Goal: Task Accomplishment & Management: Manage account settings

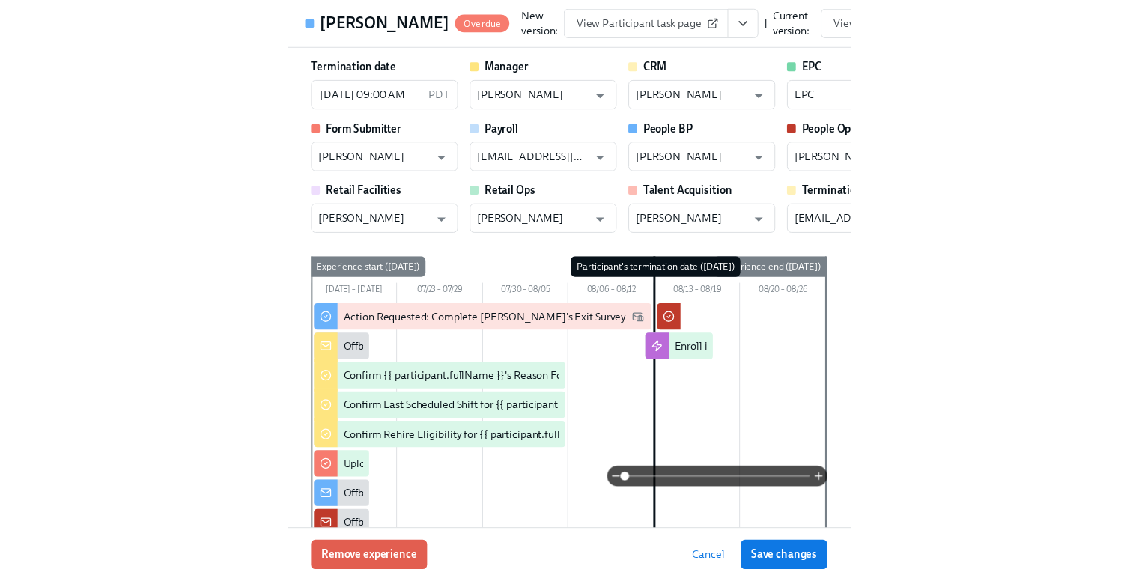
scroll to position [243, 0]
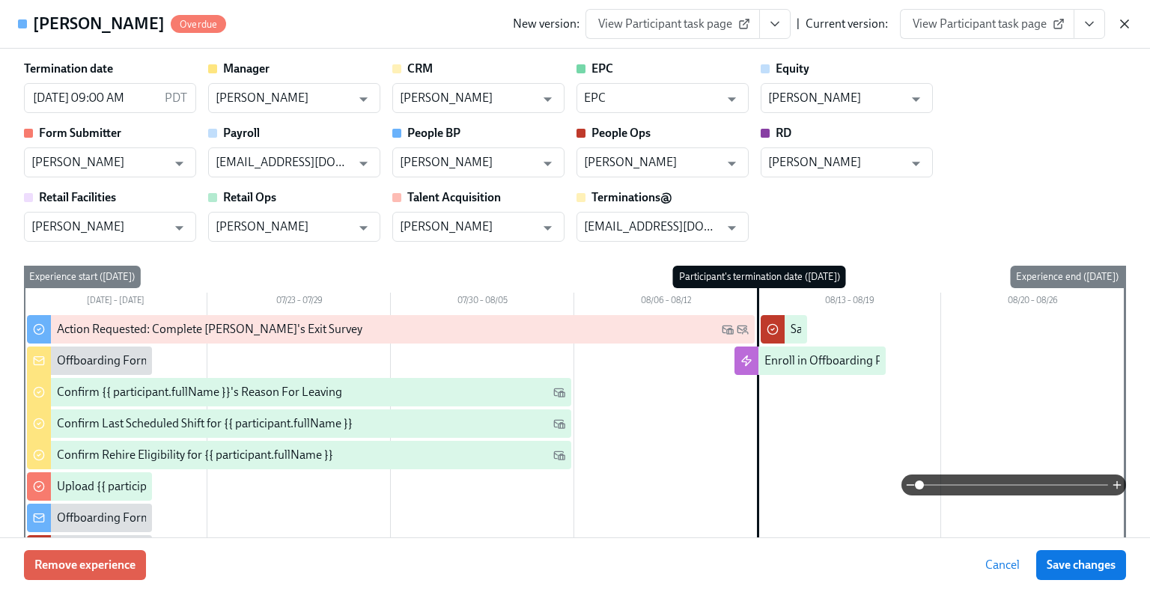
click at [574, 26] on icon "button" at bounding box center [1124, 23] width 15 height 15
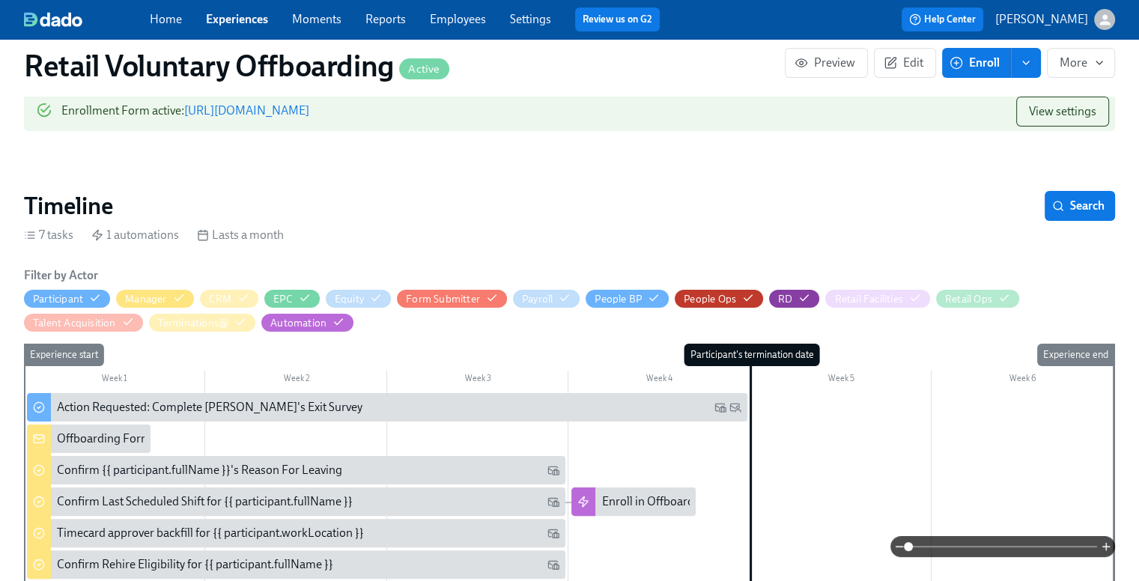
scroll to position [207, 0]
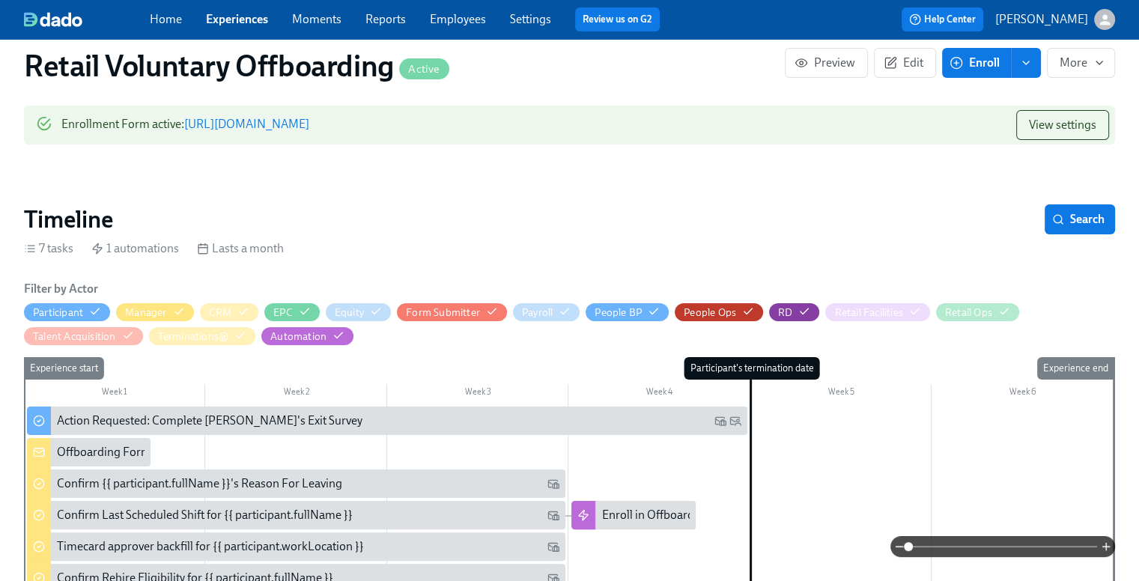
click at [231, 17] on link "Experiences" at bounding box center [237, 19] width 62 height 14
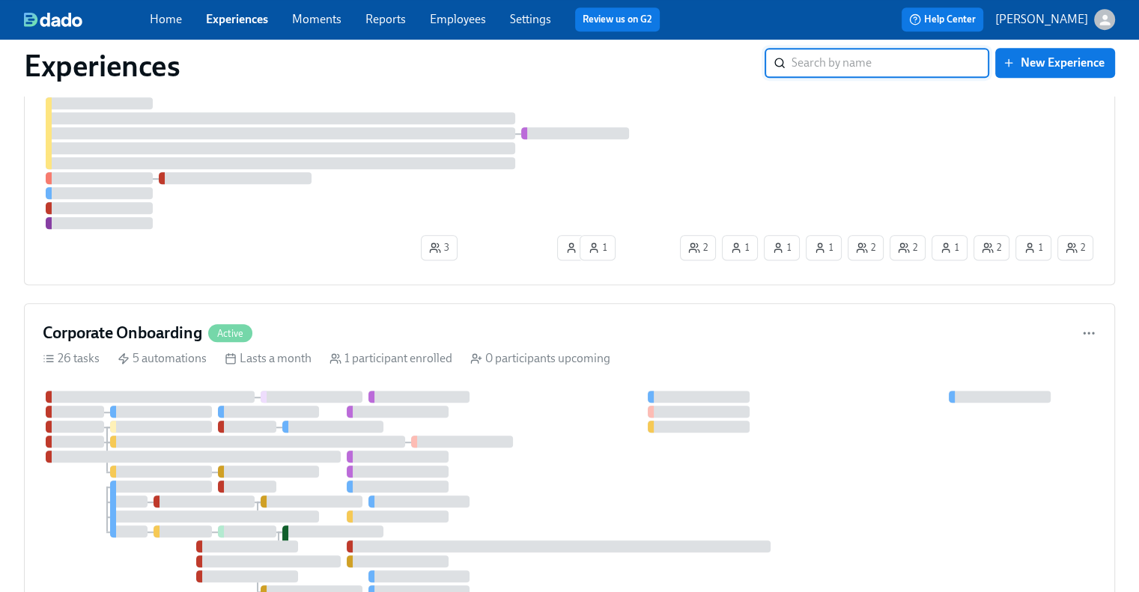
scroll to position [1153, 0]
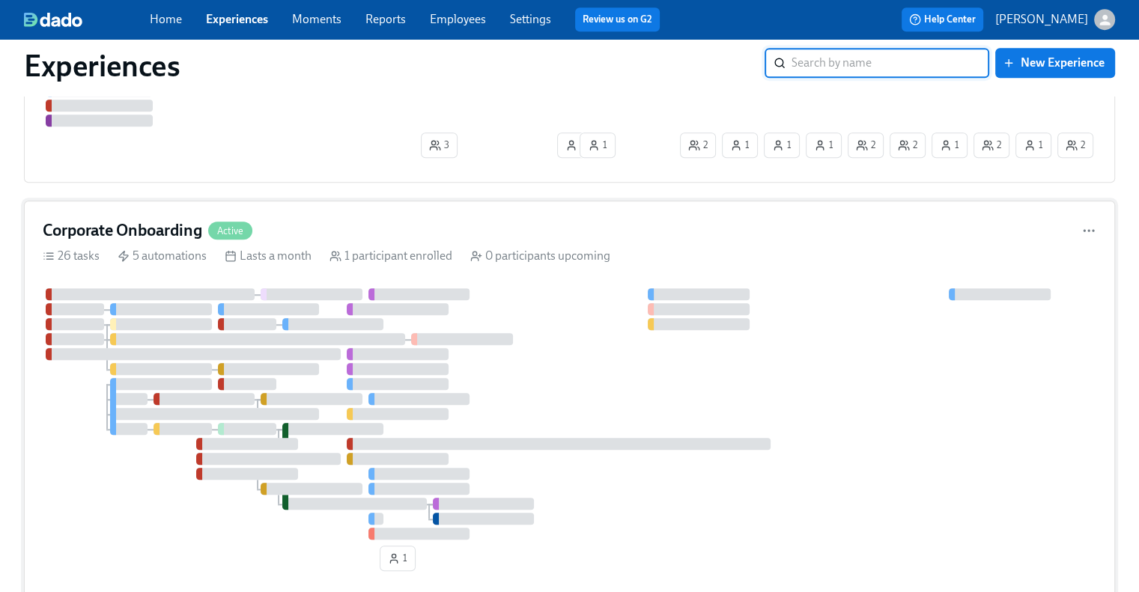
click at [207, 222] on div "Corporate Onboarding Active" at bounding box center [148, 230] width 210 height 22
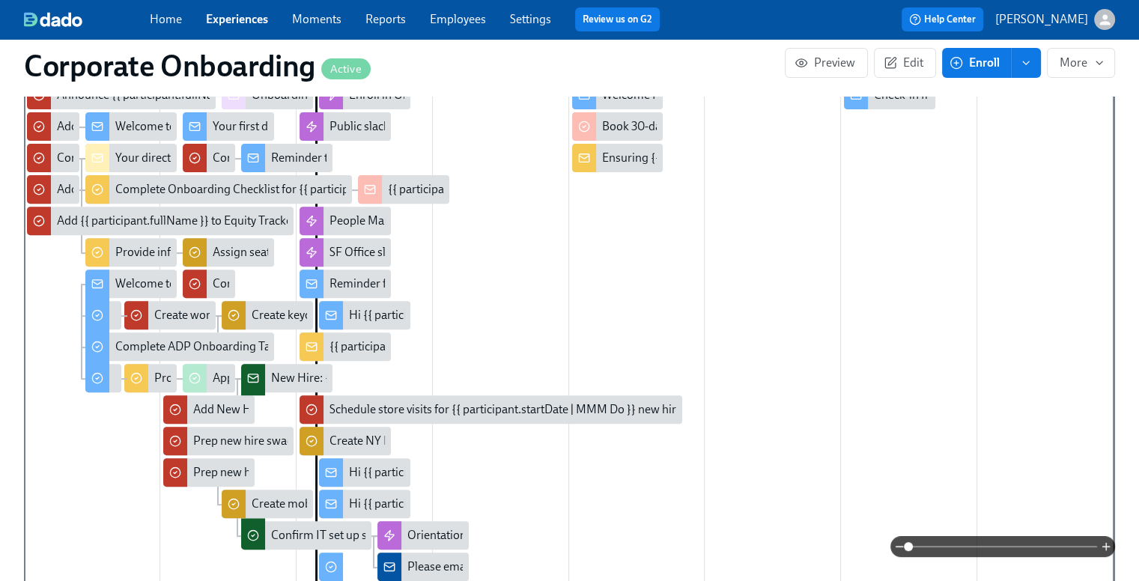
scroll to position [528, 0]
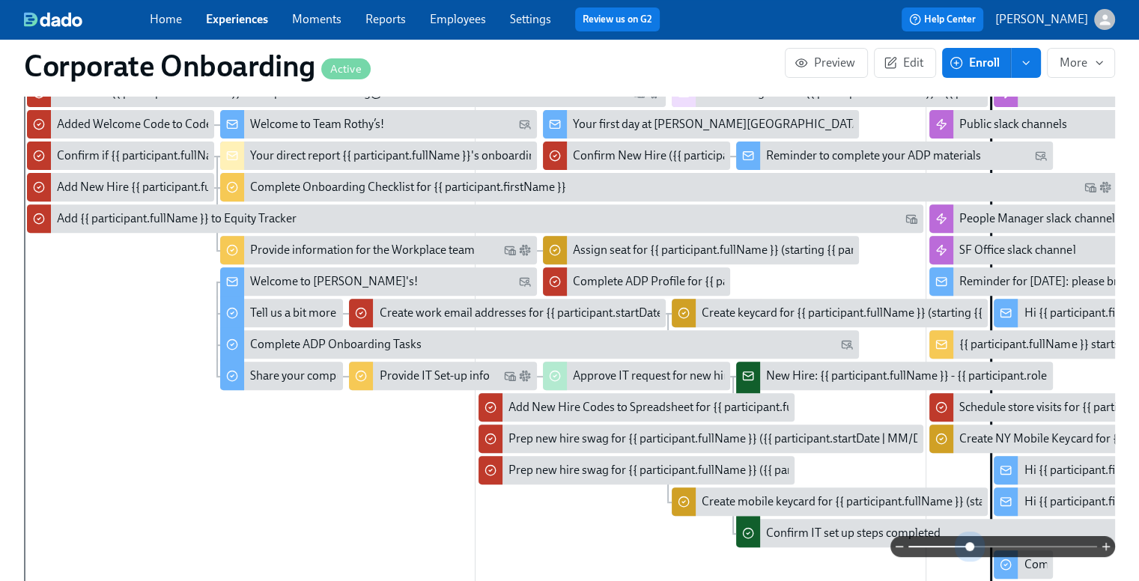
click at [574, 549] on span at bounding box center [1002, 546] width 189 height 21
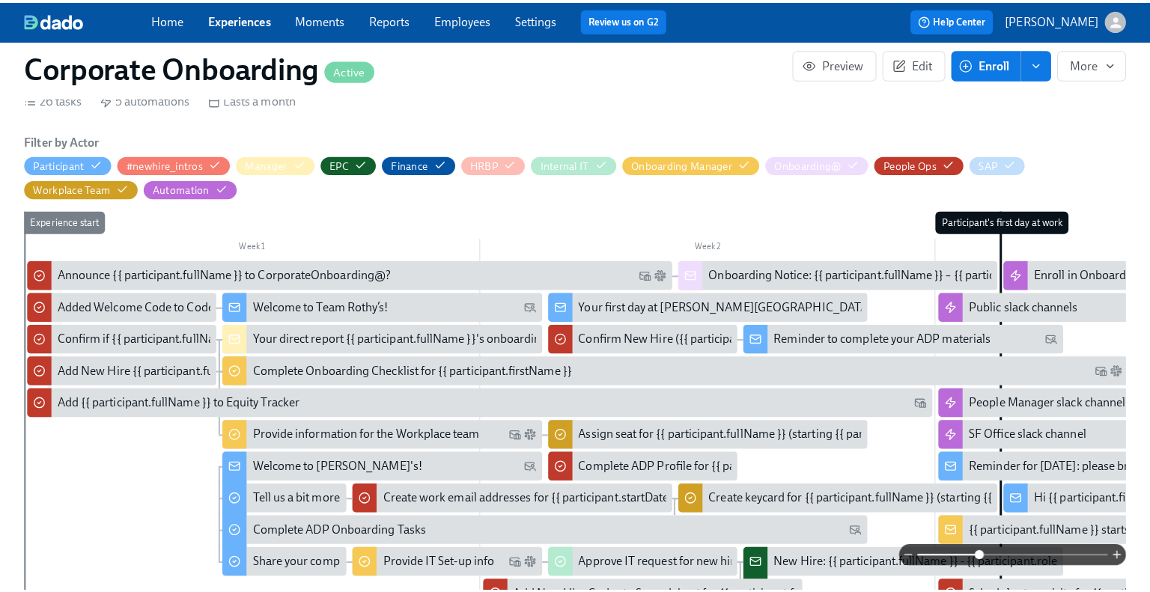
scroll to position [343, 0]
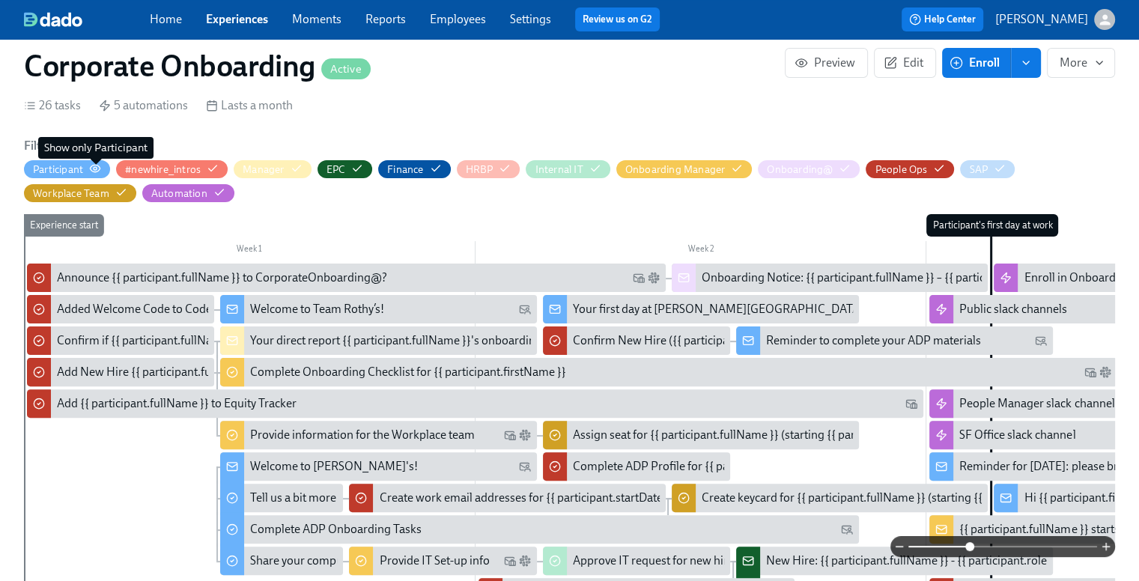
click at [97, 168] on circle "button" at bounding box center [95, 168] width 3 height 3
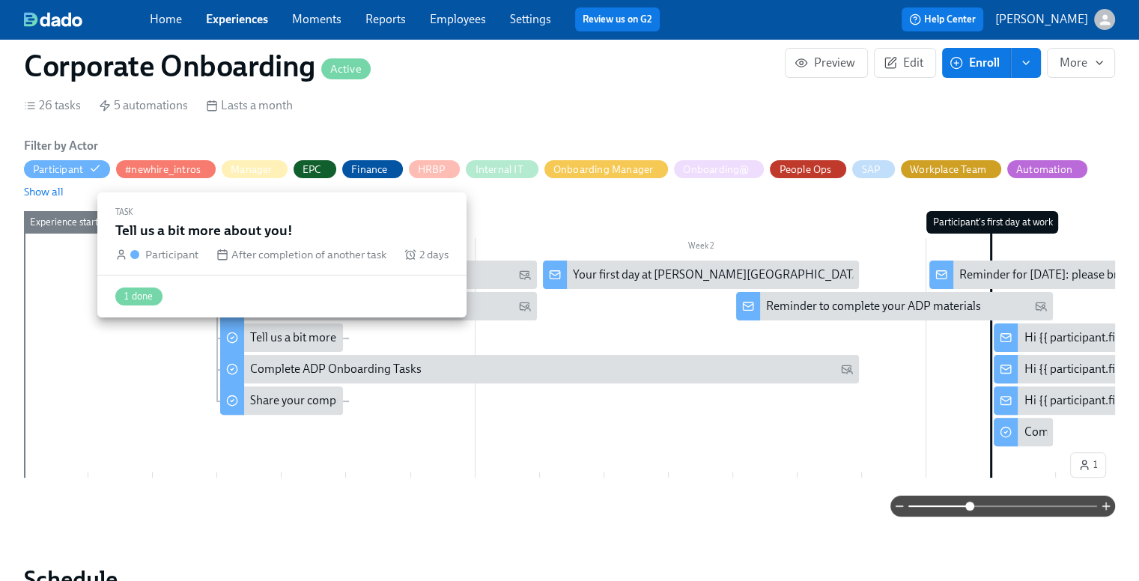
click at [285, 332] on div "Tell us a bit more about you!" at bounding box center [321, 337] width 143 height 16
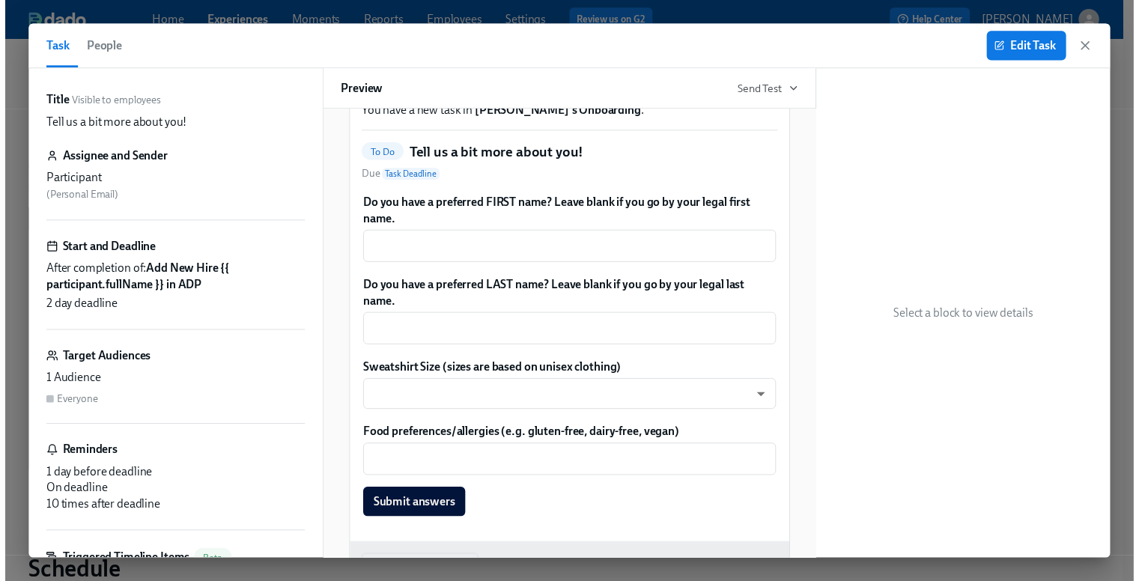
scroll to position [189, 0]
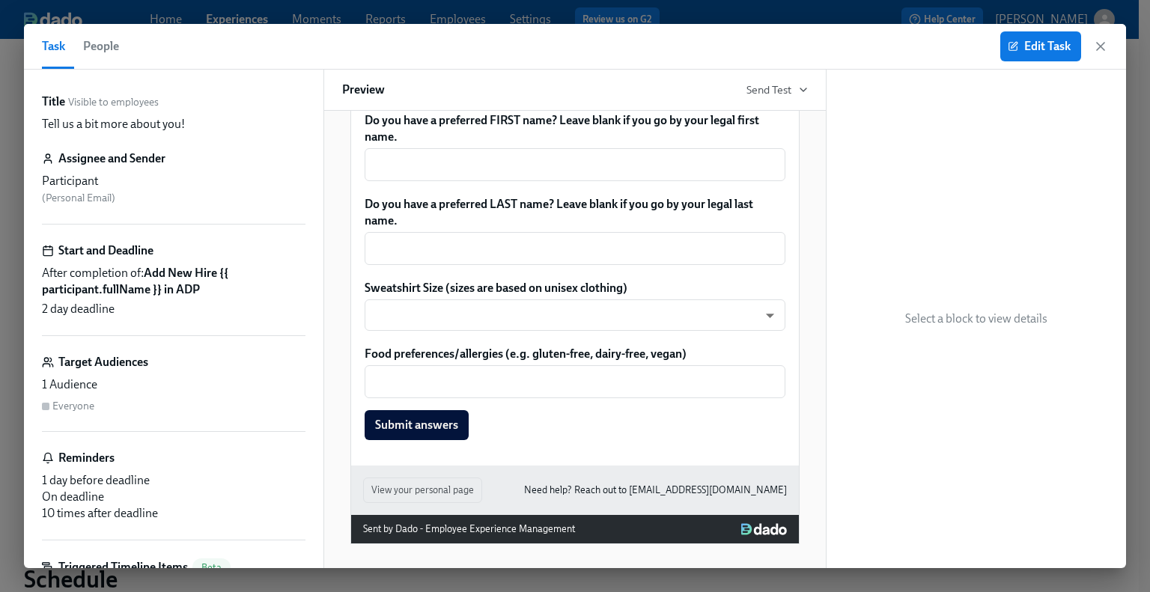
click at [574, 143] on div "Select a block to view details" at bounding box center [977, 319] width 300 height 499
click at [574, 44] on icon "button" at bounding box center [1100, 46] width 15 height 15
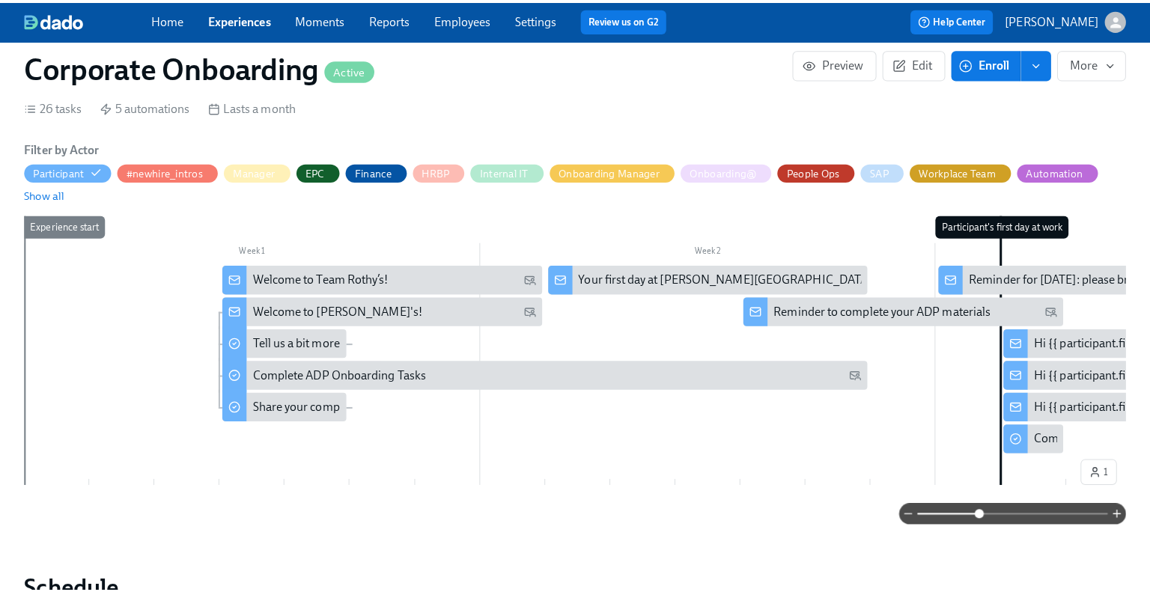
scroll to position [0, 1252]
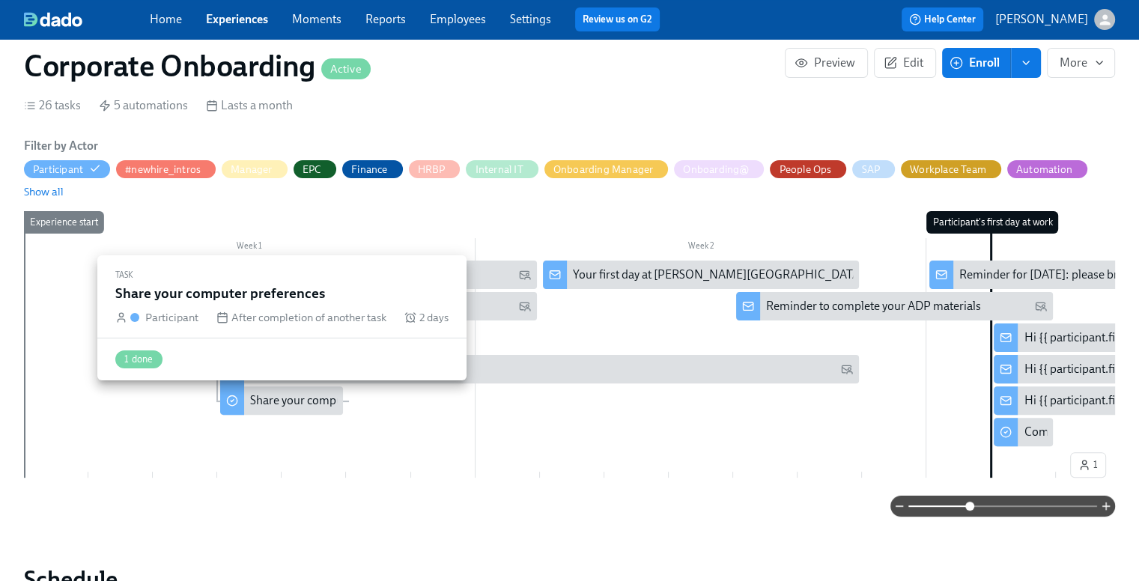
click at [294, 393] on div "Share your computer preferences" at bounding box center [335, 400] width 170 height 16
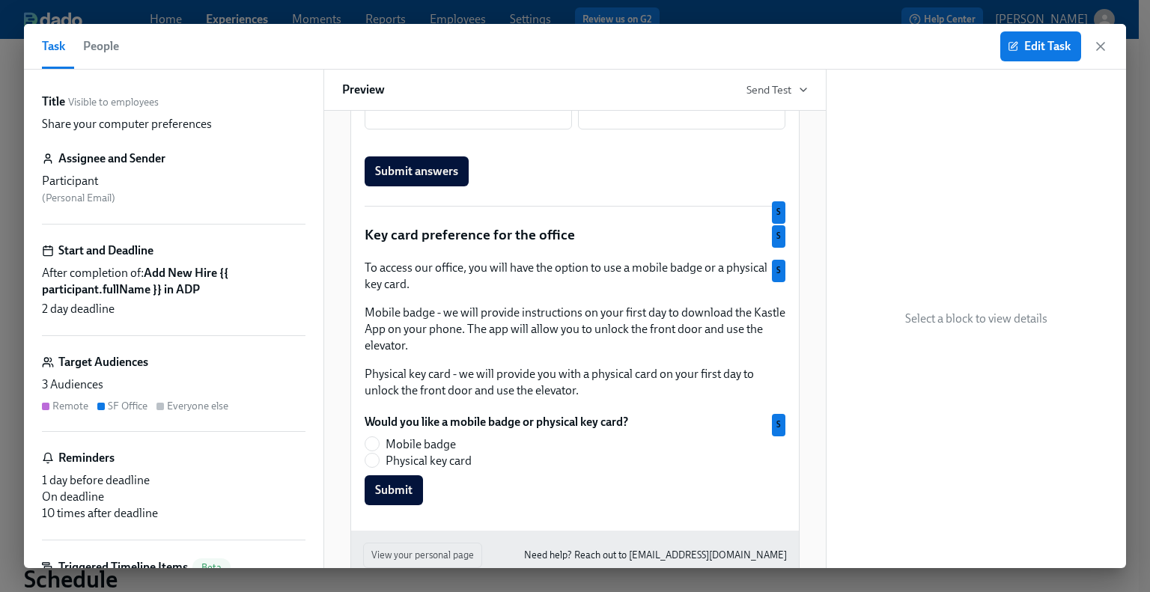
scroll to position [812, 0]
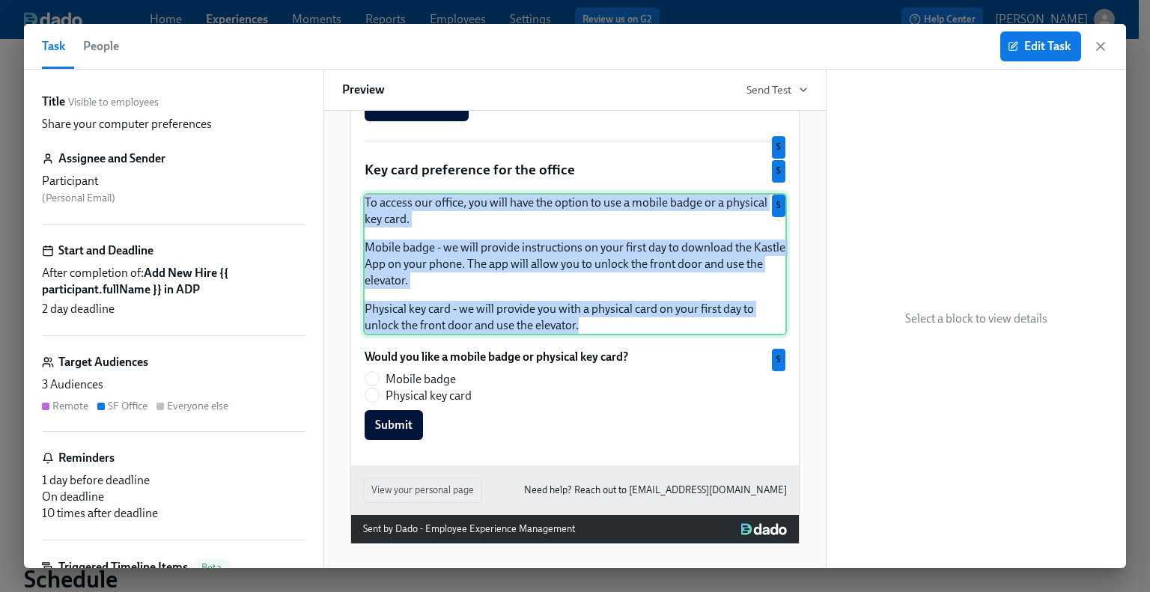
drag, startPoint x: 578, startPoint y: 329, endPoint x: 358, endPoint y: 209, distance: 250.6
click at [363, 209] on div "To access our office, you will have the option to use a mobile badge or a physi…" at bounding box center [575, 264] width 424 height 142
copy div "To access our office, you will have the option to use a mobile badge or a physi…"
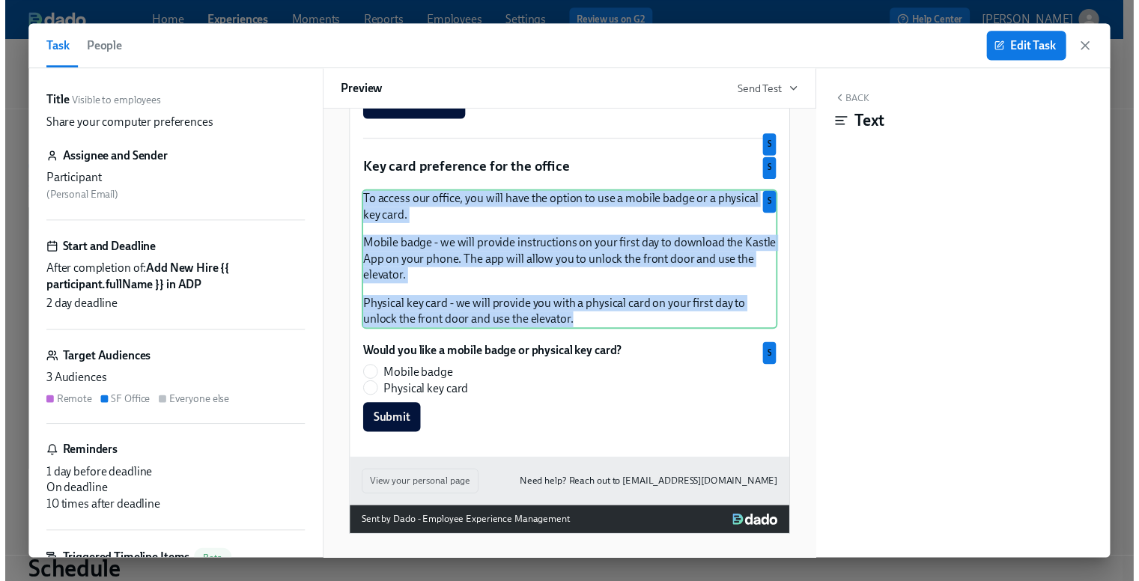
scroll to position [412, 0]
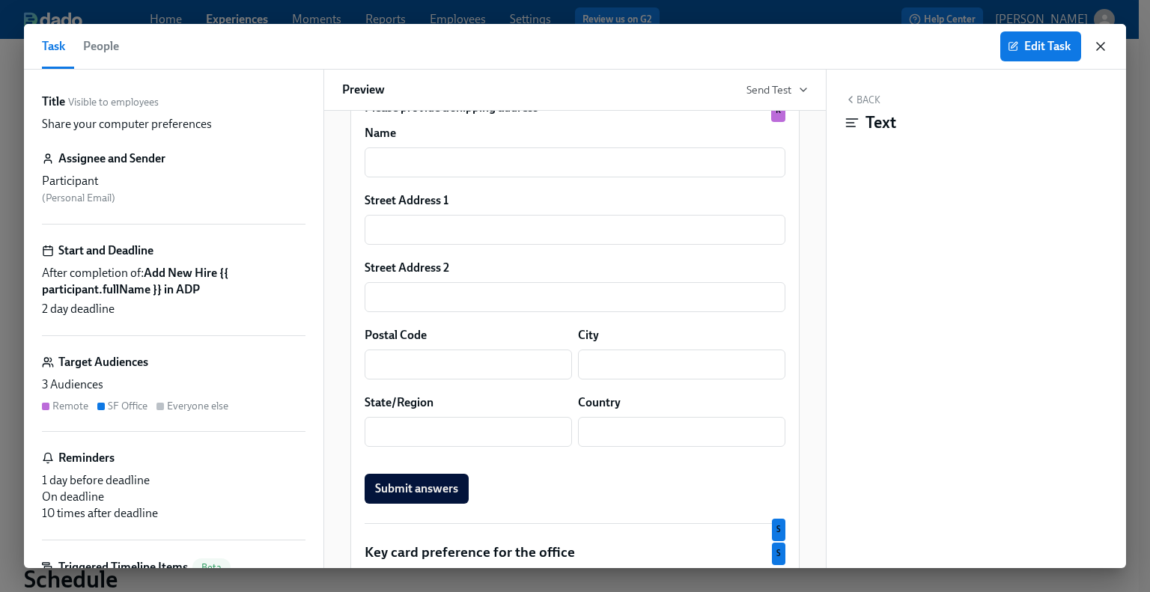
click at [574, 48] on icon "button" at bounding box center [1100, 46] width 7 height 7
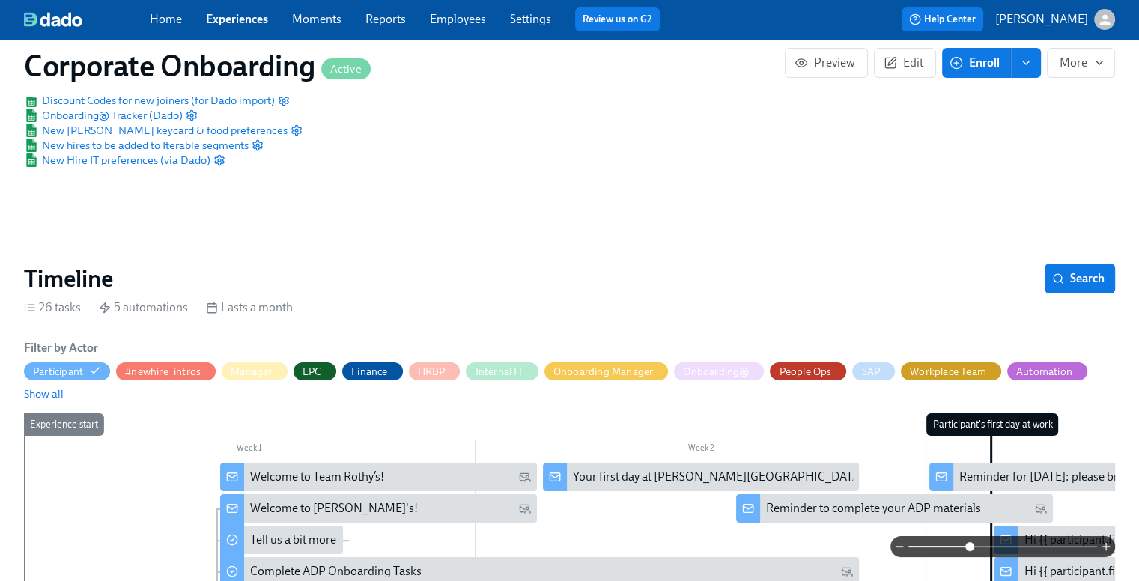
scroll to position [135, 0]
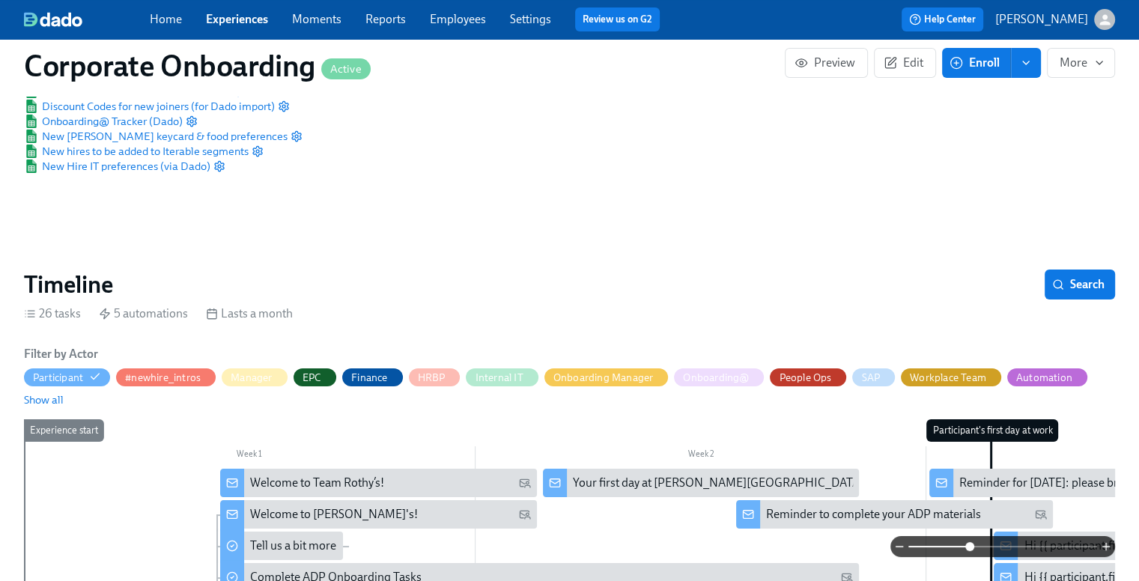
drag, startPoint x: 1131, startPoint y: 205, endPoint x: 1142, endPoint y: 149, distance: 57.3
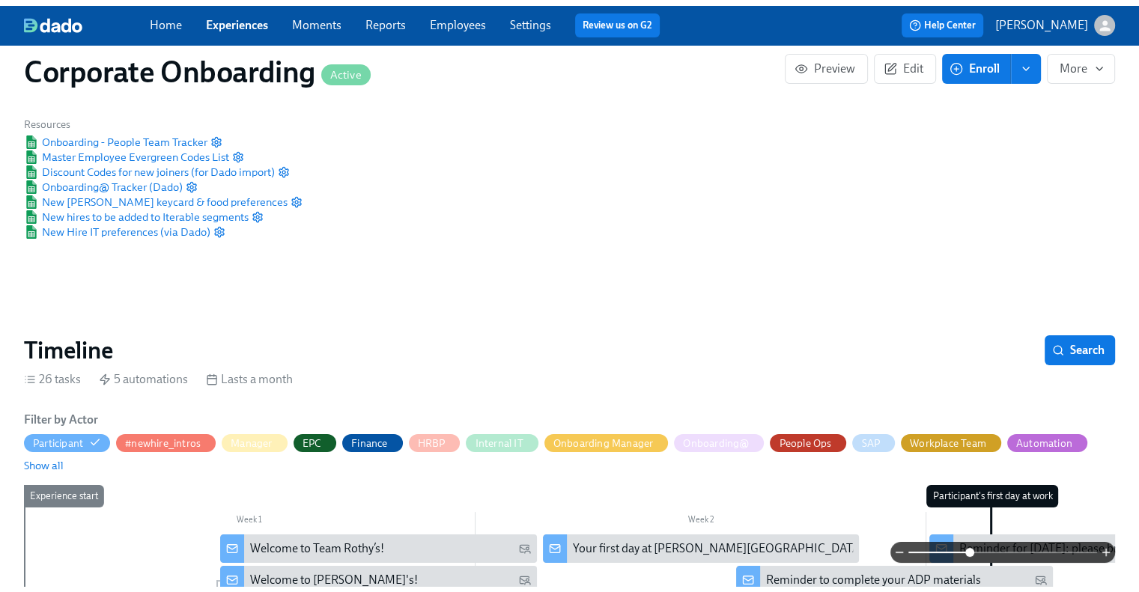
scroll to position [0, 0]
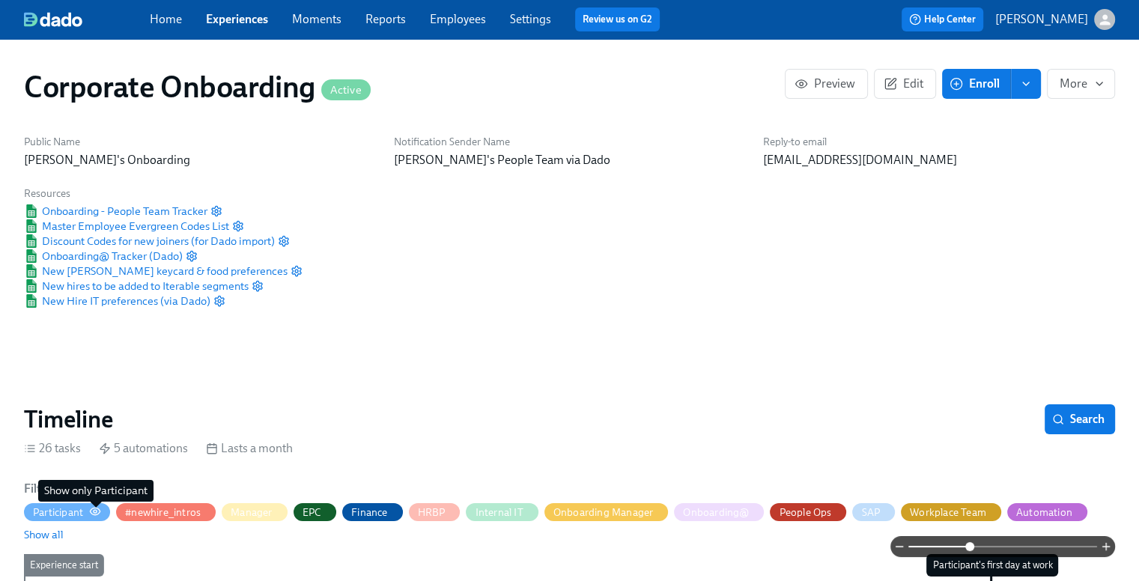
click at [92, 513] on icon "button" at bounding box center [96, 511] width 10 height 7
click at [261, 31] on div "Home Experiences Moments Reports Employees Settings Review us on G2" at bounding box center [411, 19] width 522 height 24
click at [252, 22] on link "Experiences" at bounding box center [237, 19] width 62 height 14
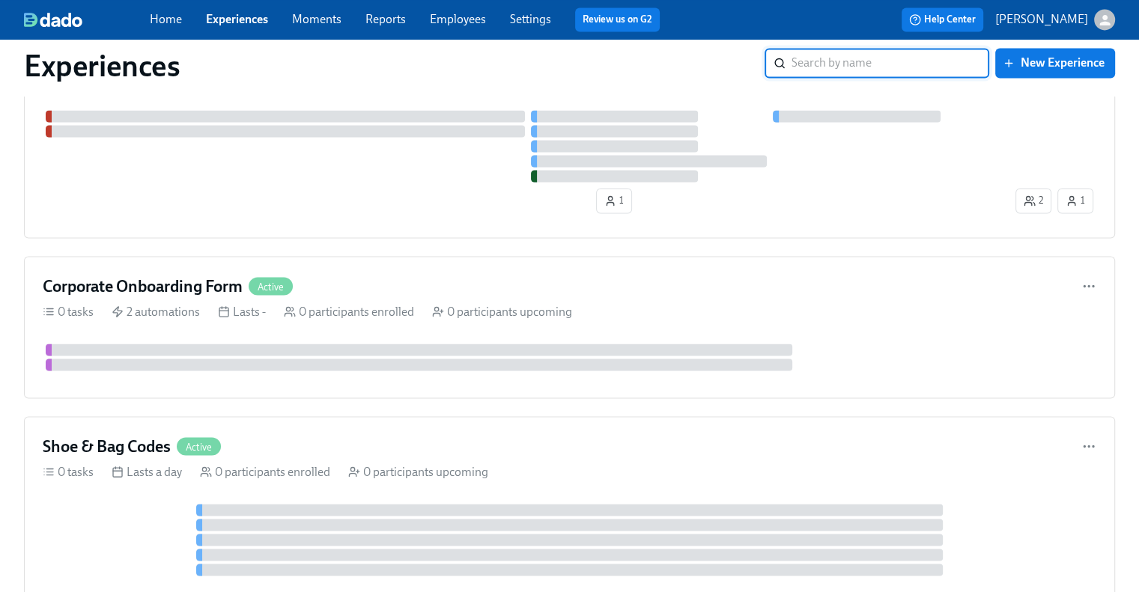
scroll to position [2648, 0]
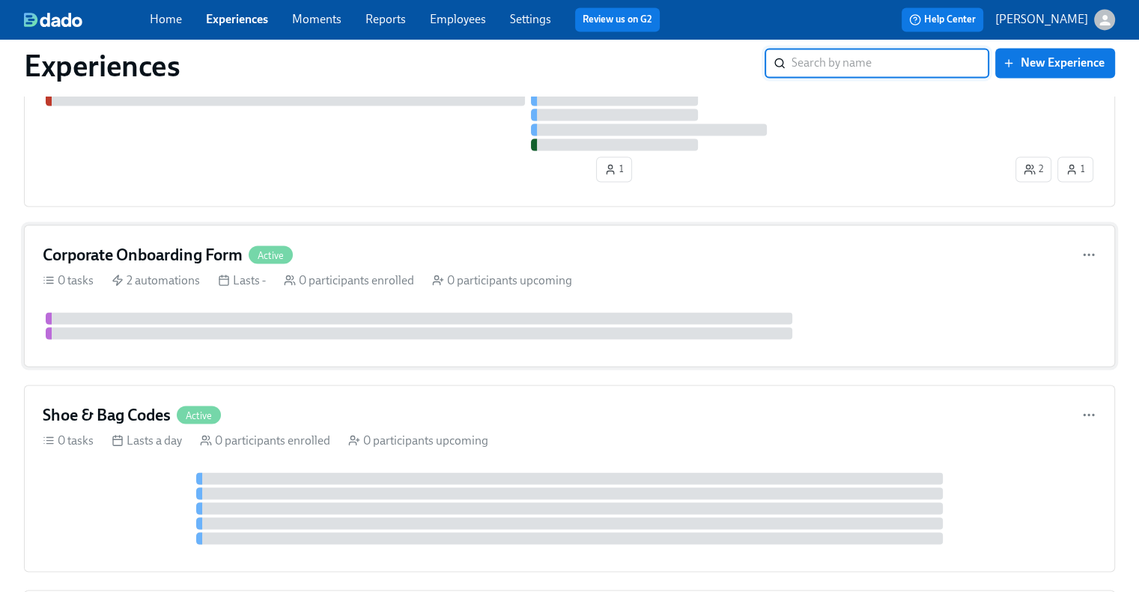
click at [60, 232] on div "Corporate Onboarding Form Active 0 tasks 2 automations Lasts - 0 participants e…" at bounding box center [569, 296] width 1091 height 142
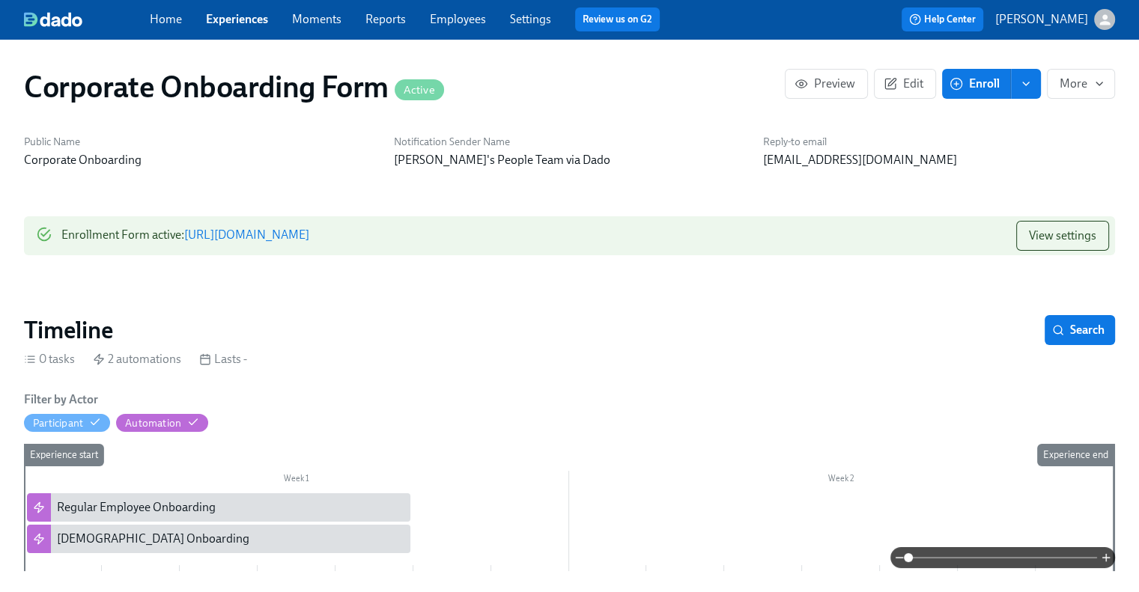
click at [309, 236] on link "[URL][DOMAIN_NAME]" at bounding box center [246, 235] width 125 height 14
click at [303, 164] on p "Corporate Onboarding" at bounding box center [200, 160] width 352 height 16
click at [245, 25] on link "Experiences" at bounding box center [237, 19] width 62 height 14
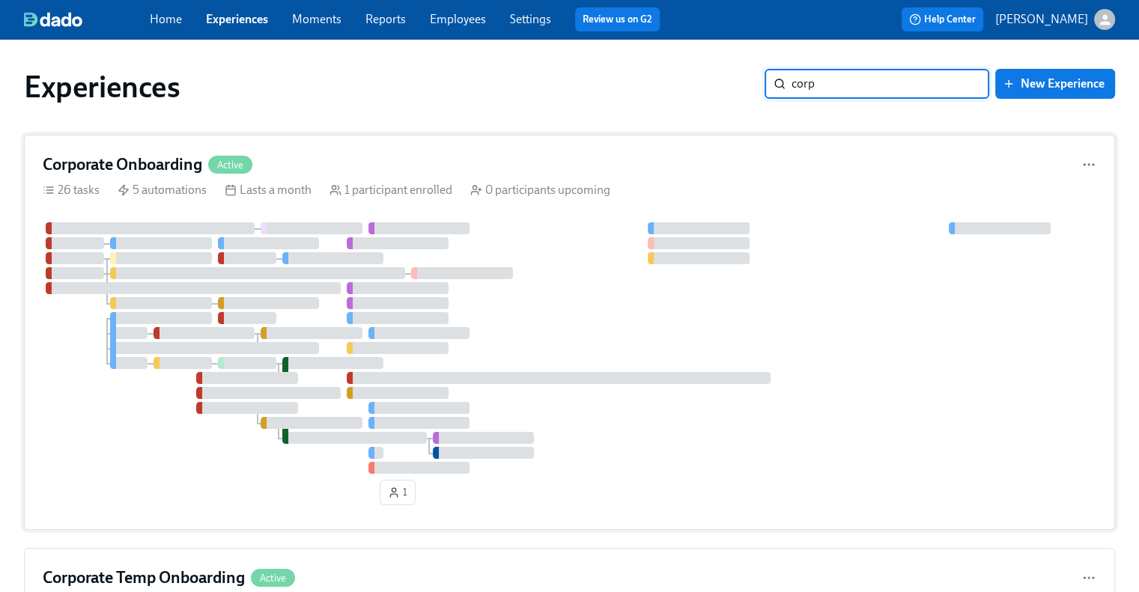
type input "corp"
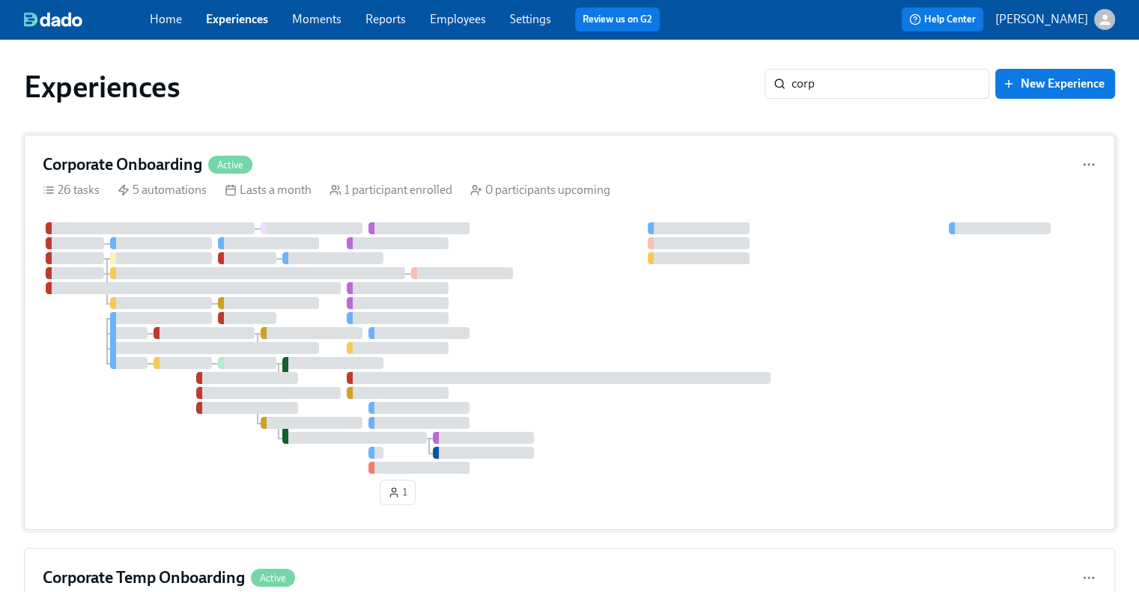
click at [404, 156] on div "Corporate Onboarding Active" at bounding box center [570, 165] width 1054 height 22
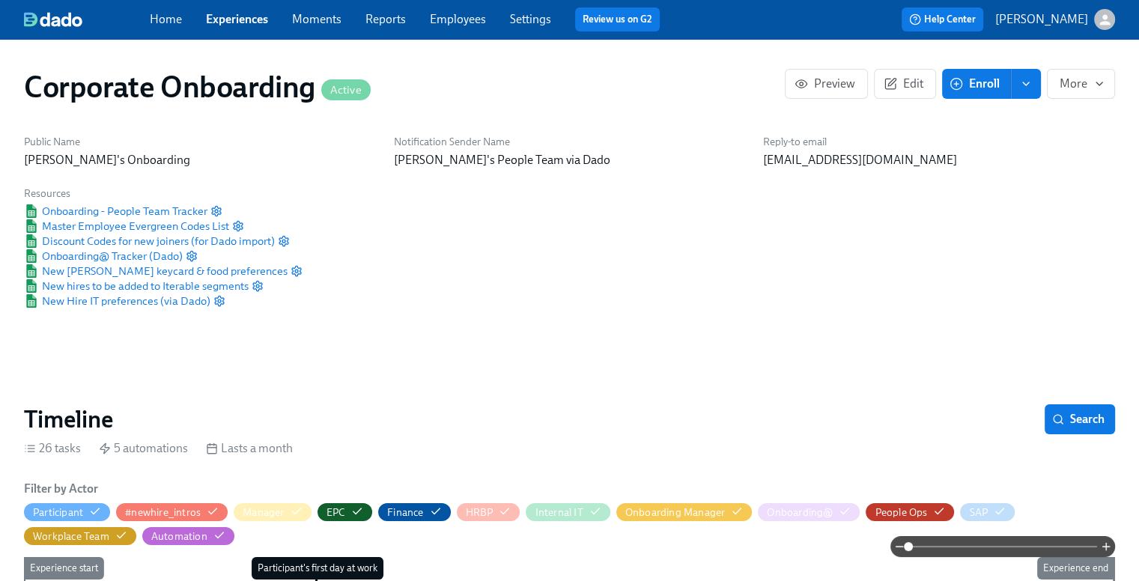
scroll to position [0, 1263]
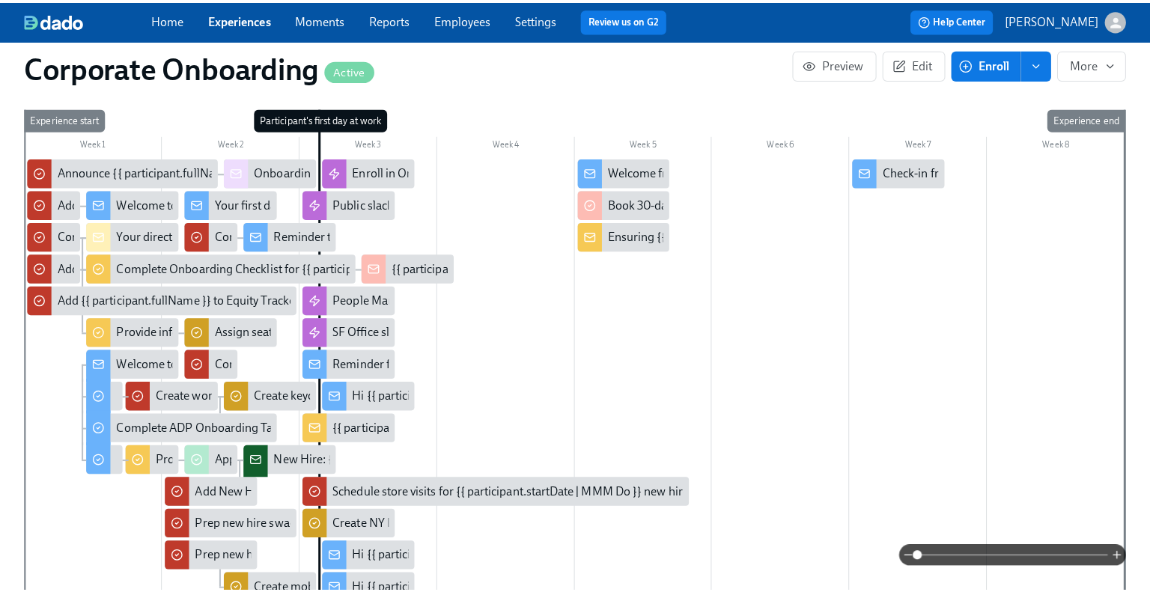
scroll to position [624, 0]
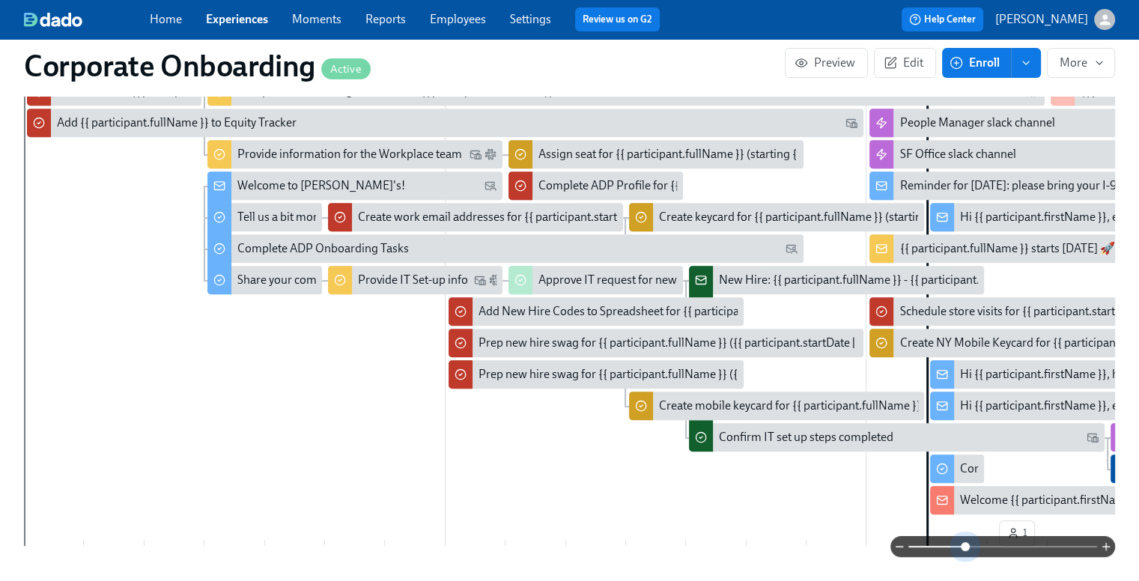
click at [574, 544] on span at bounding box center [1002, 546] width 189 height 21
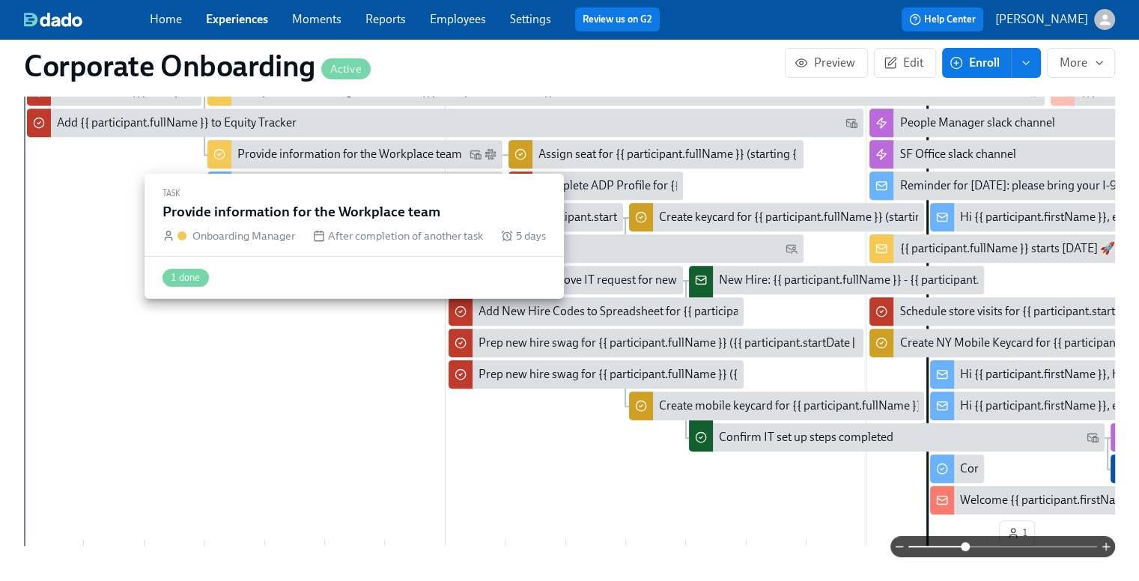
click at [386, 142] on div "Provide information for the Workplace team" at bounding box center [354, 154] width 295 height 28
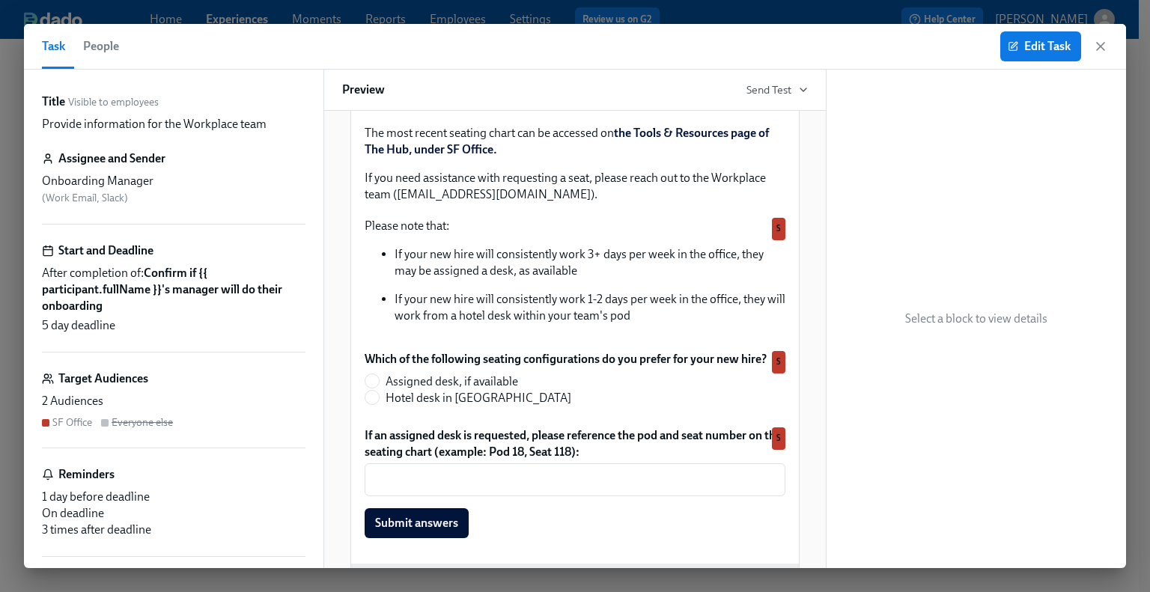
scroll to position [308, 0]
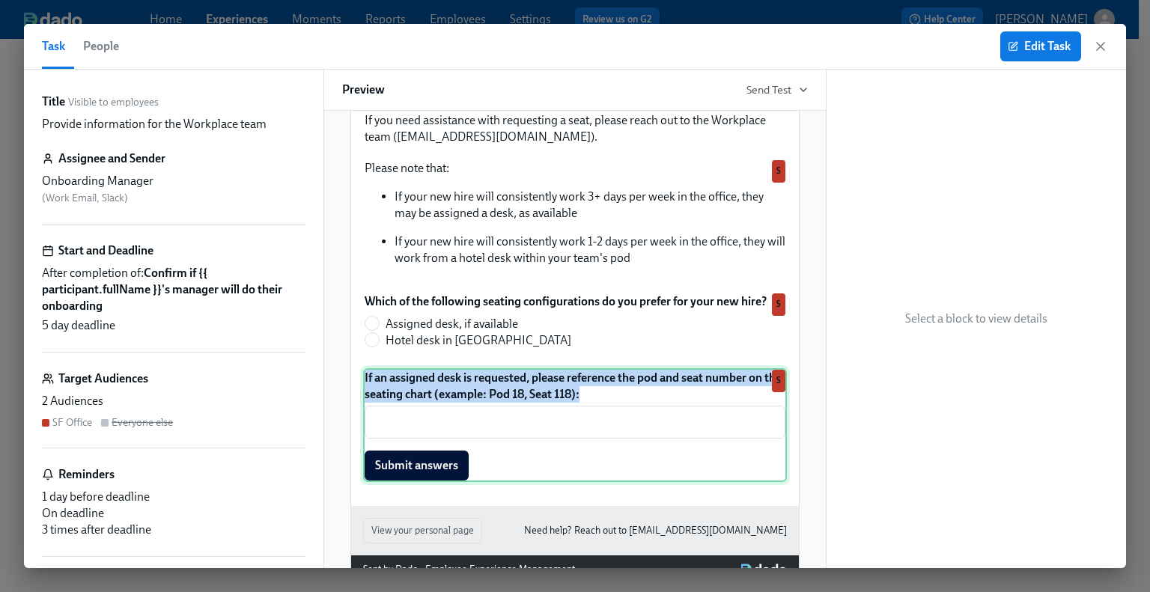
drag, startPoint x: 610, startPoint y: 416, endPoint x: 357, endPoint y: 401, distance: 253.5
click at [363, 401] on div "If an assigned desk is requested, please reference the pod and seat number on t…" at bounding box center [575, 425] width 424 height 114
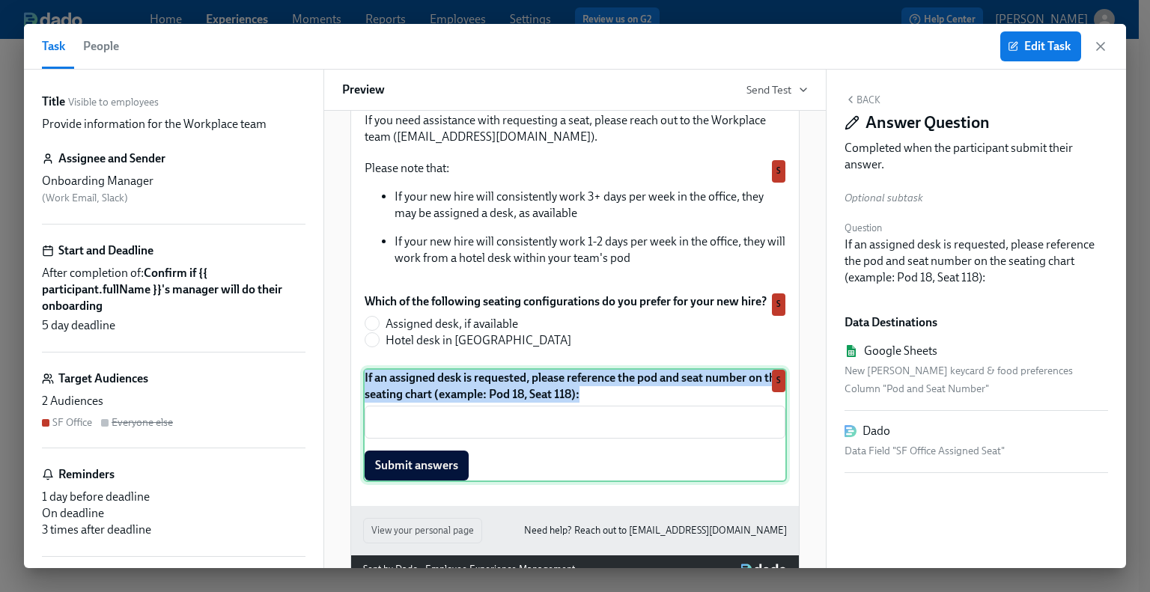
copy p "If an assigned desk is requested, please reference the pod and seat number on t…"
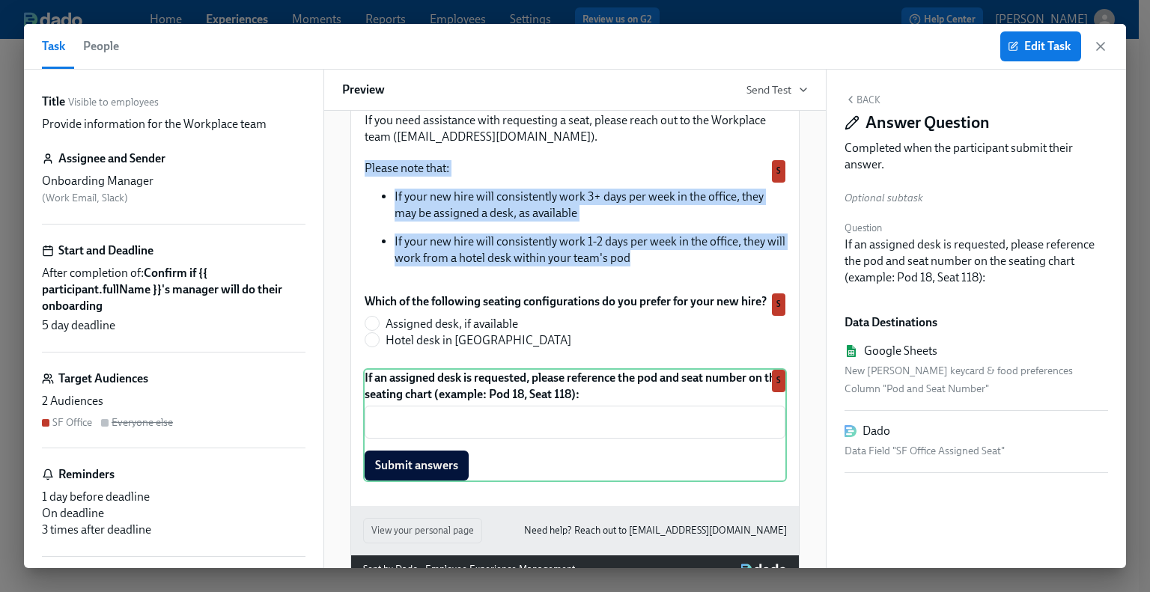
drag, startPoint x: 641, startPoint y: 282, endPoint x: 346, endPoint y: 184, distance: 310.9
click at [351, 184] on div "Hi Onboarding Manager : First Name ! You have a new task in Participant : Full …" at bounding box center [575, 171] width 448 height 670
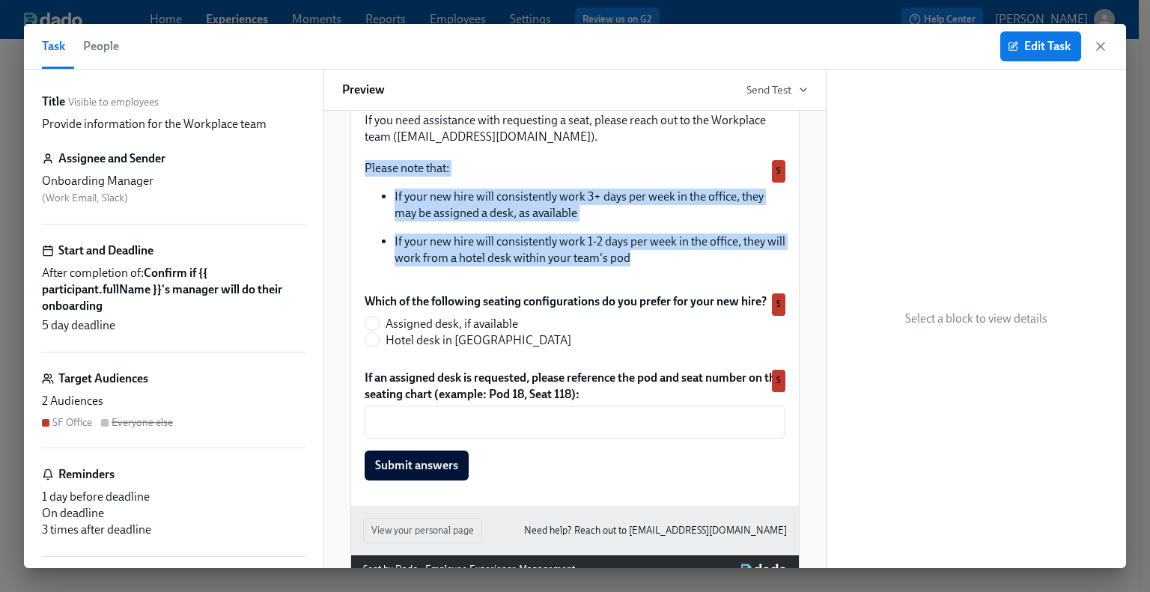
copy div "Please note that: If your new hire will consistently work 3+ days per week in t…"
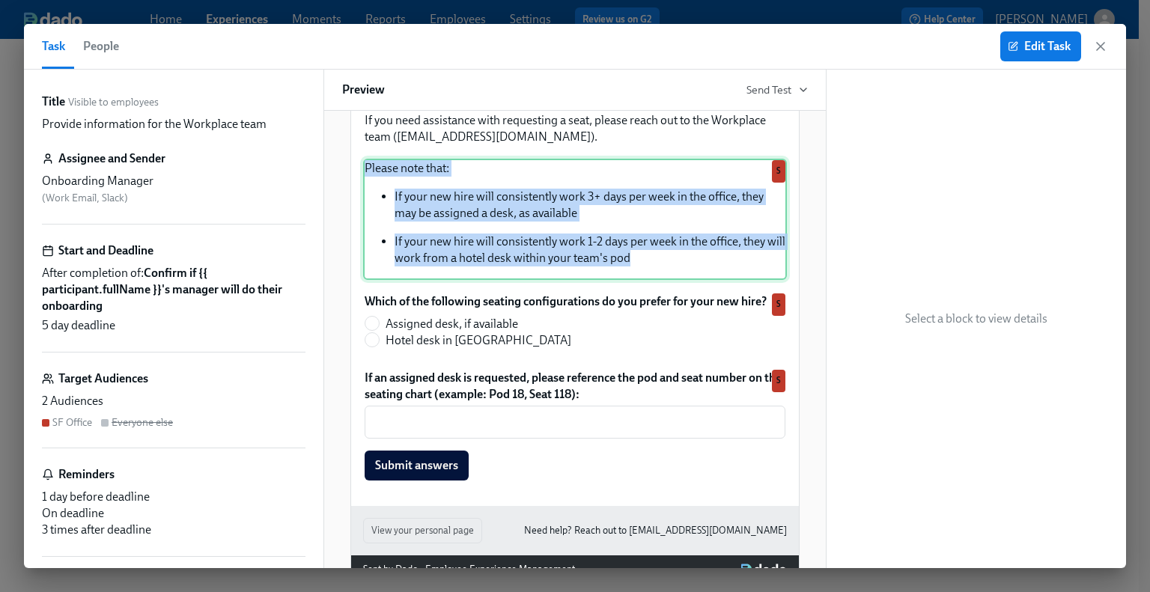
click at [574, 280] on div "Please note that: If your new hire will consistently work 3+ days per week in t…" at bounding box center [575, 219] width 424 height 121
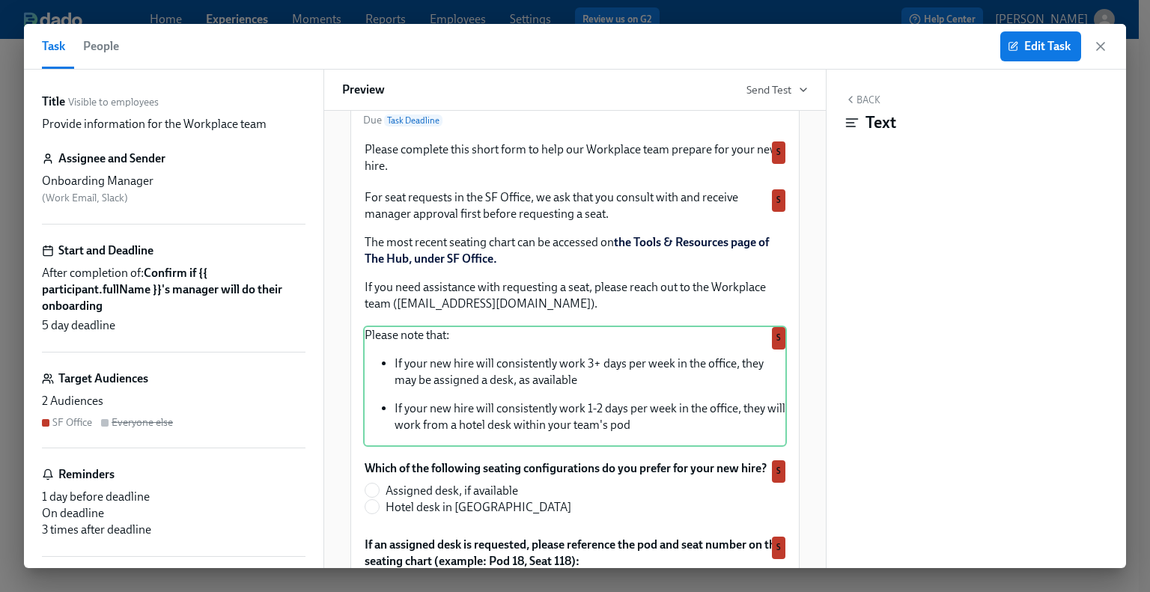
scroll to position [140, 0]
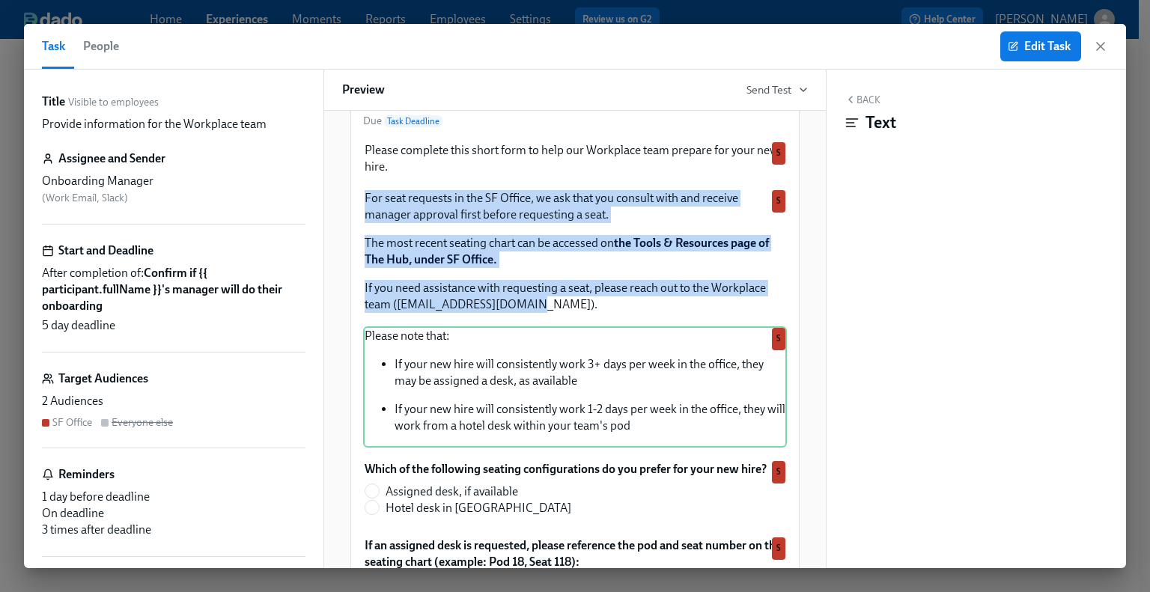
drag, startPoint x: 521, startPoint y: 326, endPoint x: 353, endPoint y: 212, distance: 202.7
click at [353, 212] on div "Hi Onboarding Manager : First Name ! You have a new task in Participant : Full …" at bounding box center [575, 339] width 448 height 670
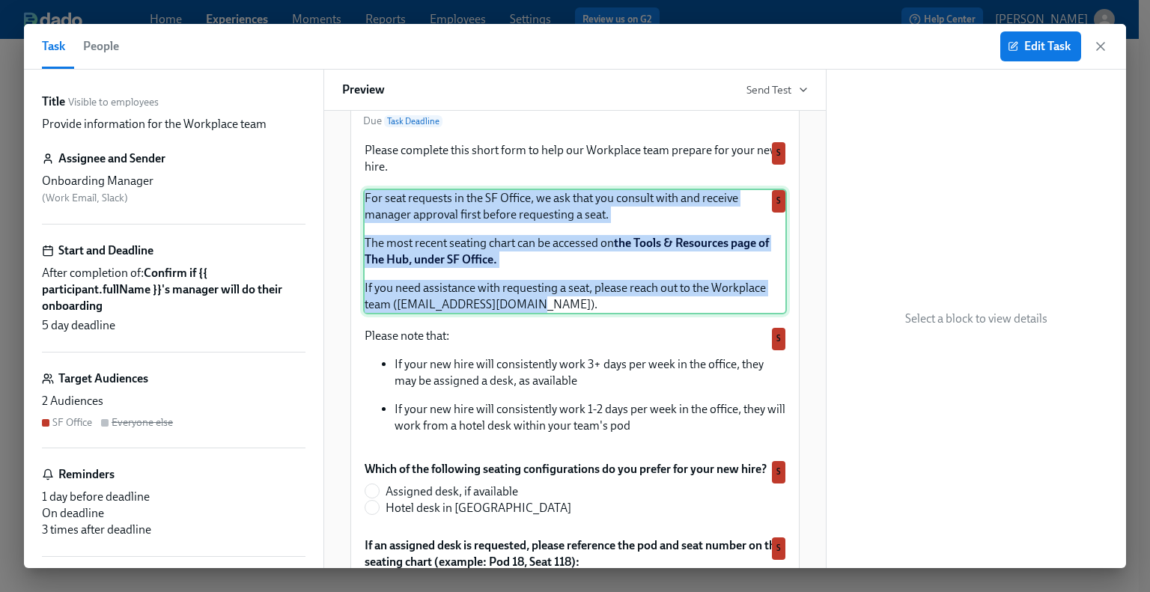
copy div "For seat requests in the SF Office, we ask that you consult with and receive ma…"
click at [574, 300] on div "For seat requests in the SF Office, we ask that you consult with and receive ma…" at bounding box center [575, 252] width 424 height 126
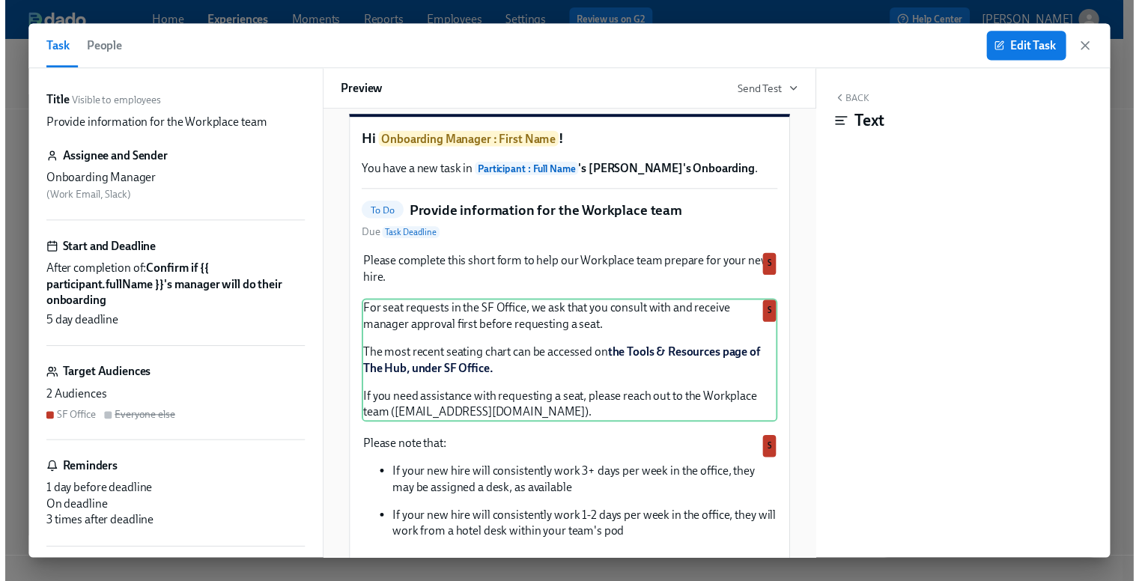
scroll to position [0, 0]
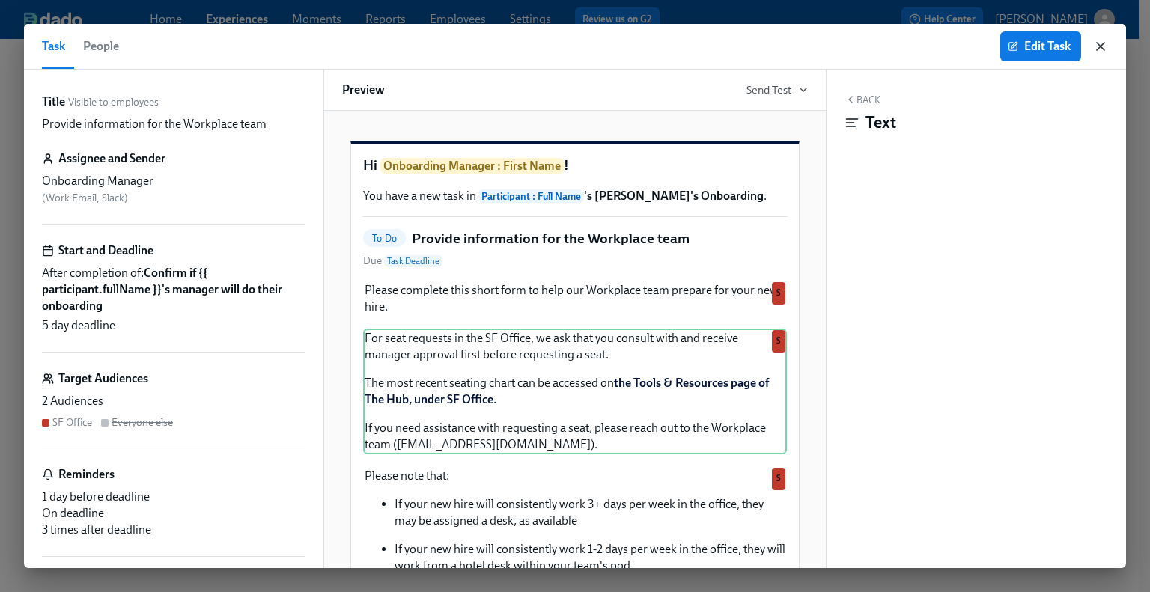
click at [574, 49] on icon "button" at bounding box center [1100, 46] width 15 height 15
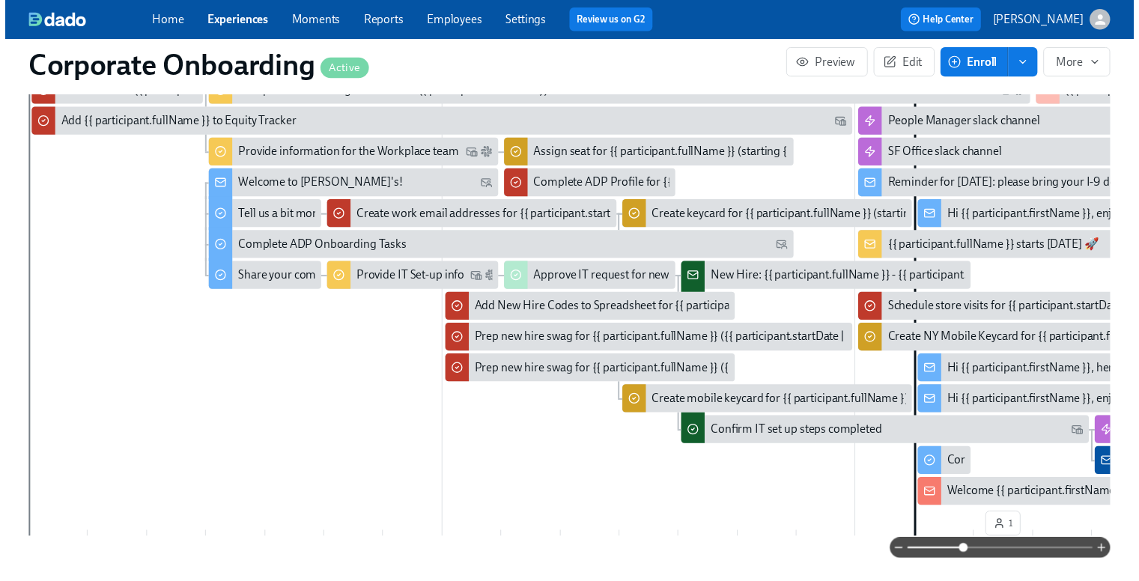
scroll to position [0, 1252]
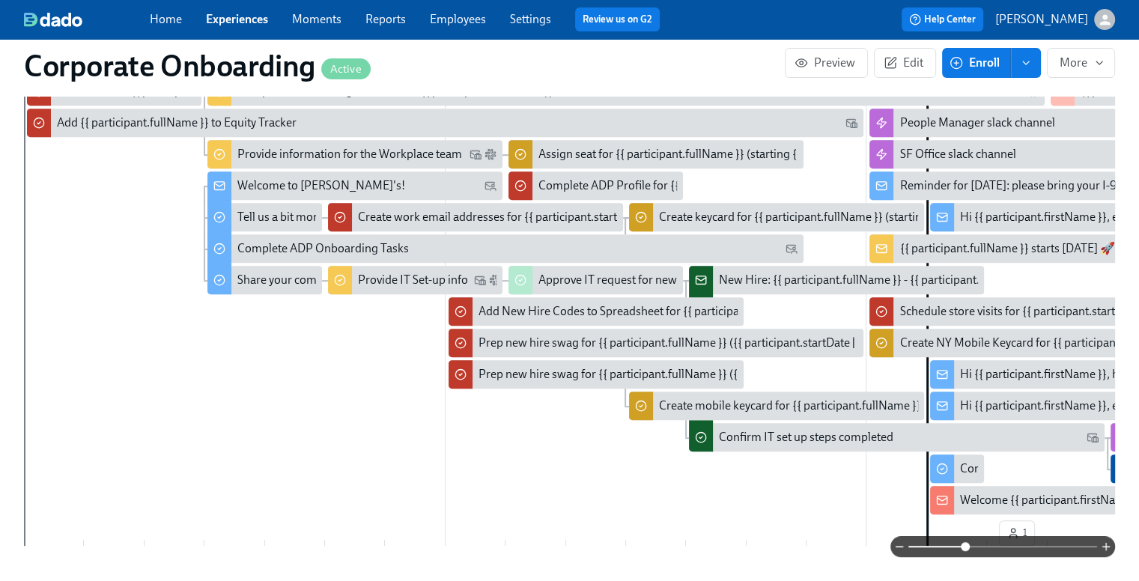
click at [239, 13] on link "Experiences" at bounding box center [237, 19] width 62 height 14
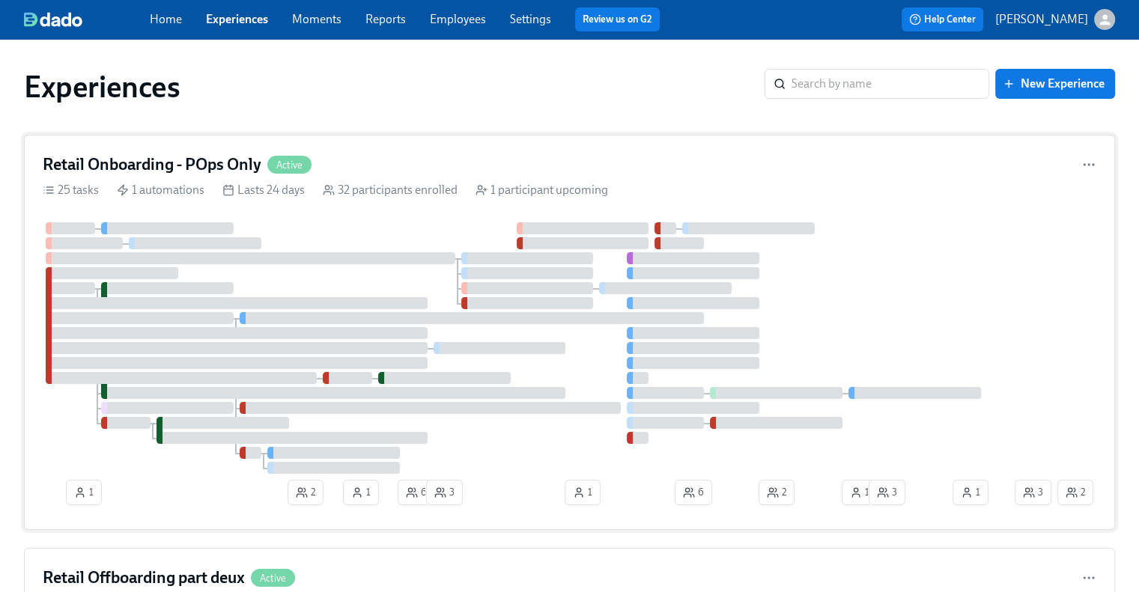
click at [550, 150] on div "Retail Onboarding - POps Only Active 25 tasks 1 automations Lasts 24 days 32 pa…" at bounding box center [569, 332] width 1091 height 395
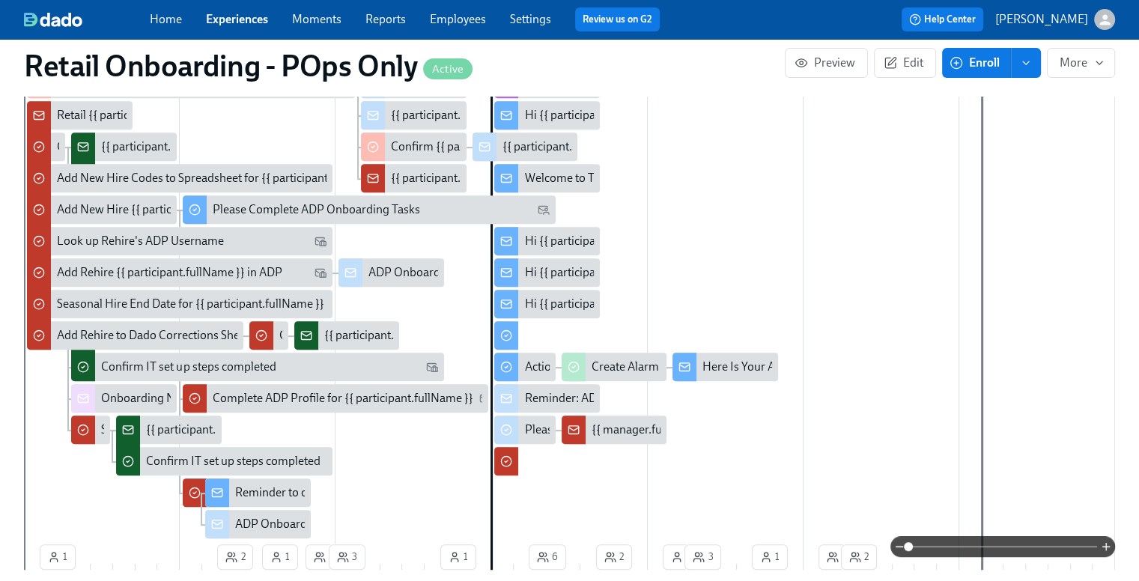
scroll to position [629, 0]
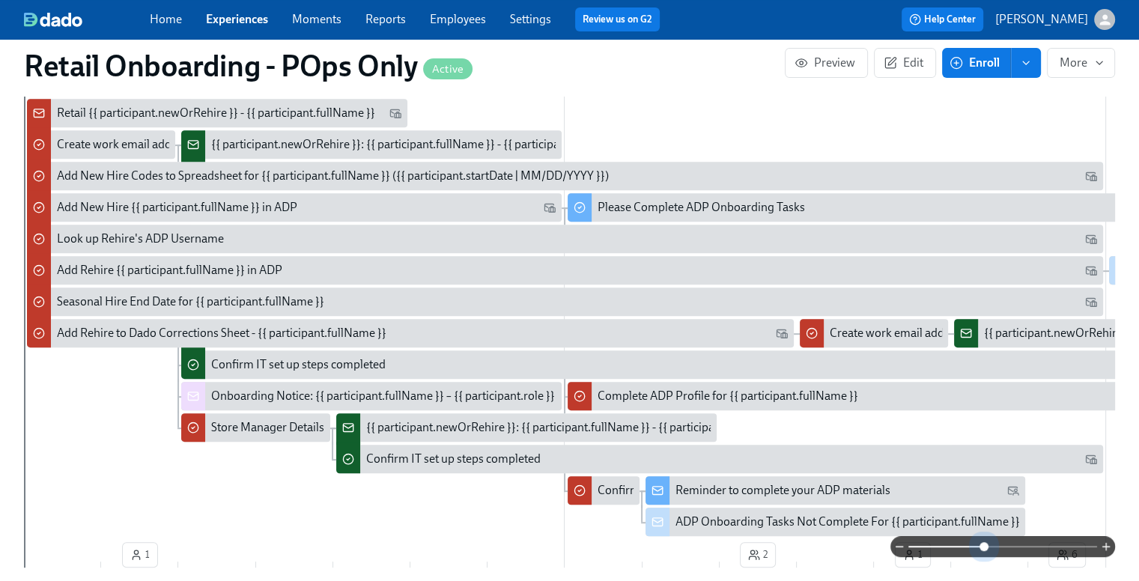
click at [574, 547] on span at bounding box center [1002, 546] width 189 height 21
click at [574, 548] on span at bounding box center [1002, 546] width 189 height 21
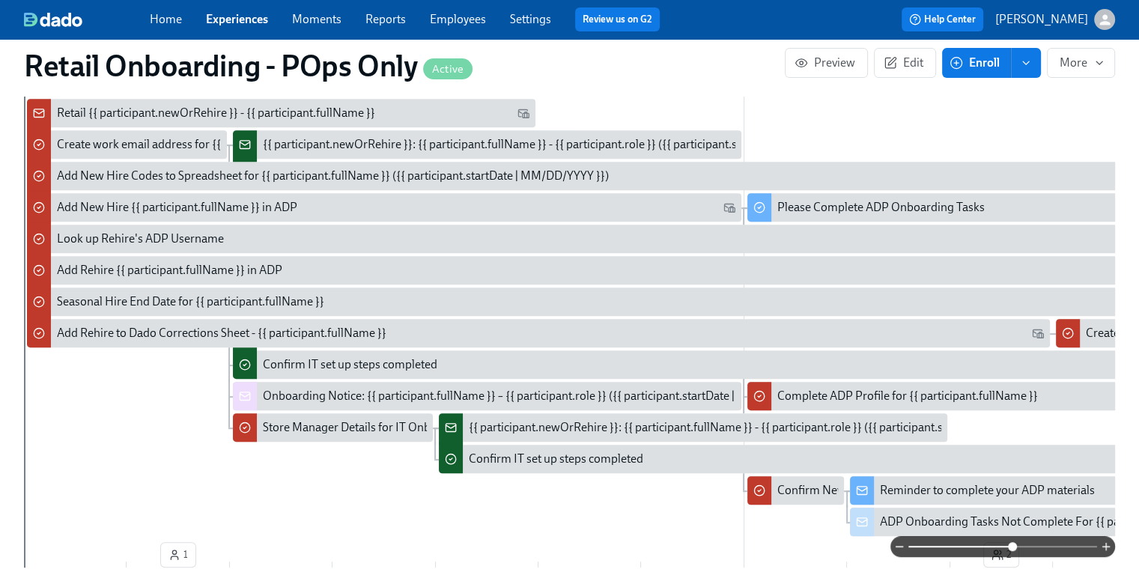
scroll to position [629, 13]
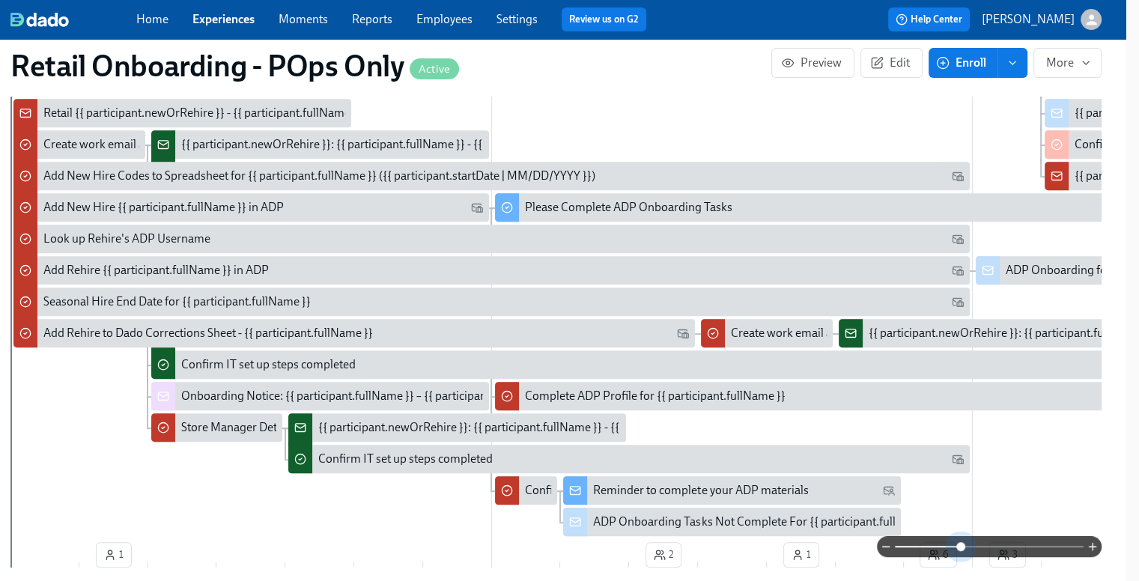
click at [574, 552] on span at bounding box center [989, 546] width 189 height 21
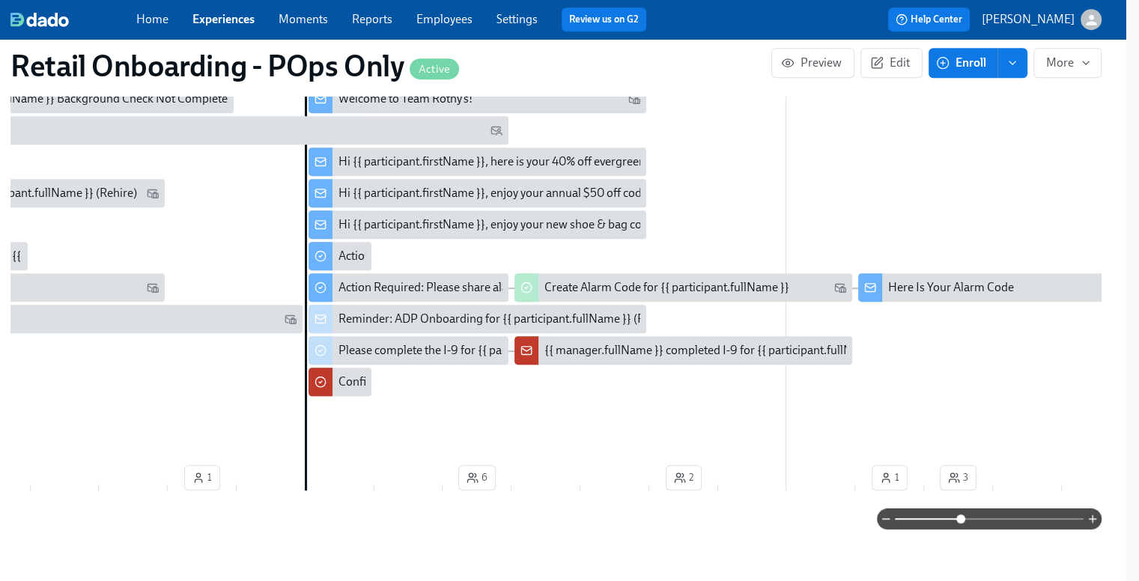
scroll to position [701, 13]
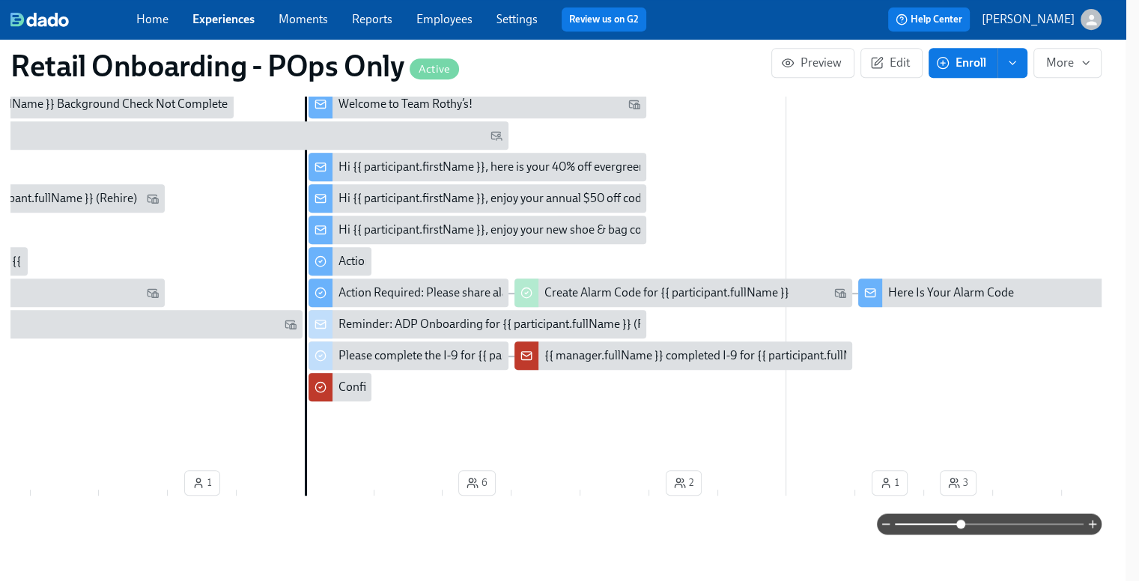
click at [204, 20] on link "Experiences" at bounding box center [223, 19] width 62 height 14
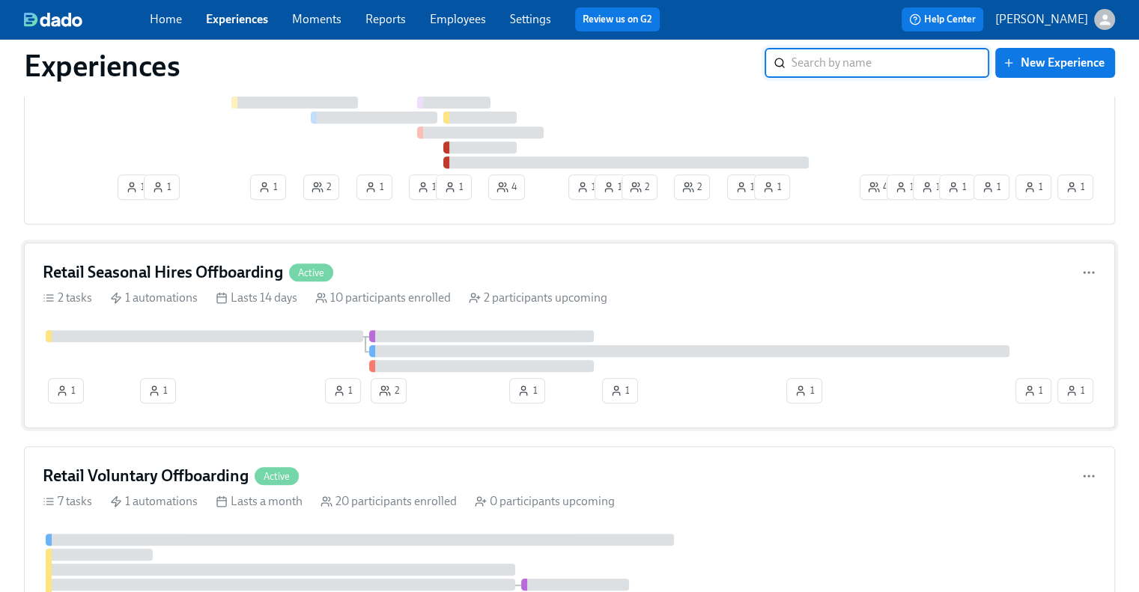
scroll to position [824, 0]
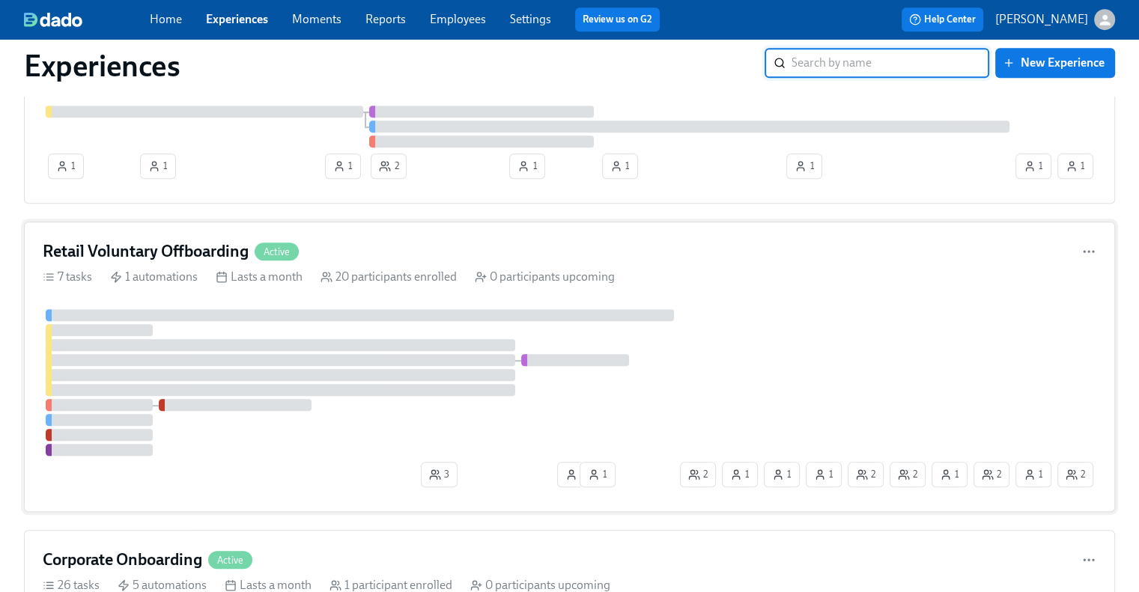
click at [200, 253] on h4 "Retail Voluntary Offboarding" at bounding box center [146, 251] width 206 height 22
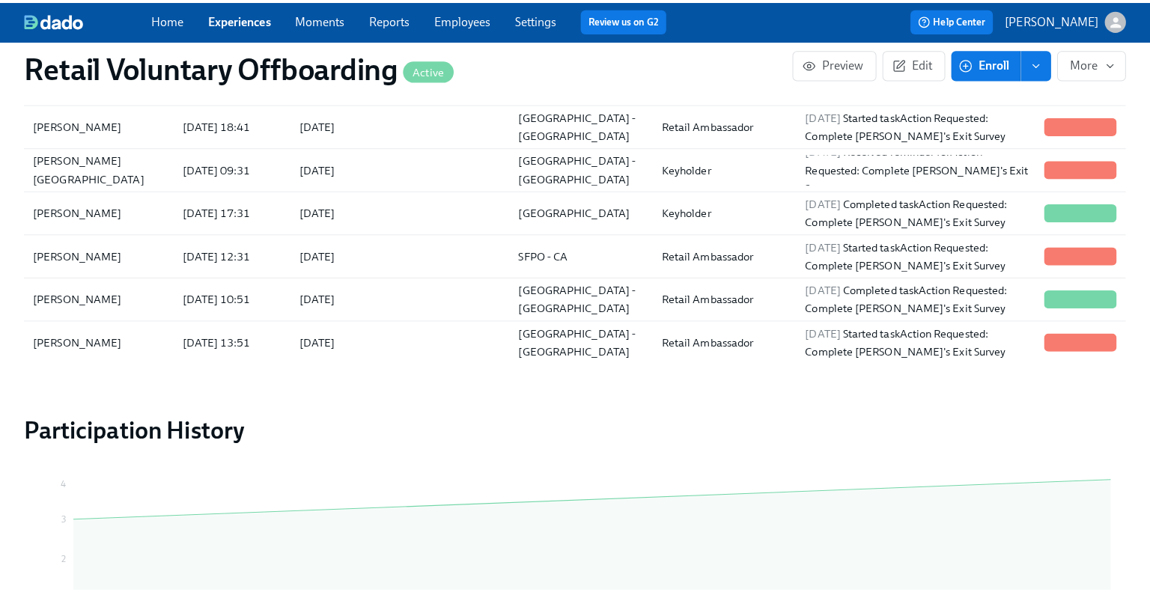
scroll to position [1722, 0]
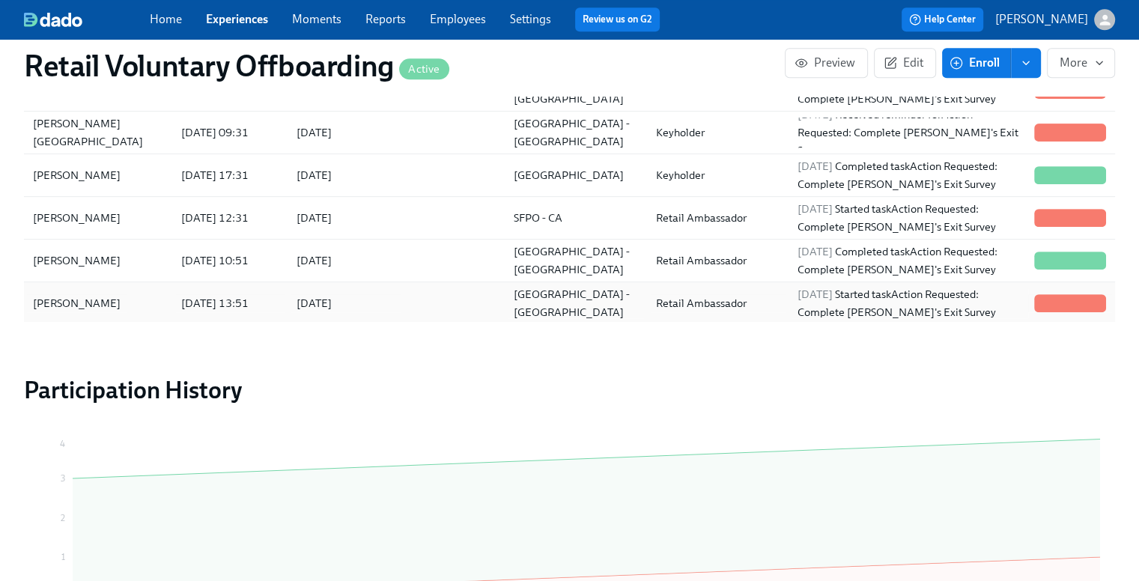
click at [119, 312] on div "[PERSON_NAME]" at bounding box center [98, 303] width 142 height 30
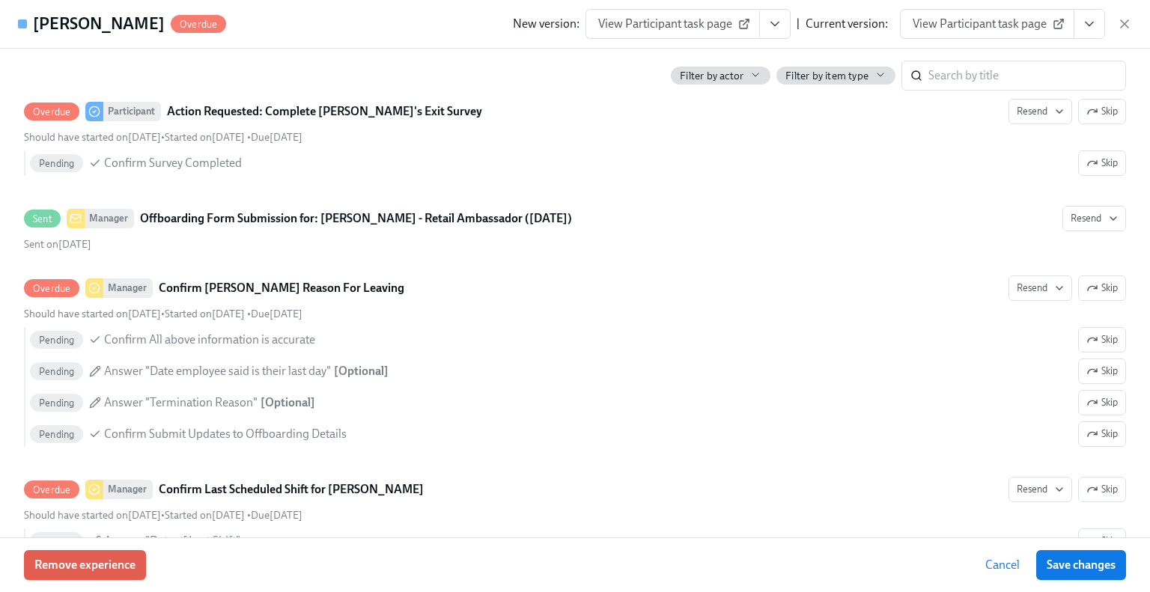
scroll to position [674, 0]
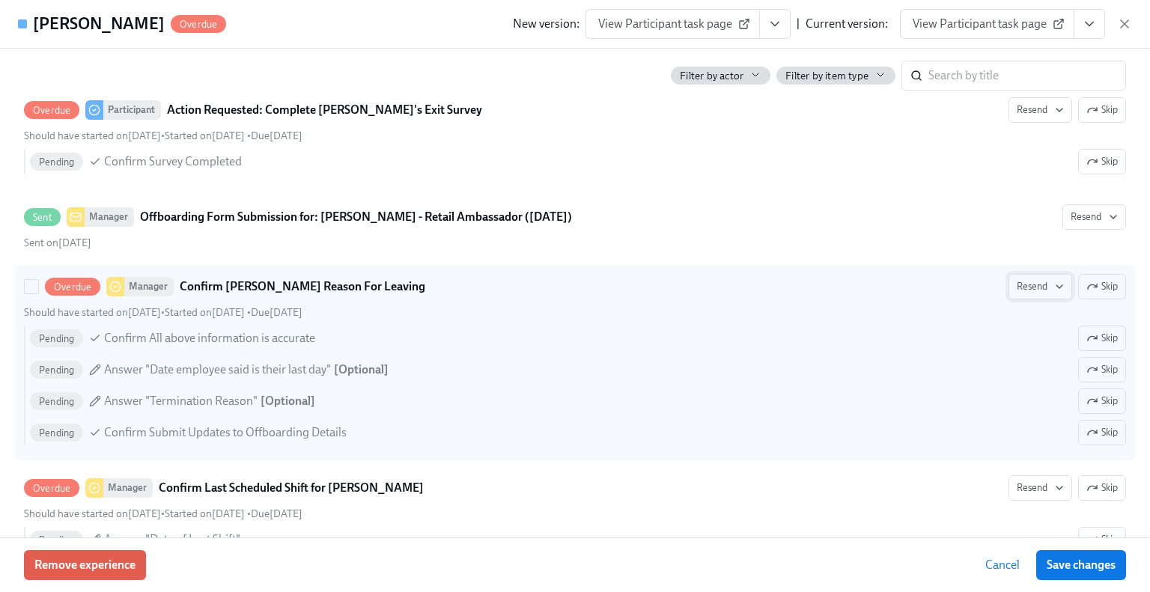
click at [574, 288] on span "Resend" at bounding box center [1040, 286] width 47 height 15
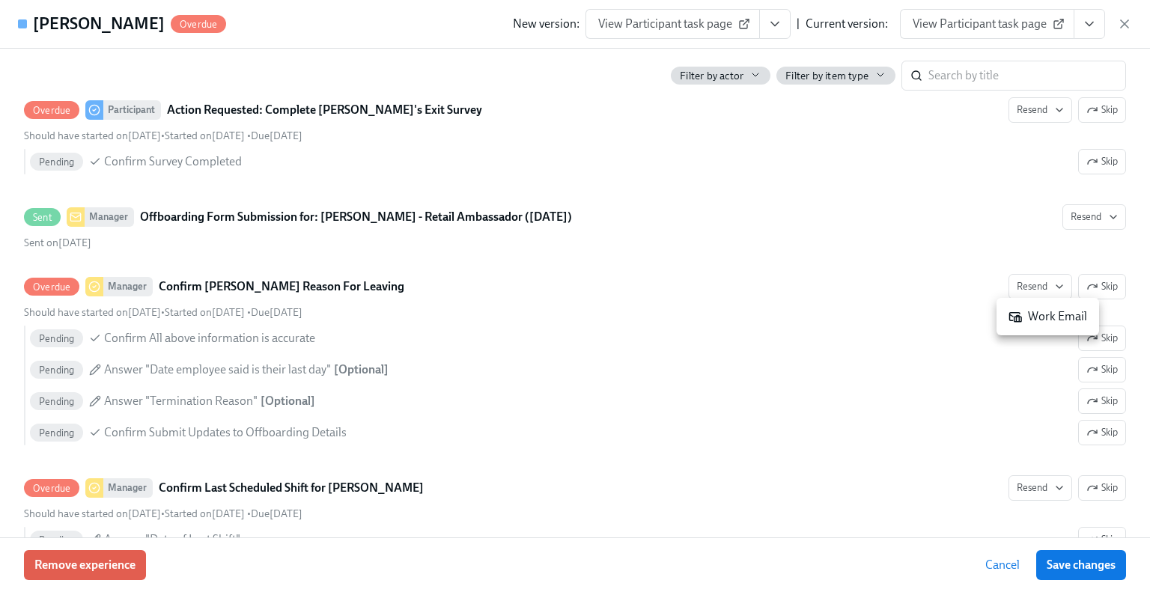
click at [574, 323] on div "Work Email" at bounding box center [1048, 317] width 79 height 16
click at [574, 311] on div "Work Email" at bounding box center [1016, 317] width 79 height 16
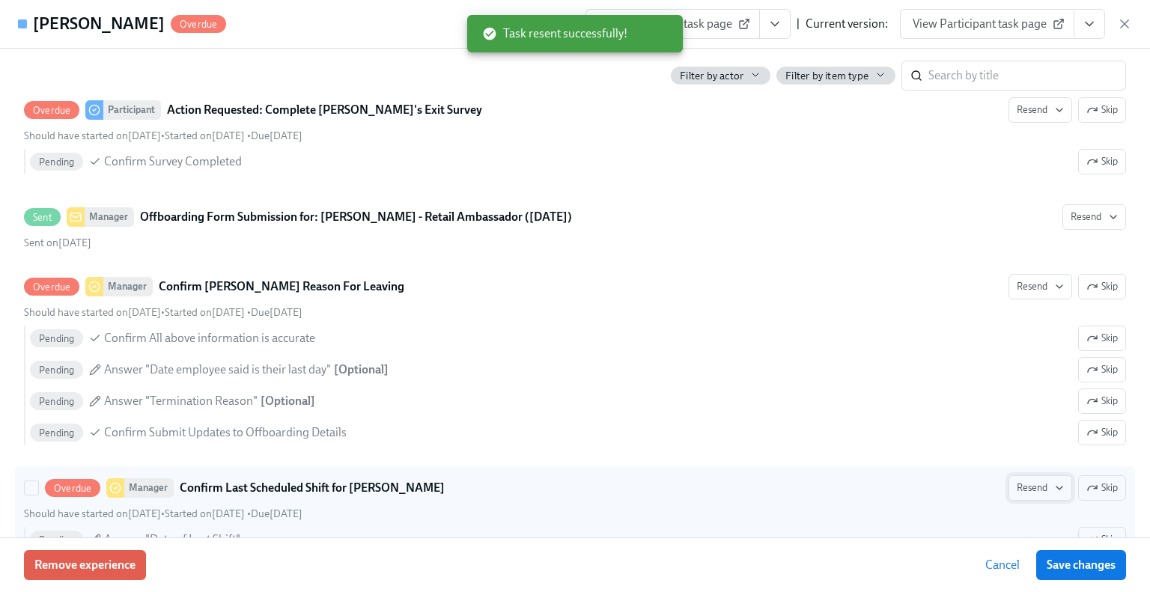
click at [574, 484] on span "Resend" at bounding box center [1040, 488] width 47 height 15
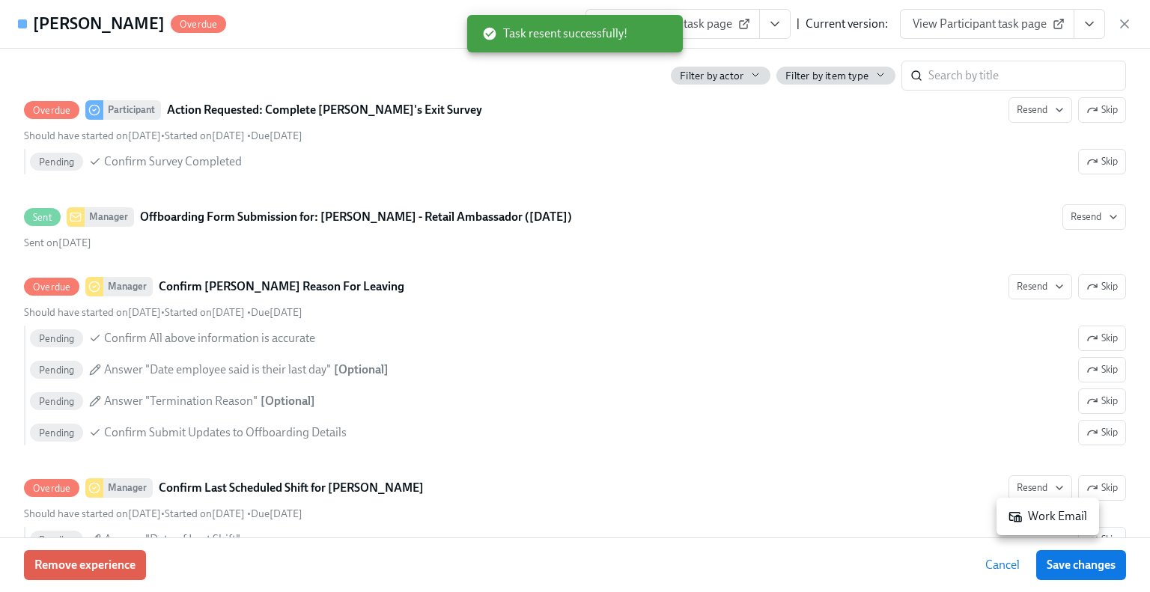
click at [574, 517] on div "Work Email" at bounding box center [1048, 516] width 79 height 16
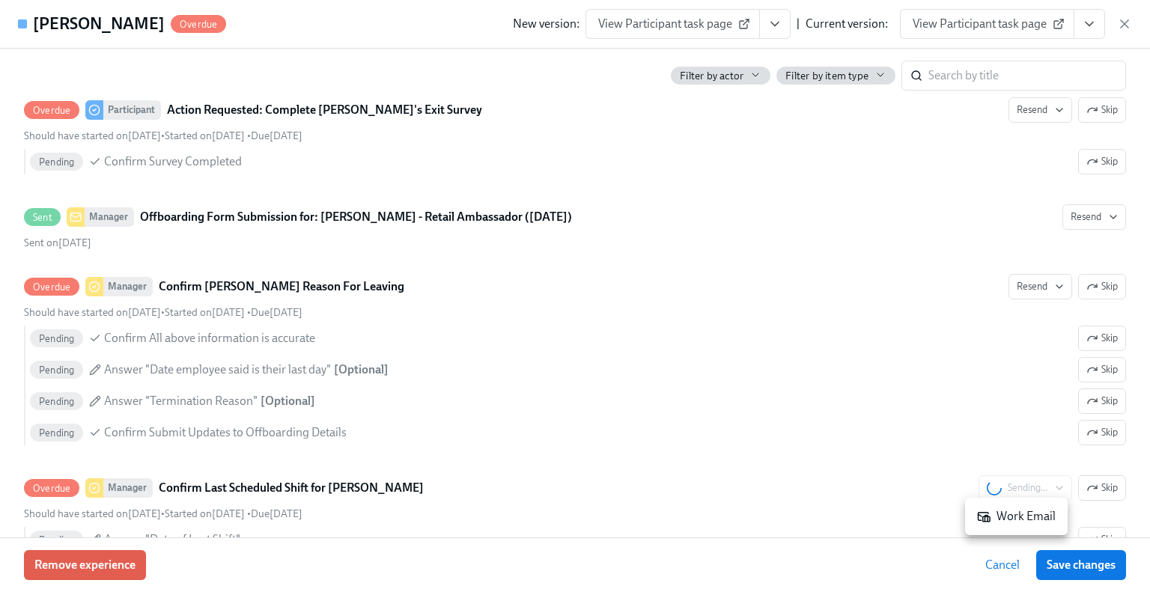
click at [574, 514] on div "Work Email" at bounding box center [1016, 516] width 79 height 16
click at [574, 521] on div "Work Email" at bounding box center [1016, 516] width 79 height 16
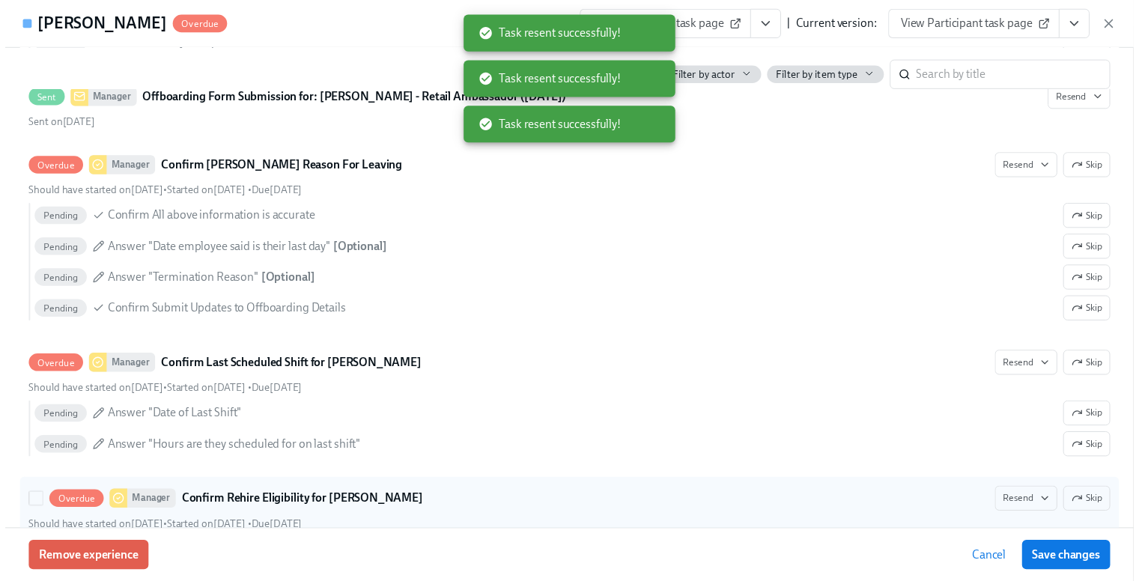
scroll to position [973, 0]
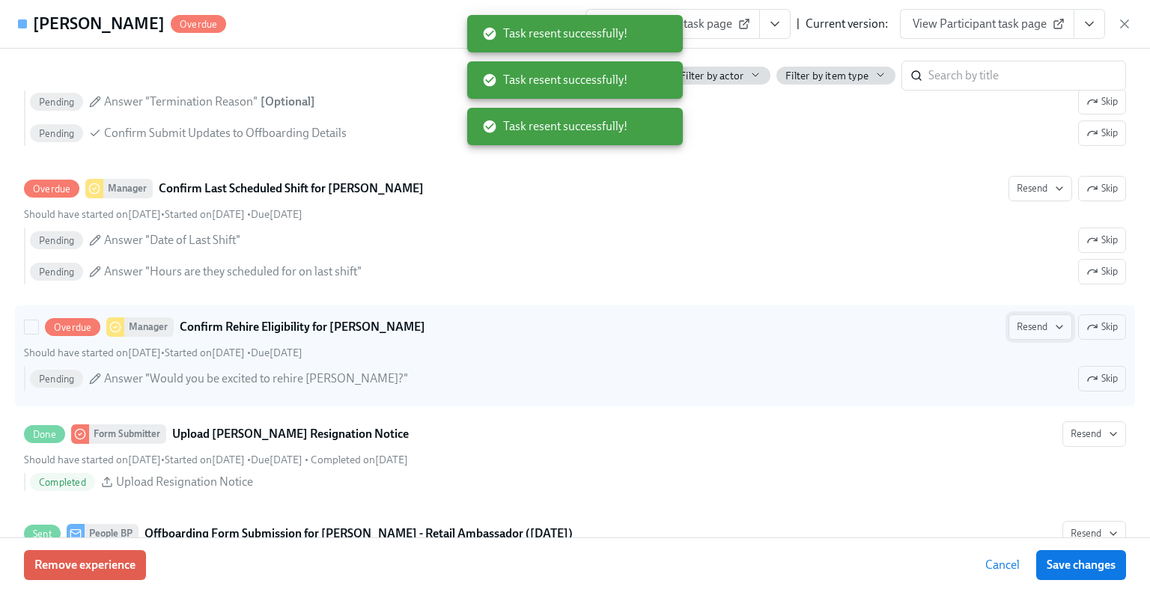
click at [574, 321] on span "Resend" at bounding box center [1040, 327] width 47 height 15
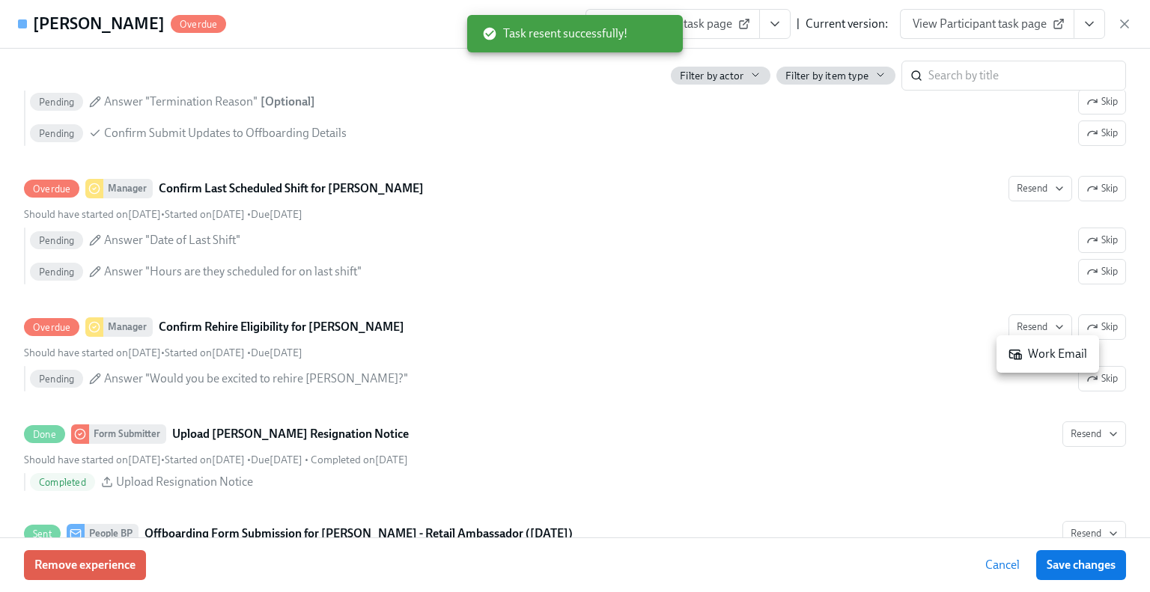
click at [574, 354] on div "Work Email" at bounding box center [1048, 354] width 79 height 16
click at [574, 568] on span "Save changes" at bounding box center [1081, 565] width 69 height 15
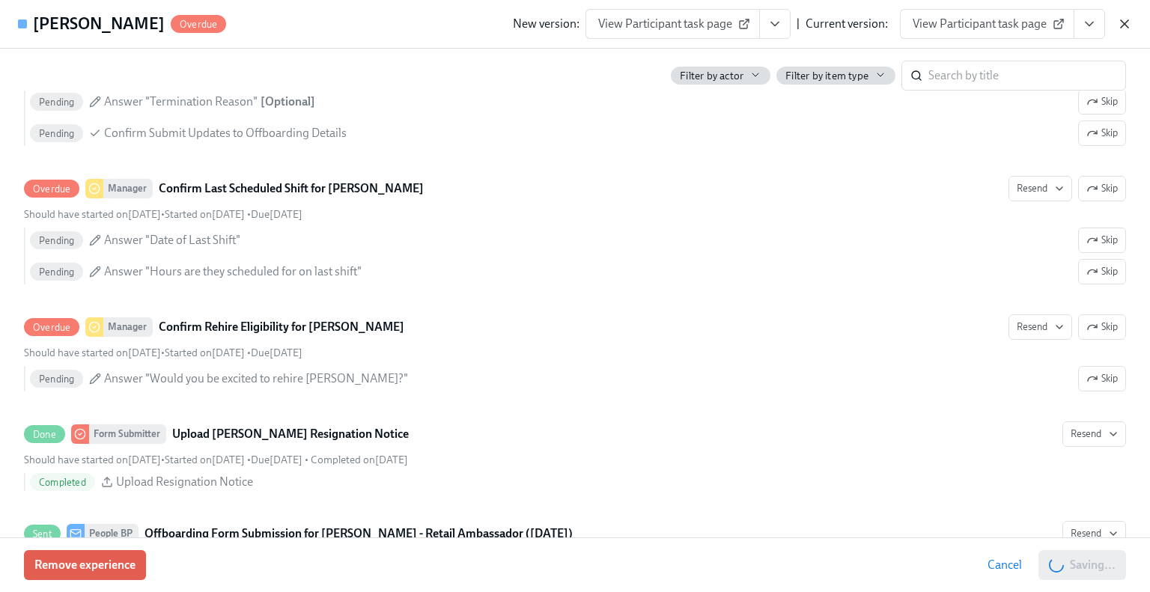
click at [574, 28] on icon "button" at bounding box center [1124, 23] width 15 height 15
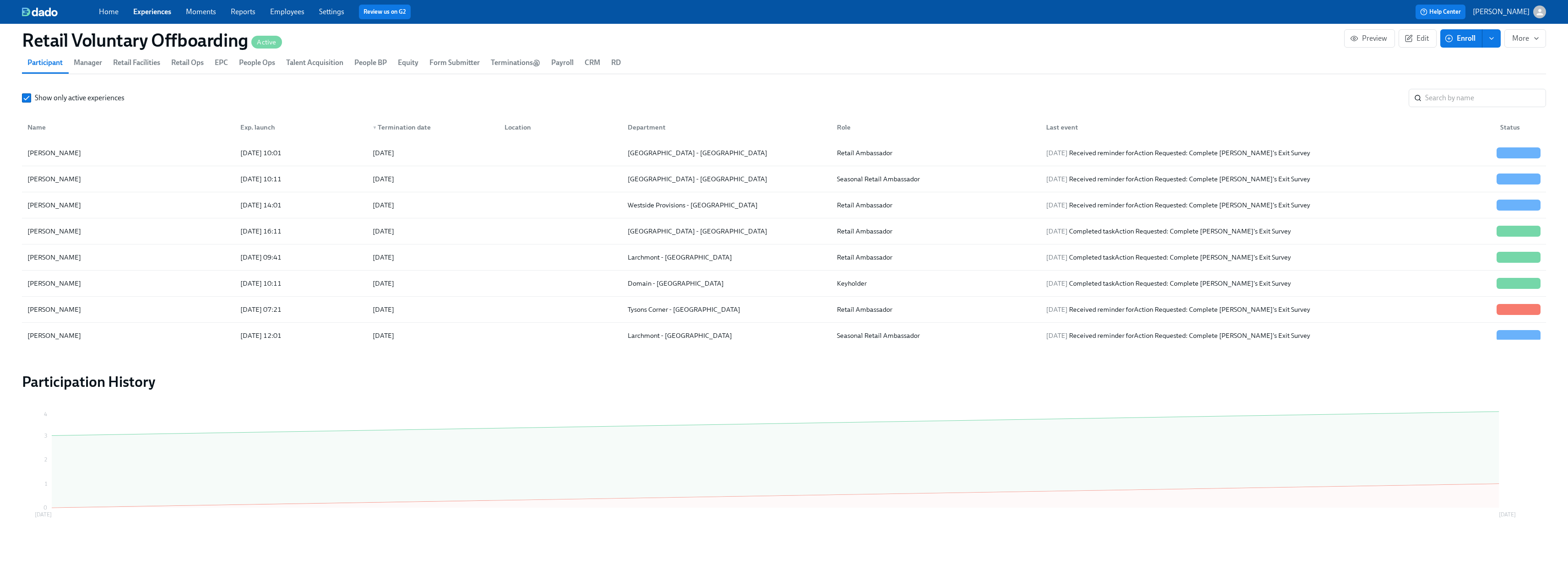
click at [158, 13] on link "Experiences" at bounding box center [152, 12] width 38 height 9
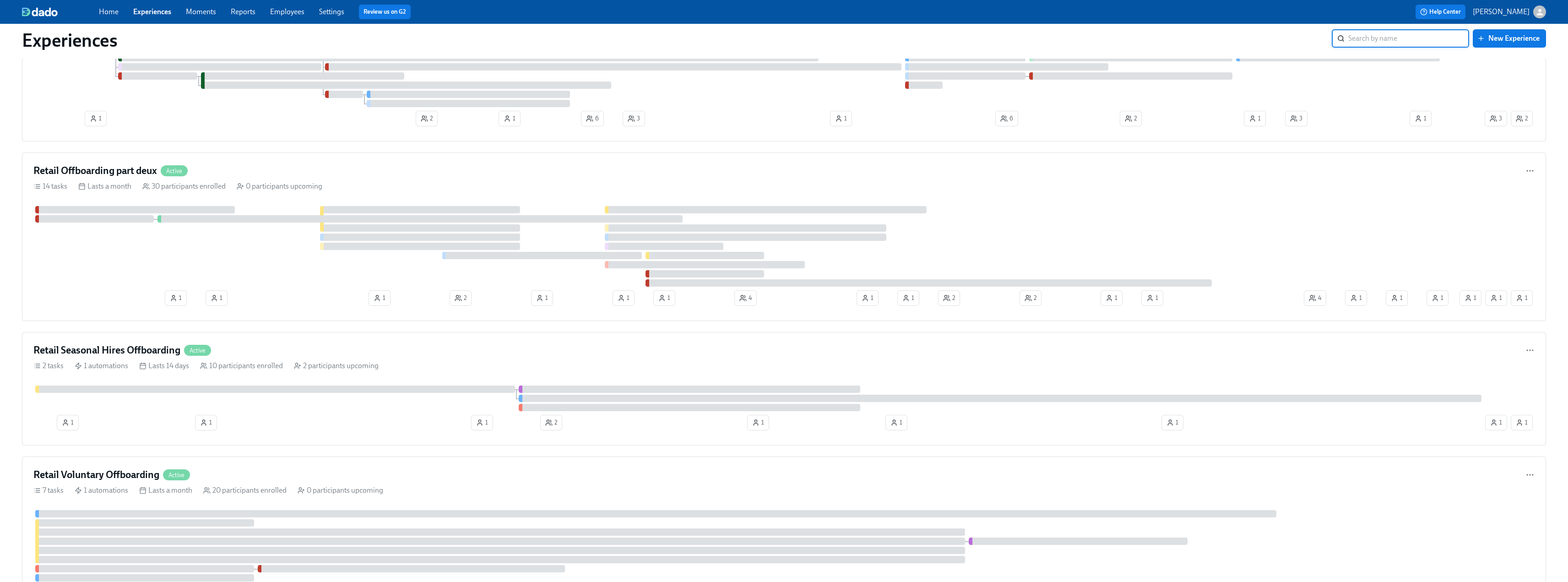
scroll to position [229, 0]
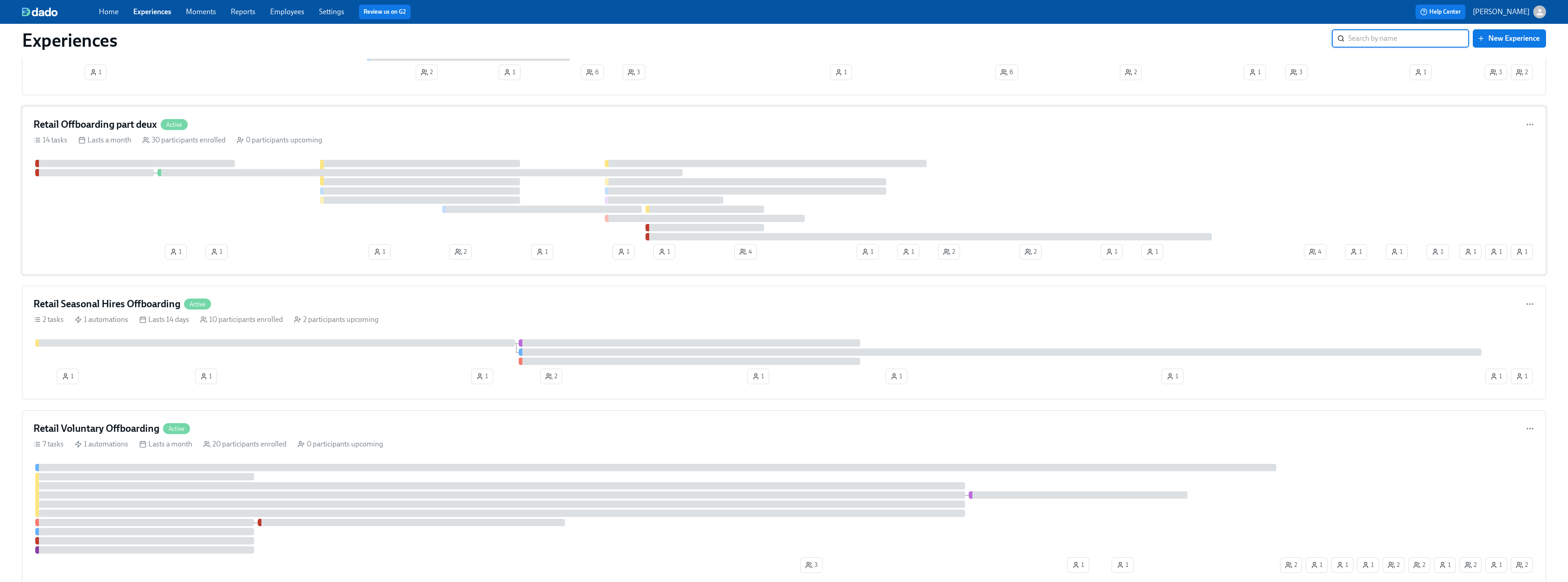
click at [119, 130] on h4 "Retail Offboarding part deux" at bounding box center [95, 124] width 123 height 13
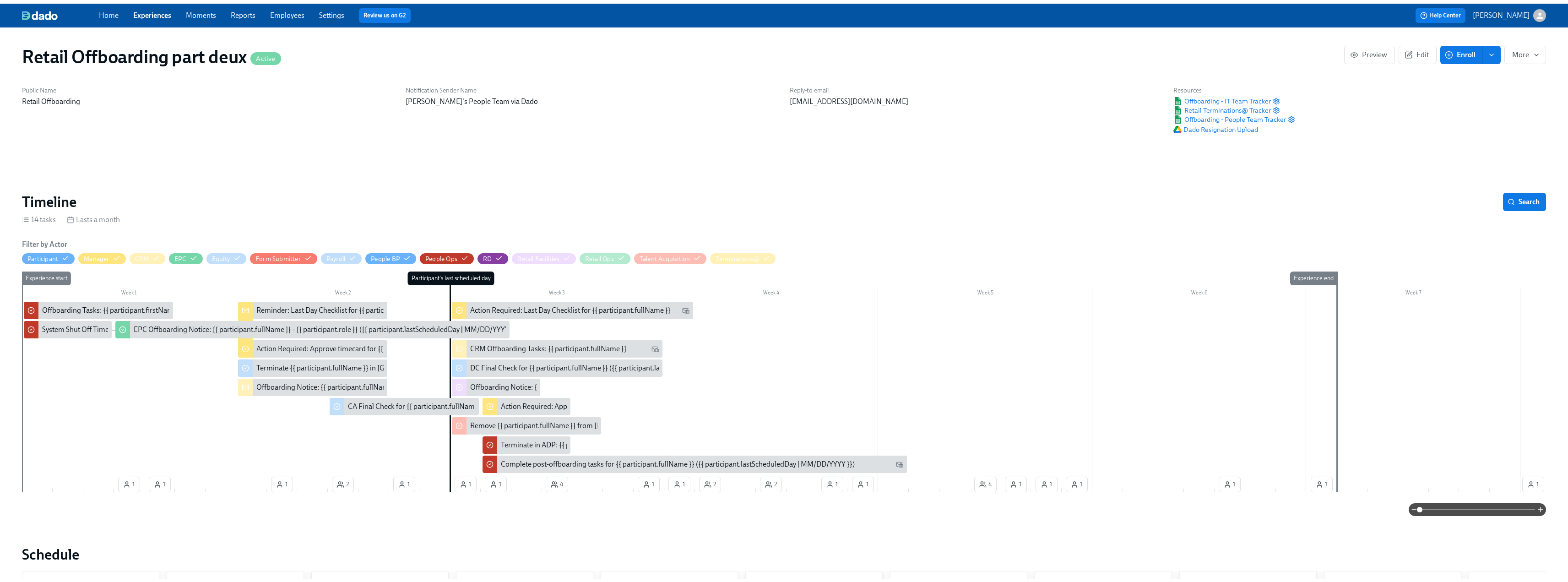
scroll to position [0, 4915]
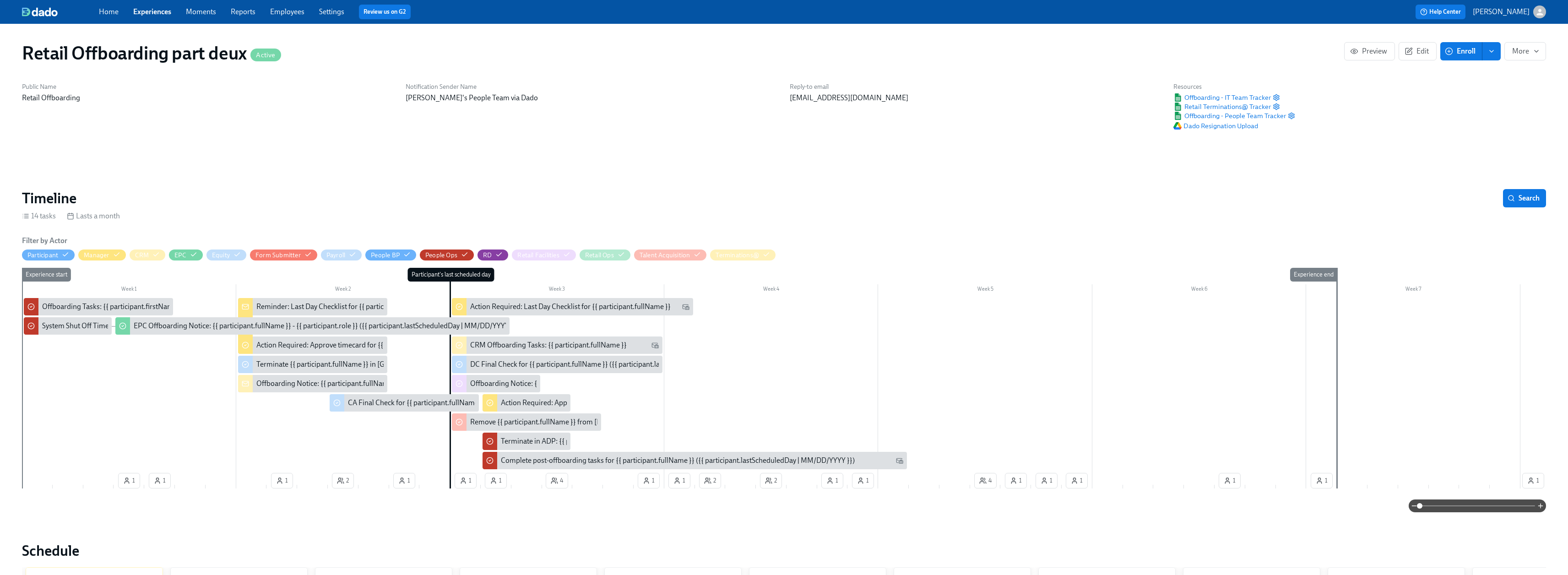
click at [351, 49] on span "Enroll" at bounding box center [1460, 51] width 29 height 9
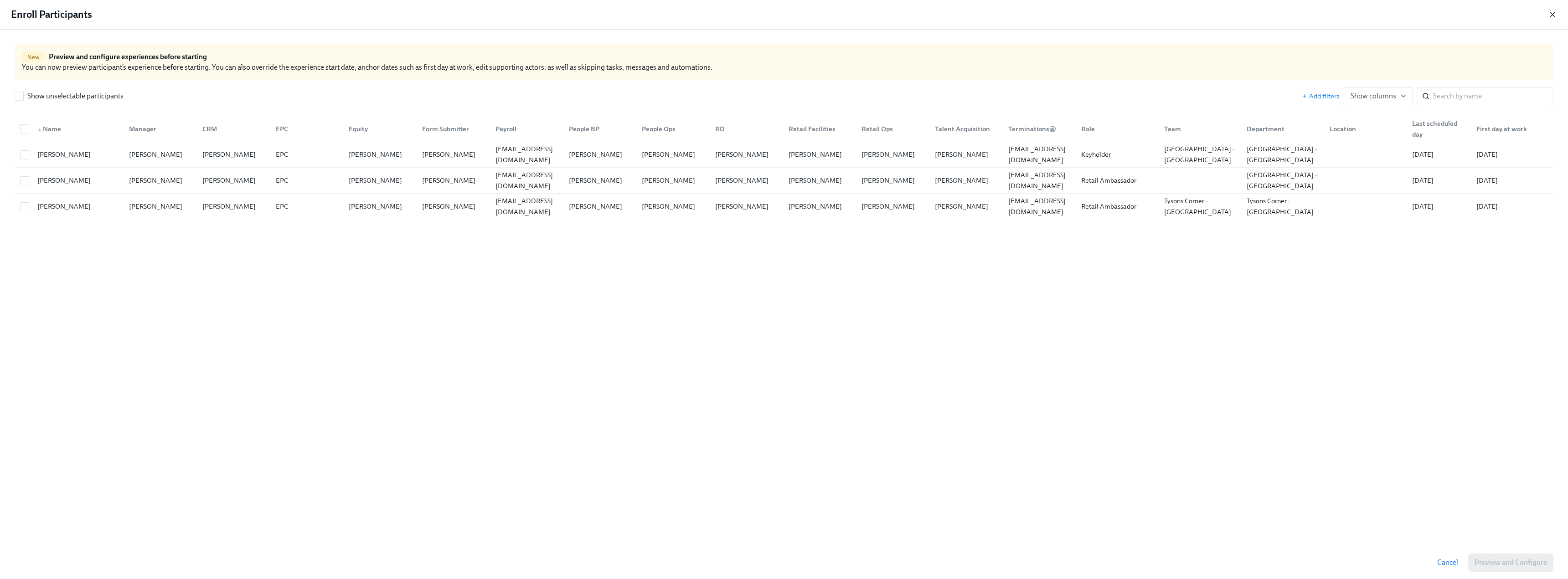
click at [349, 14] on icon "button" at bounding box center [1552, 14] width 9 height 9
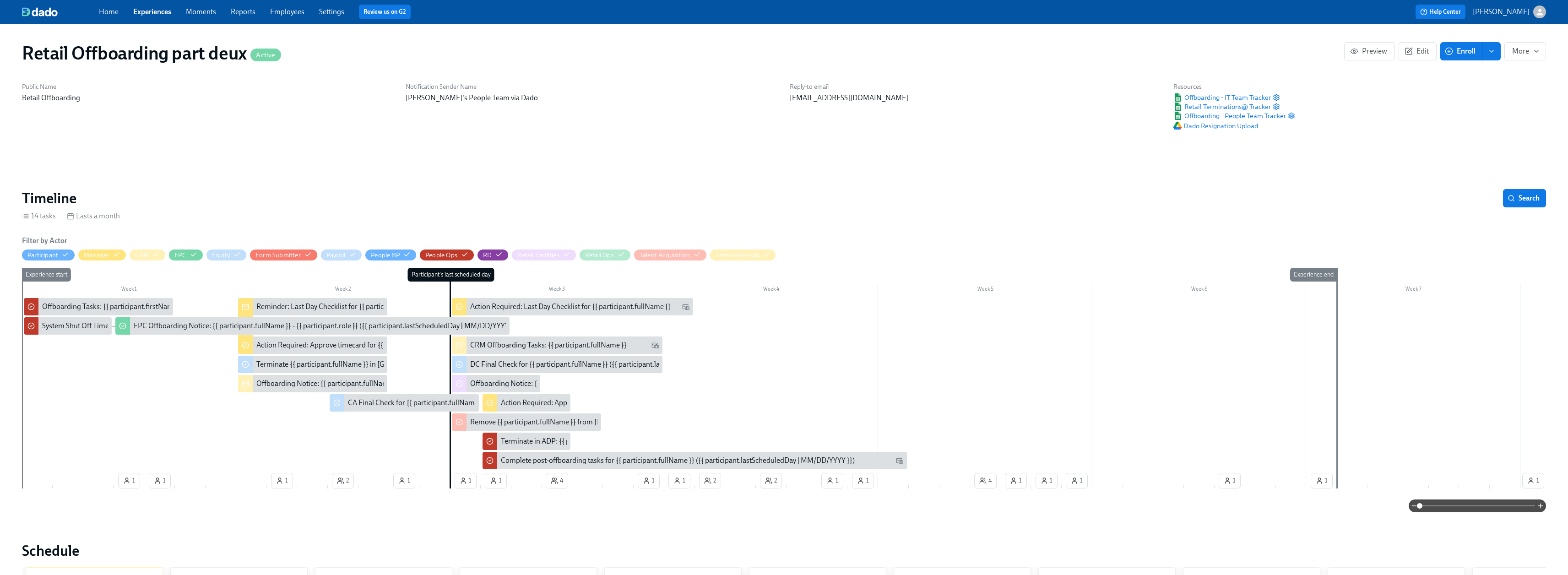
click at [351, 48] on span "Enroll" at bounding box center [1460, 51] width 29 height 9
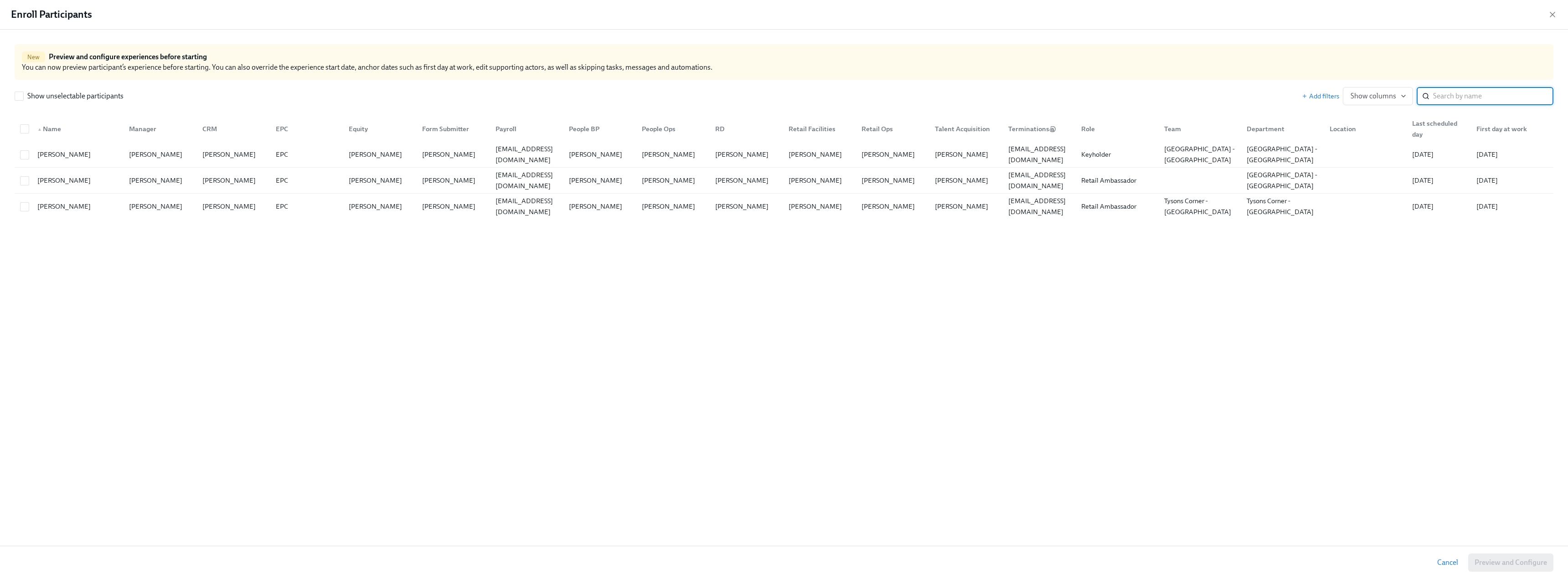
click at [349, 88] on input "search" at bounding box center [1493, 96] width 121 height 18
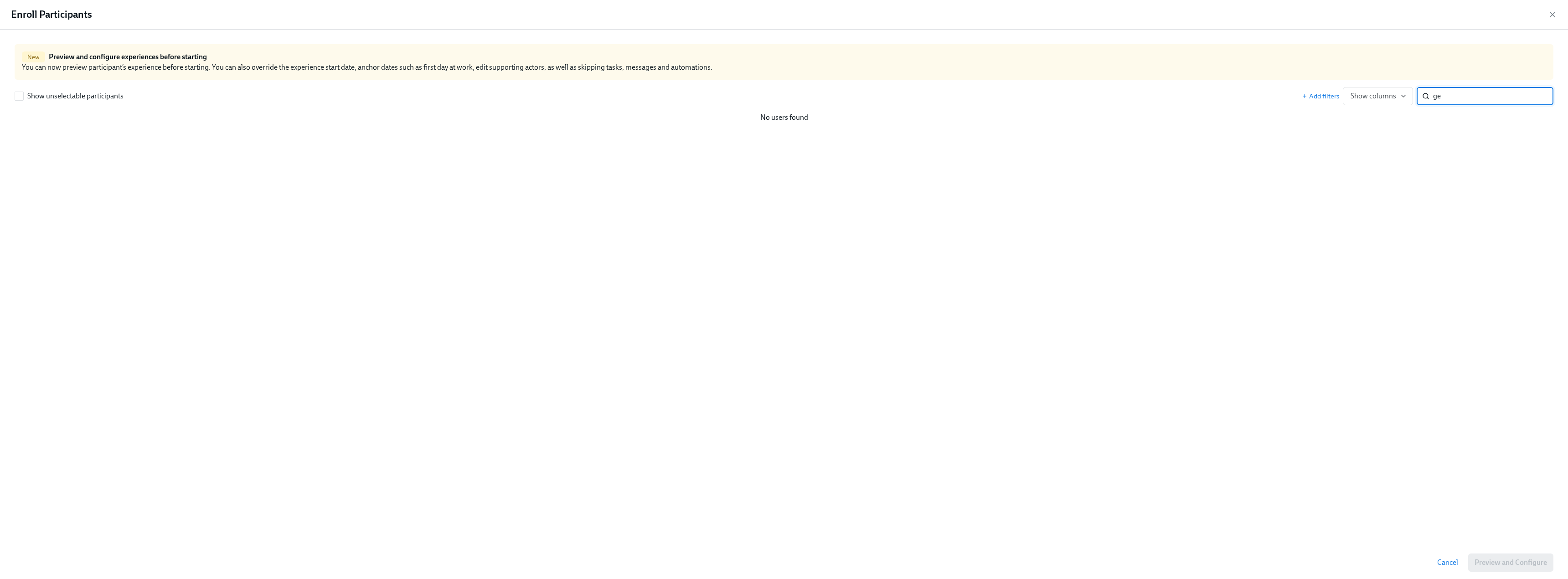
type input "g"
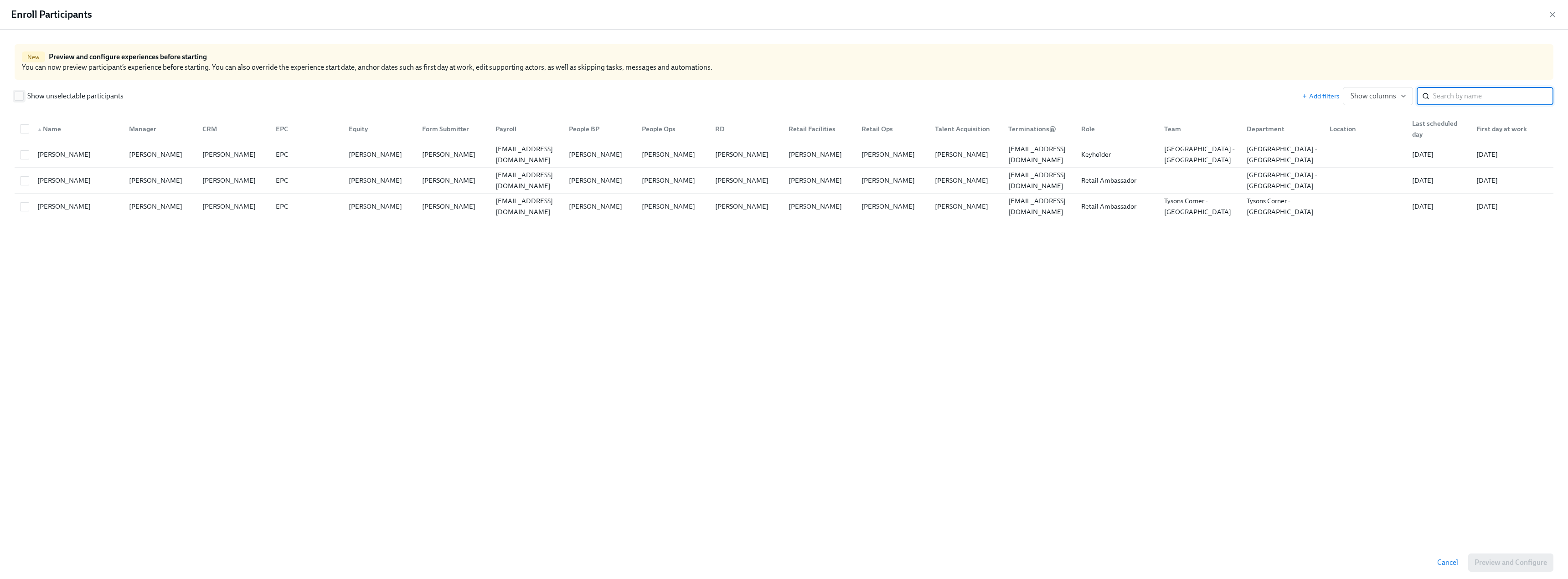
click at [18, 100] on label "Show unselectable participants" at bounding box center [69, 96] width 109 height 10
click at [18, 100] on input "Show unselectable participants" at bounding box center [19, 95] width 8 height 8
checkbox input "true"
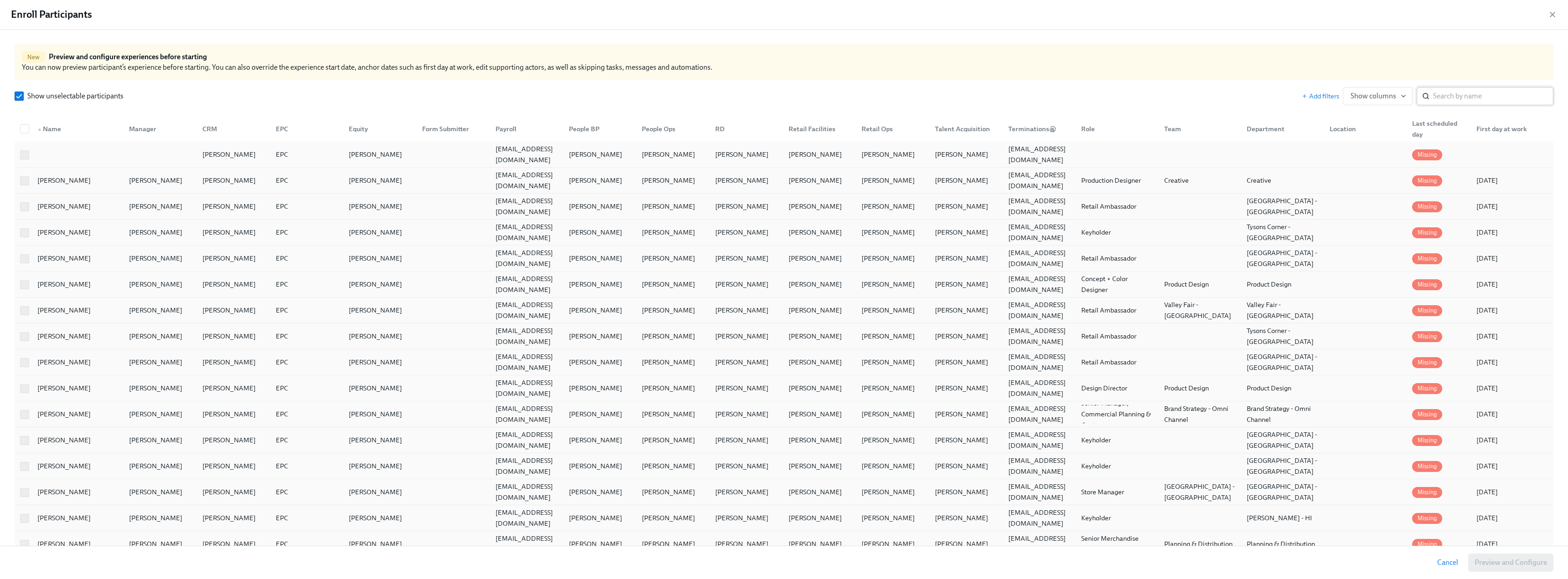
click at [349, 94] on input "search" at bounding box center [1493, 96] width 121 height 18
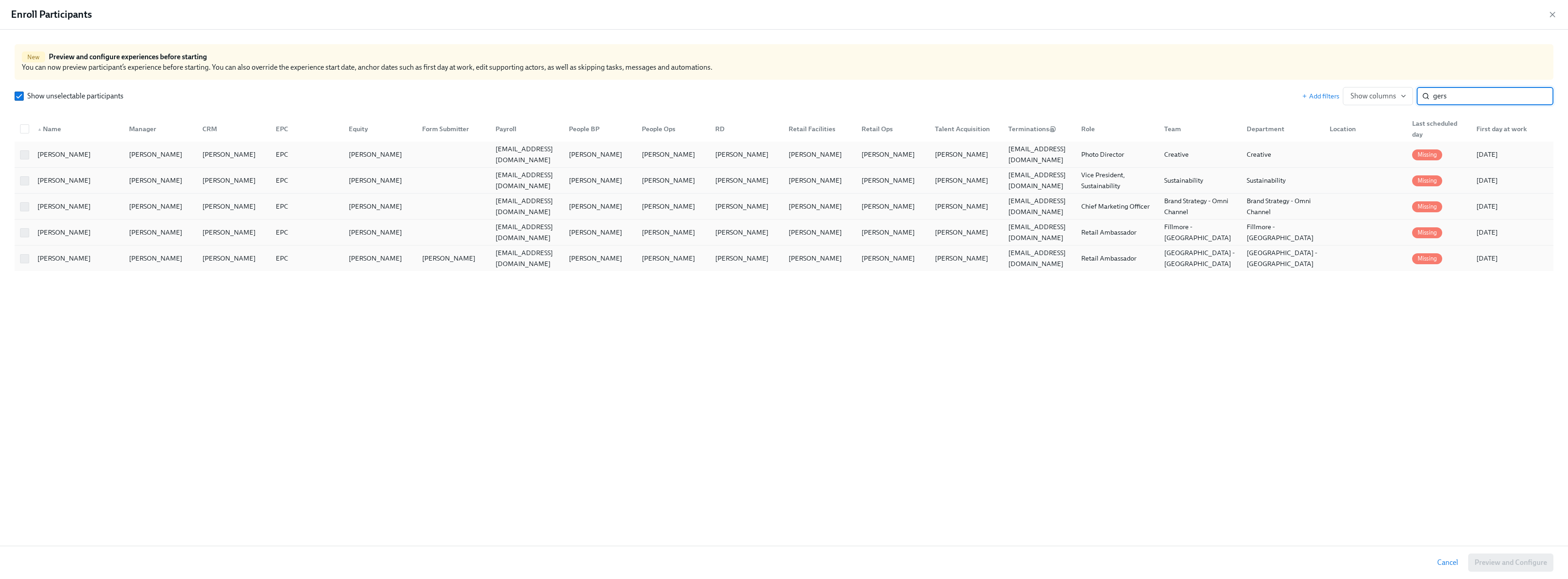
type input "gers"
click at [22, 260] on span at bounding box center [24, 258] width 9 height 9
click at [105, 260] on div "[PERSON_NAME]" at bounding box center [75, 258] width 92 height 18
click at [349, 13] on icon "button" at bounding box center [1552, 14] width 4 height 4
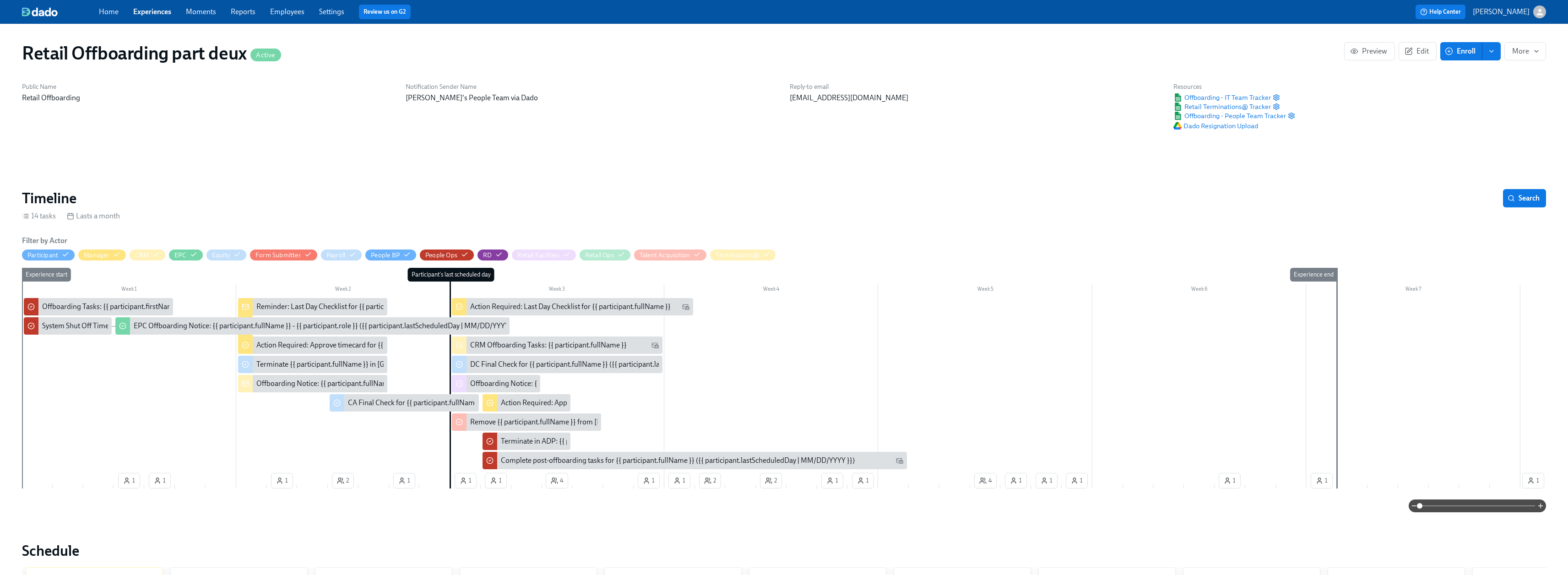
click at [282, 12] on link "Employees" at bounding box center [287, 12] width 34 height 9
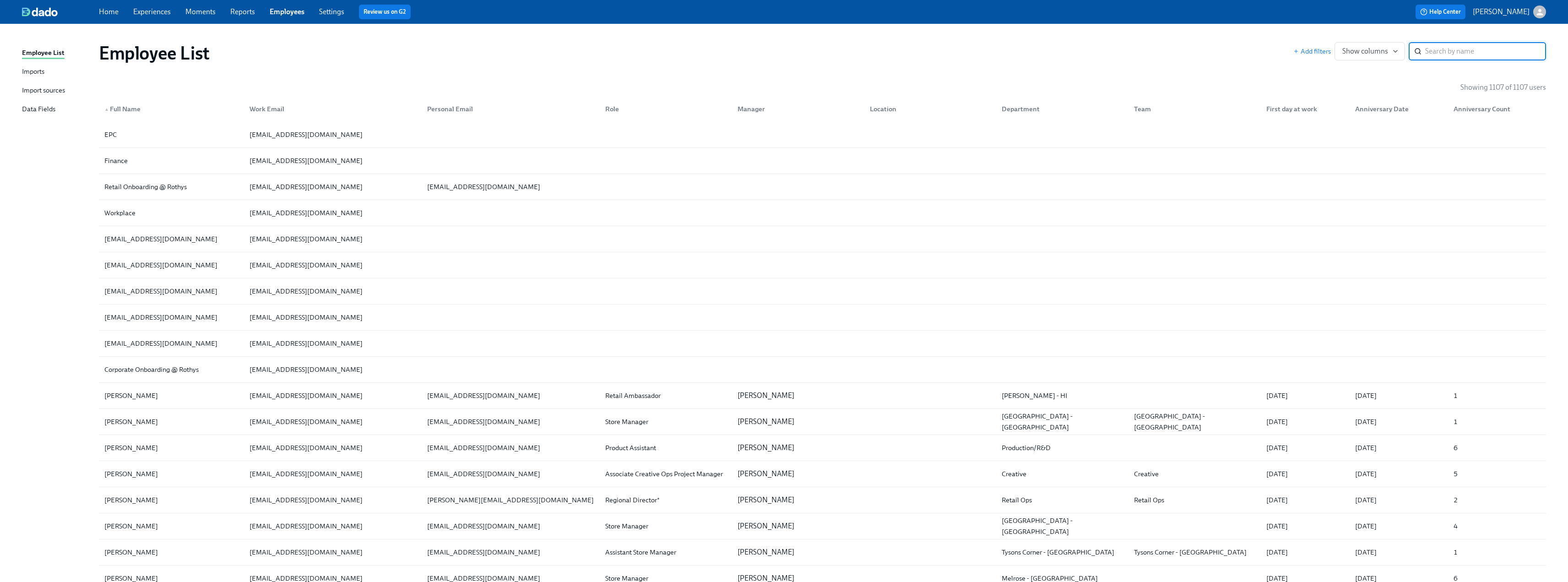
click at [41, 70] on div "Imports" at bounding box center [33, 72] width 23 height 12
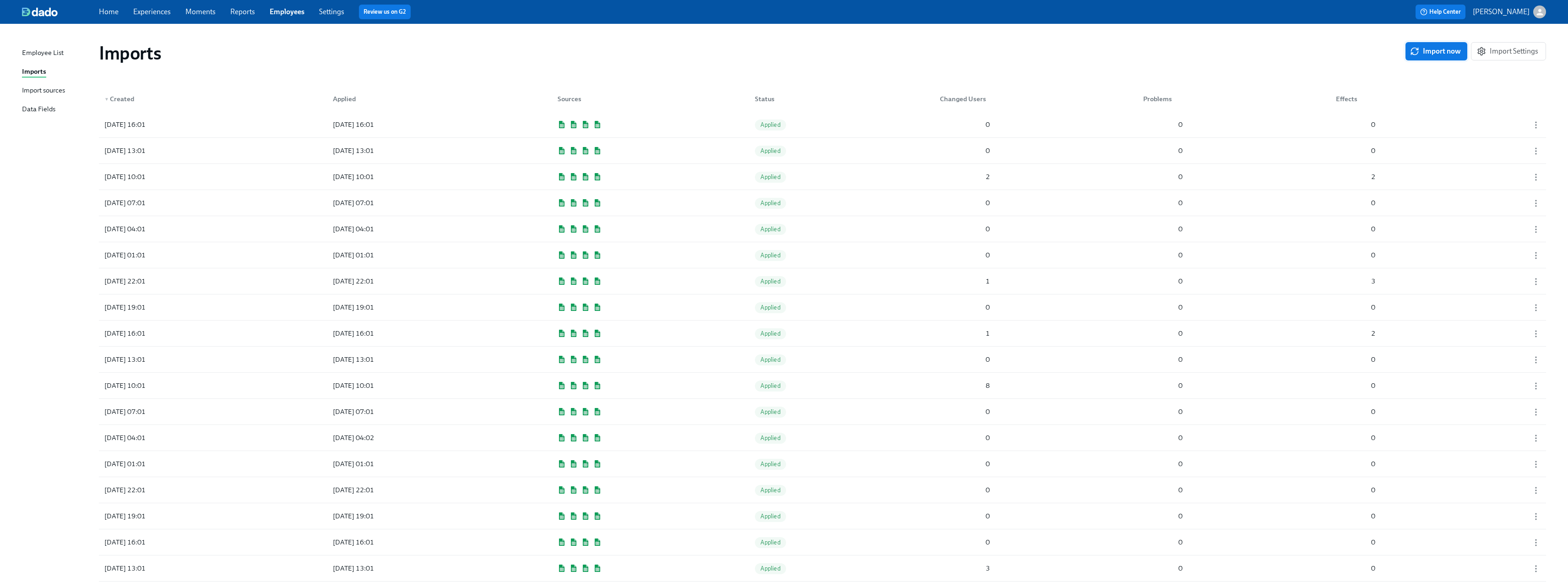
click at [351, 50] on span "Import now" at bounding box center [1436, 51] width 49 height 9
click at [351, 122] on div "[DATE] 16:34 Pending 1 0 0" at bounding box center [822, 125] width 1447 height 26
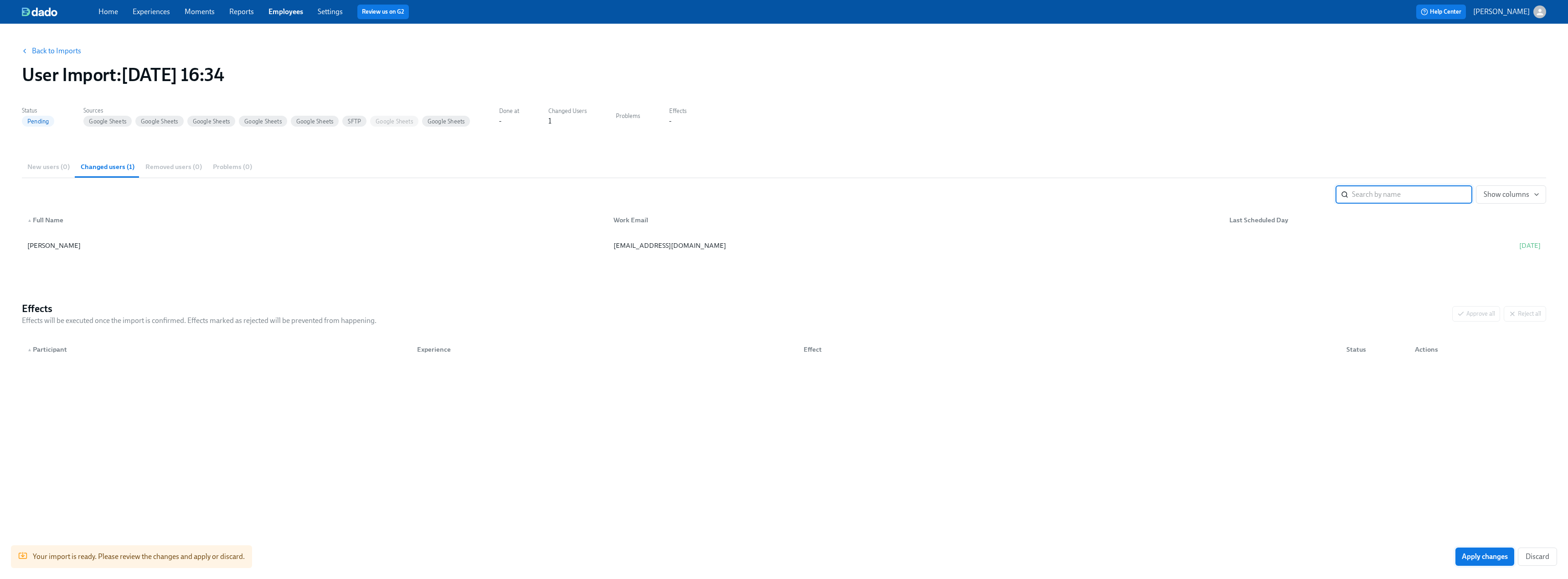
click at [349, 360] on button "Apply changes" at bounding box center [1485, 556] width 59 height 18
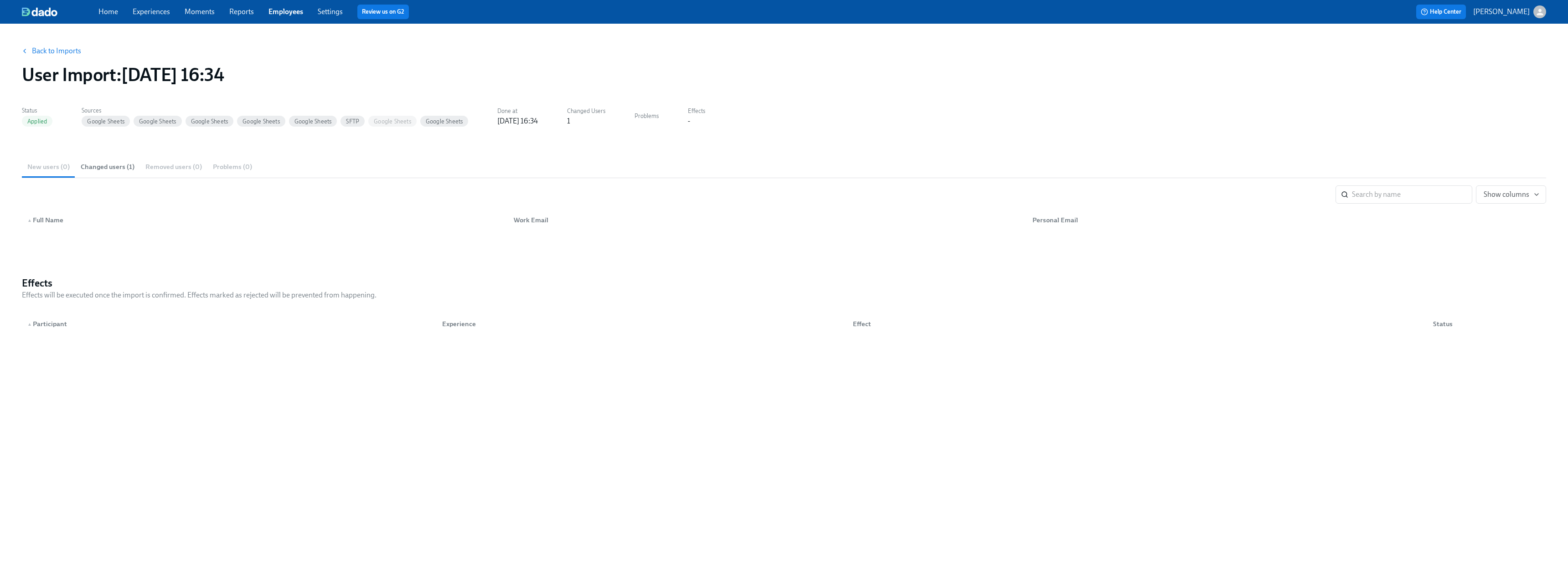
click at [140, 12] on link "Experiences" at bounding box center [151, 12] width 37 height 9
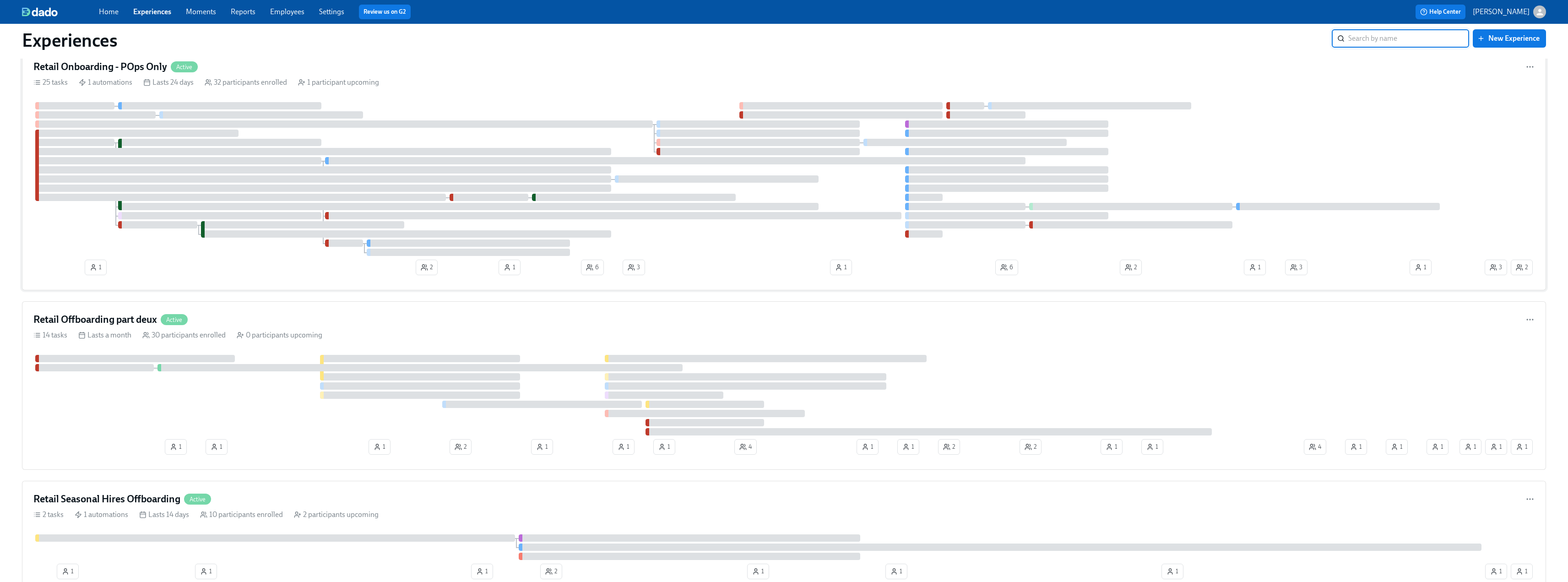
scroll to position [138, 0]
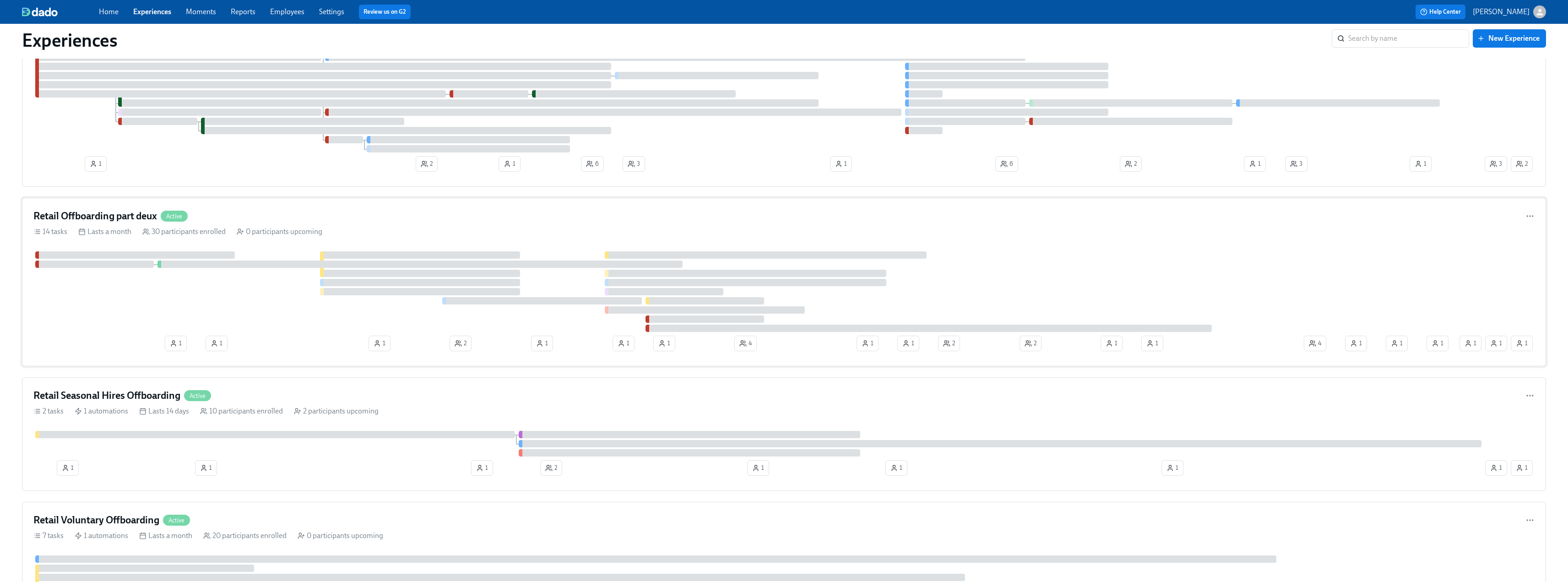
click at [112, 219] on h4 "Retail Offboarding part deux" at bounding box center [95, 216] width 123 height 13
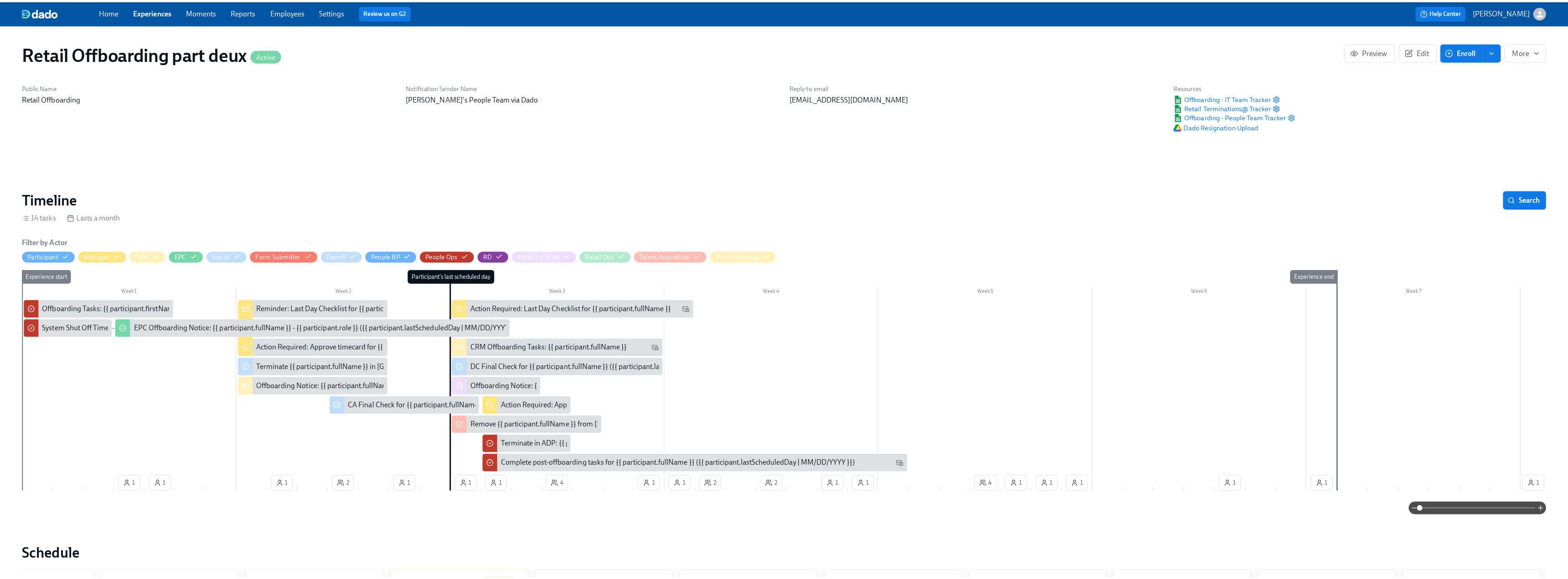
scroll to position [0, 4894]
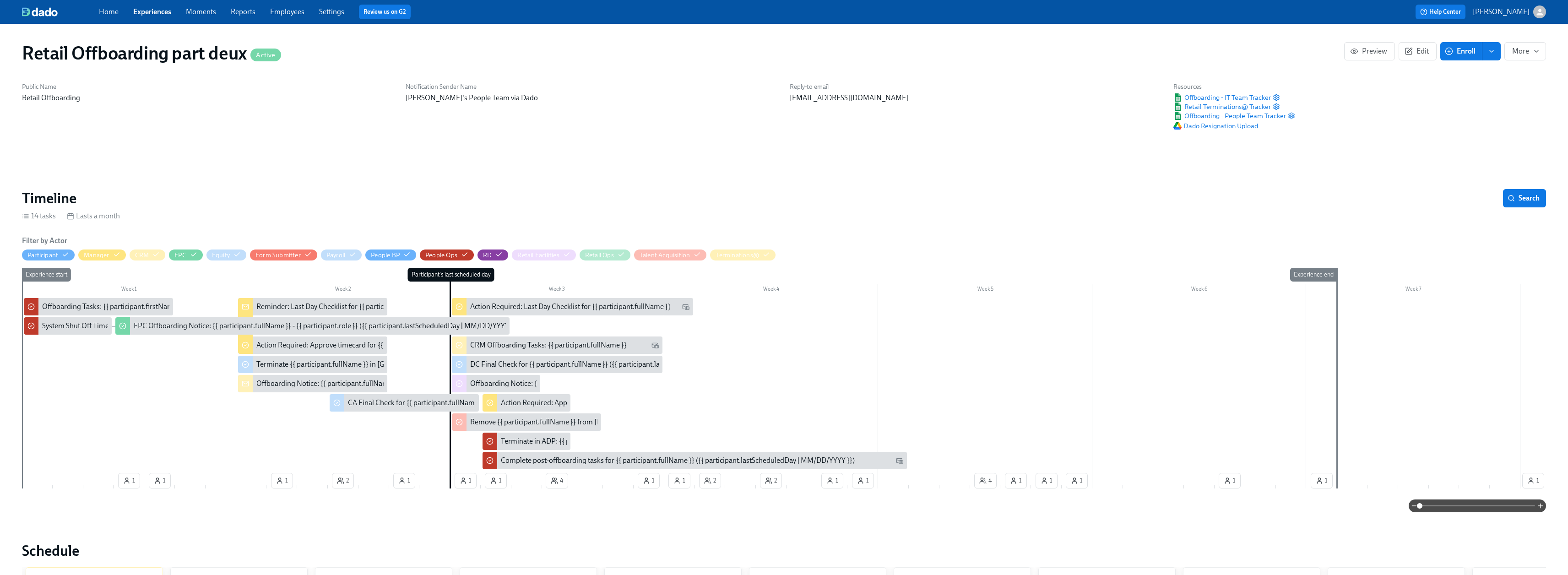
click at [351, 51] on span "Enroll" at bounding box center [1460, 51] width 29 height 9
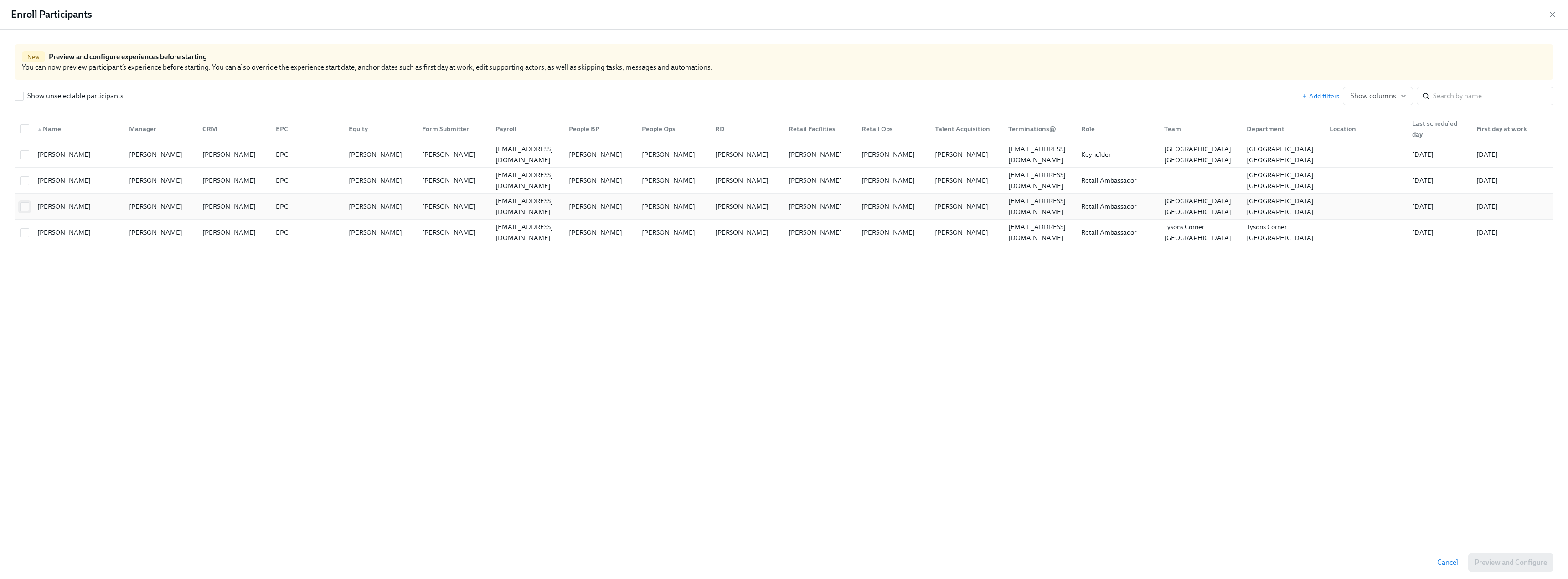
click at [24, 207] on input "checkbox" at bounding box center [24, 206] width 8 height 8
checkbox input "true"
click at [349, 360] on span "Preview and Configure (1)" at bounding box center [1506, 562] width 83 height 9
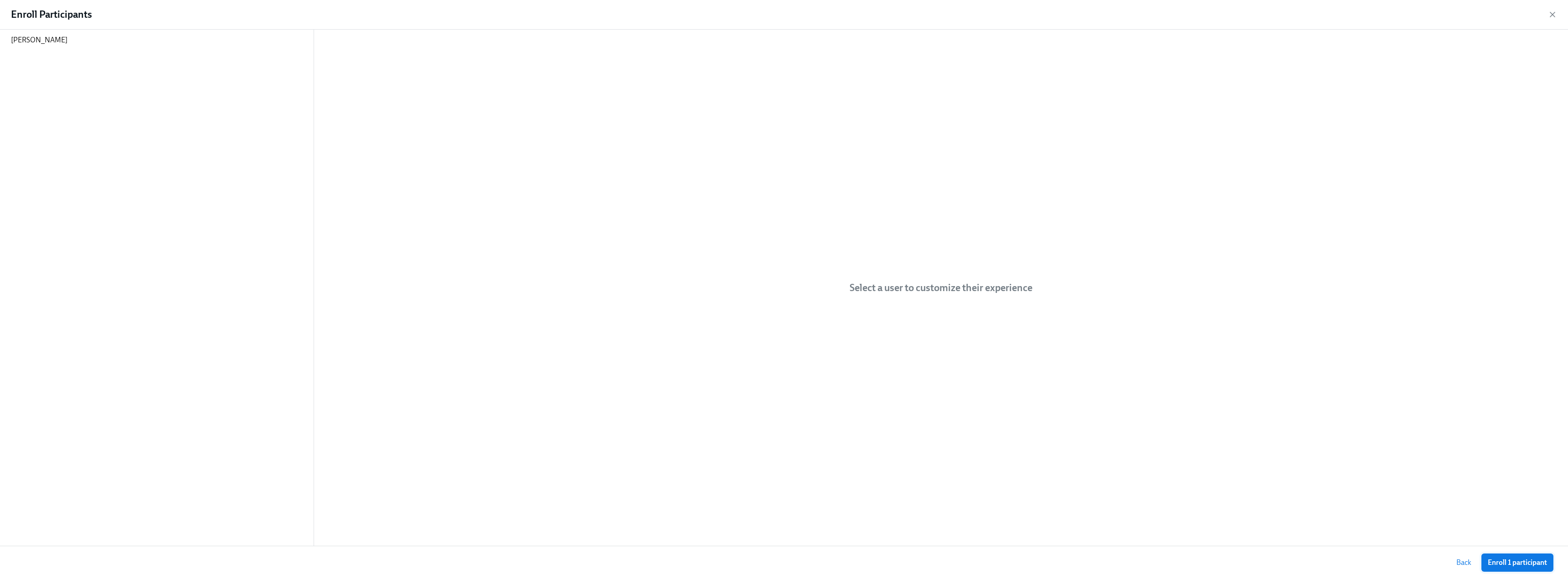
click at [349, 360] on span "Enroll 1 participant" at bounding box center [1517, 562] width 59 height 9
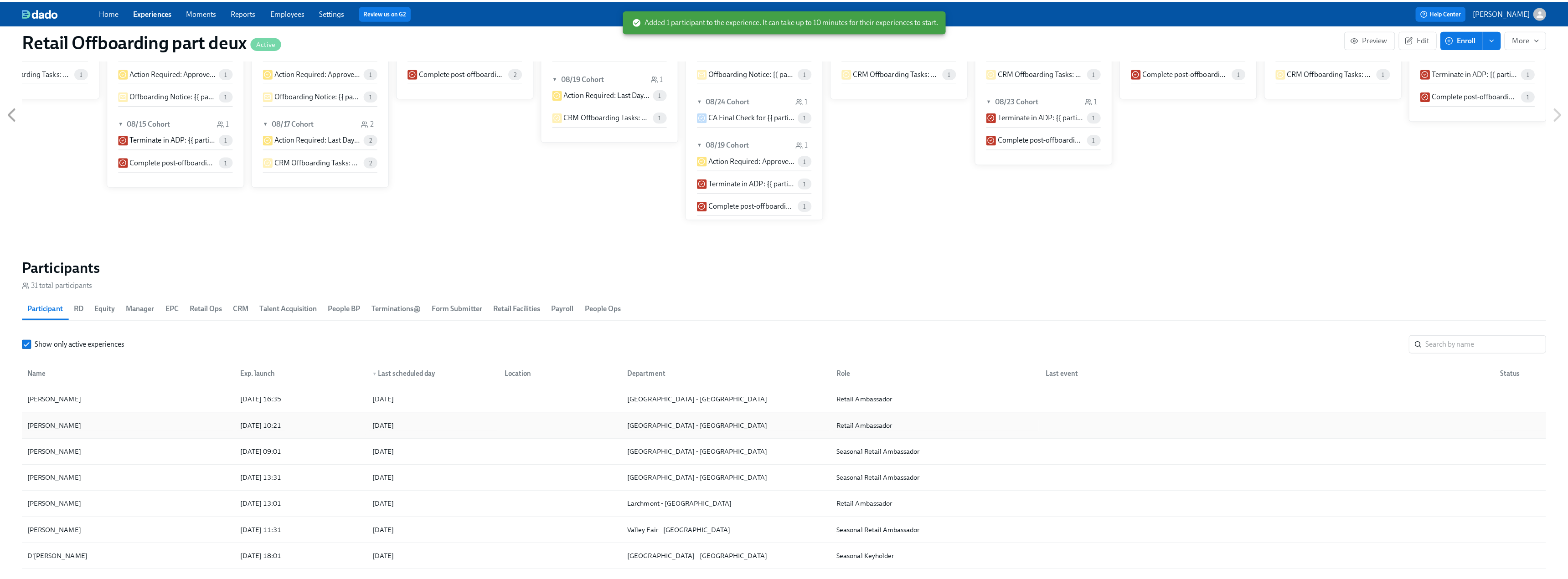
scroll to position [592, 0]
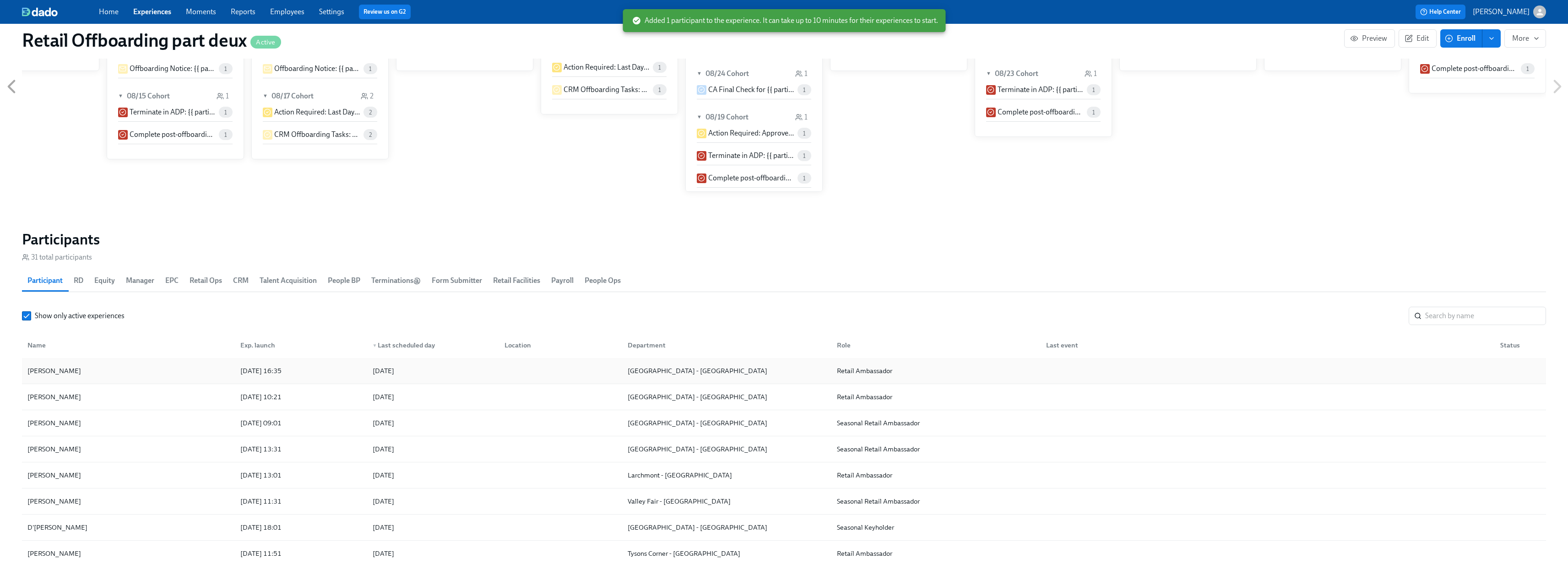
click at [100, 362] on div "[PERSON_NAME]" at bounding box center [128, 371] width 209 height 18
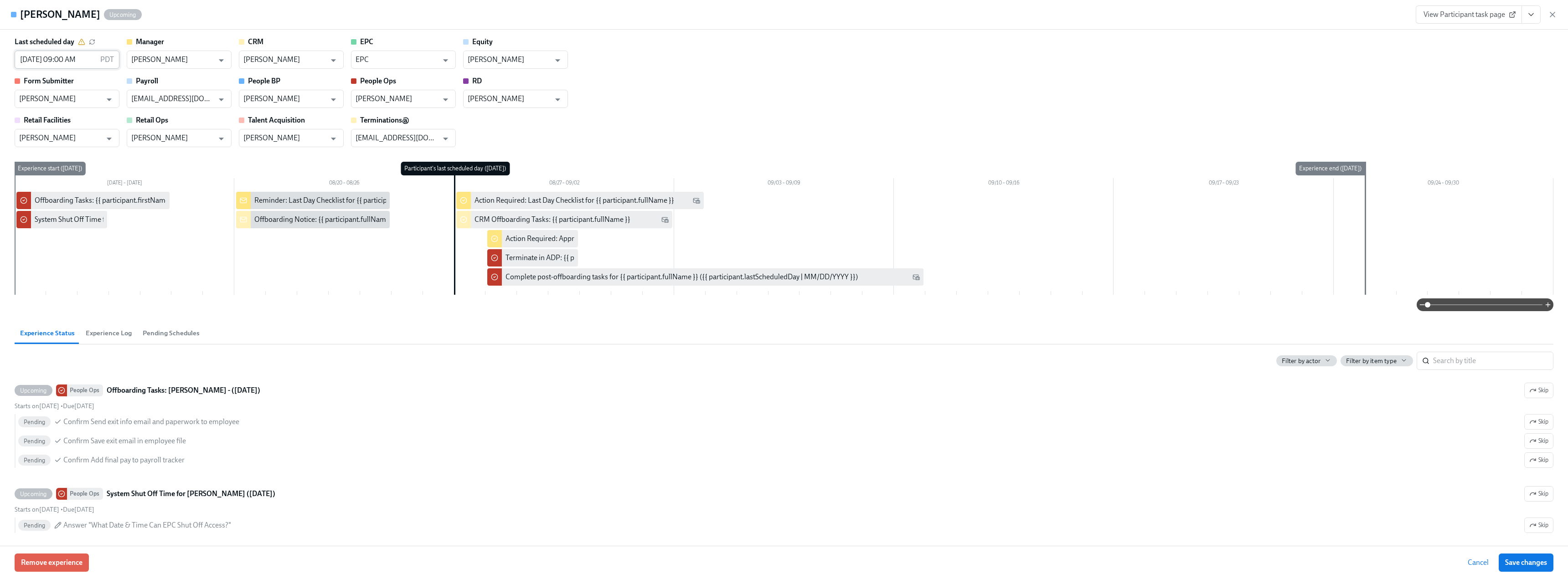
click at [74, 59] on input "[DATE] 09:00 AM" at bounding box center [55, 60] width 82 height 18
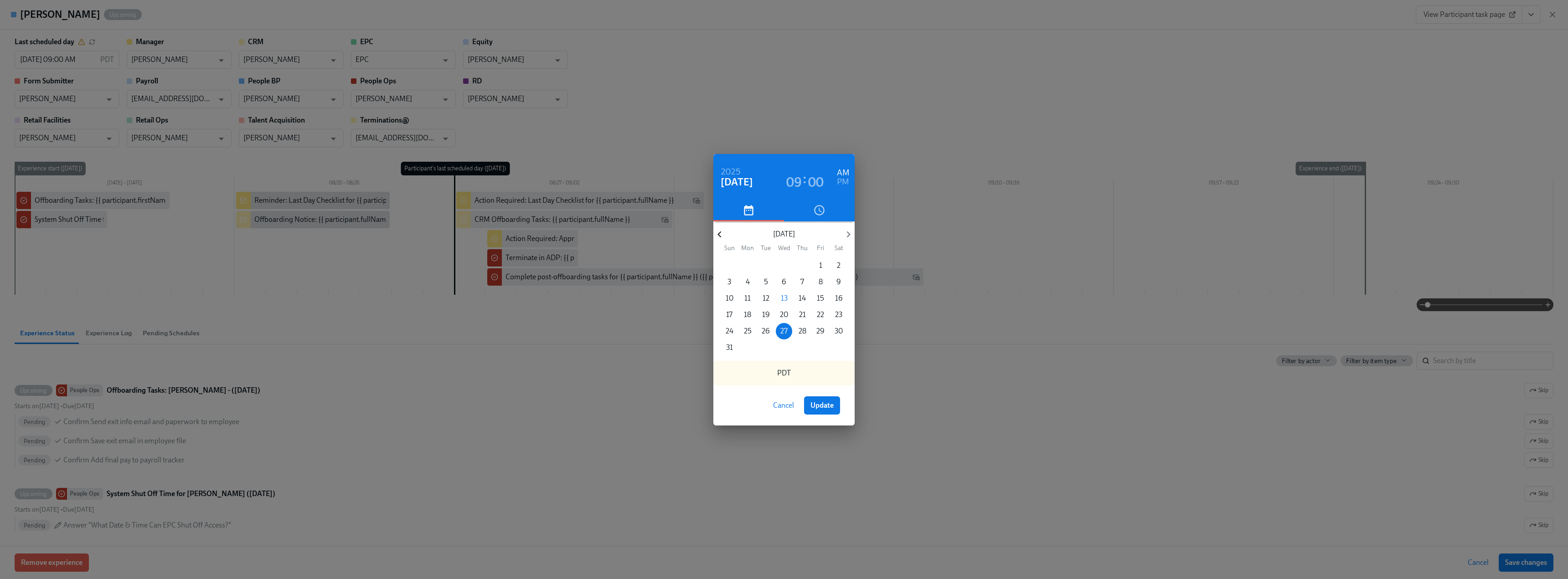
click at [349, 235] on icon "button" at bounding box center [719, 234] width 4 height 6
click at [349, 331] on span "31" at bounding box center [802, 331] width 16 height 10
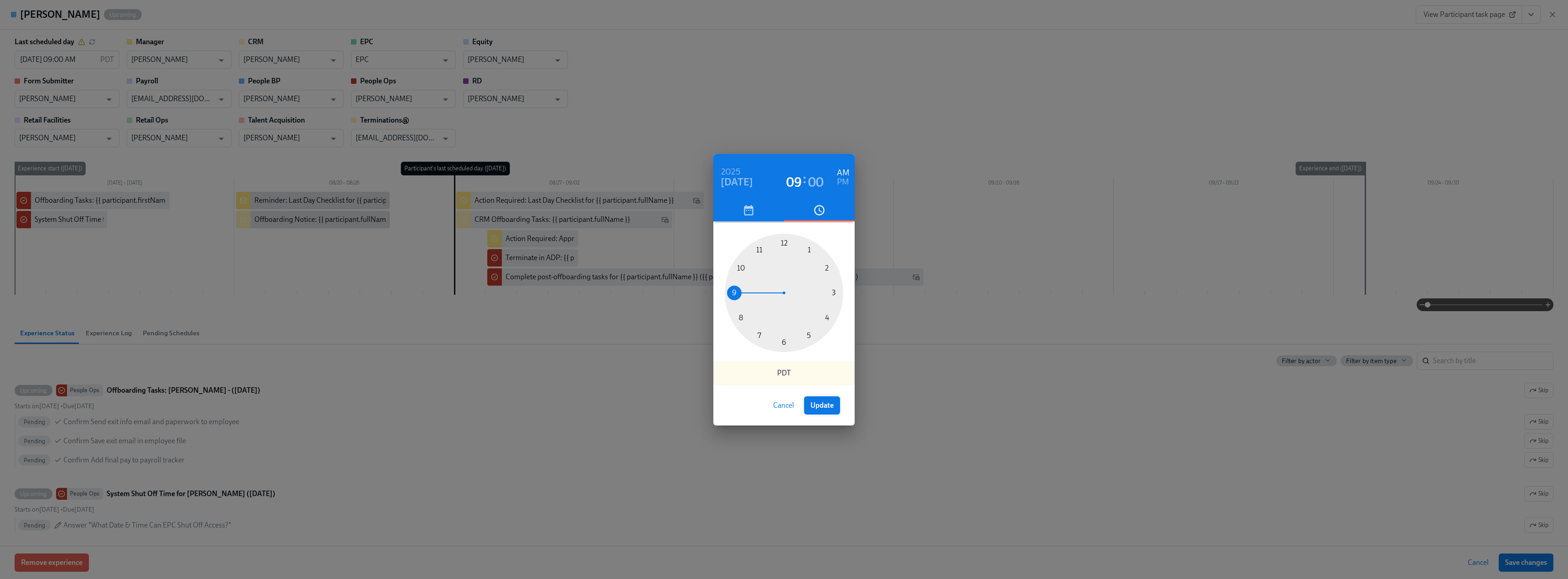
click at [349, 360] on span "Update" at bounding box center [822, 405] width 23 height 9
type input "[DATE] 09:00 AM"
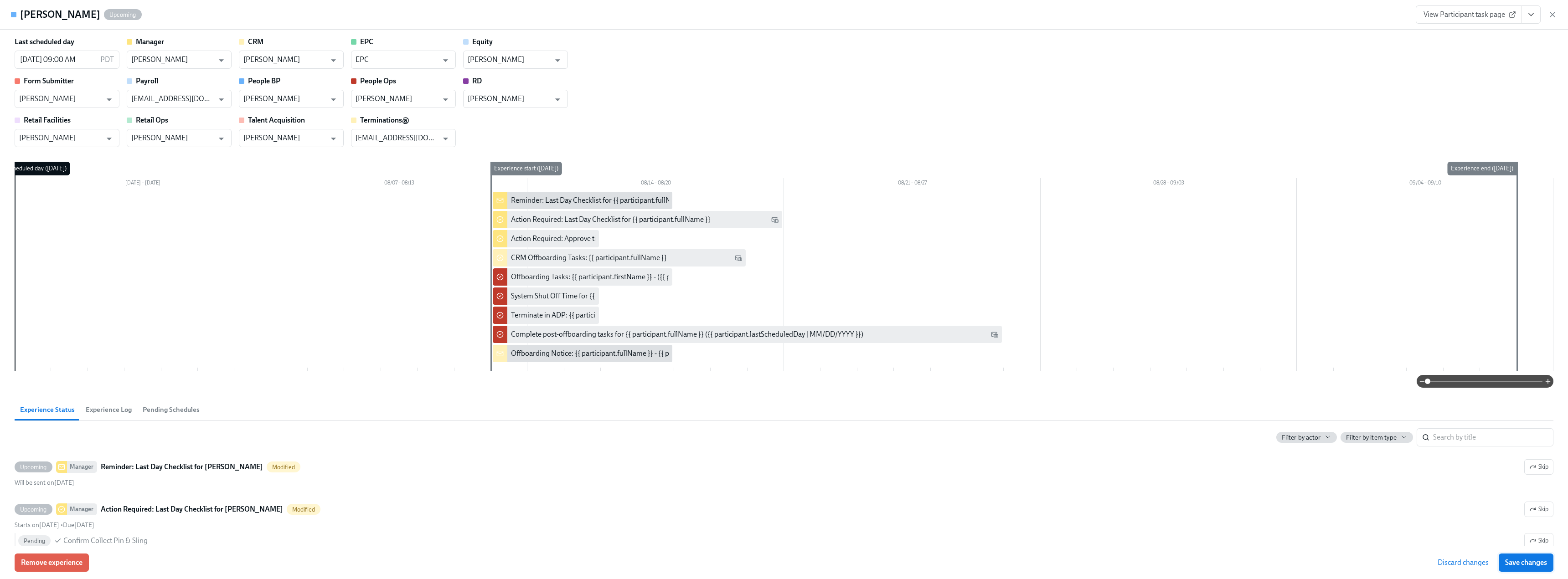
click at [349, 360] on span "Save changes" at bounding box center [1526, 562] width 42 height 9
type input "[DATE] 09:00 AM"
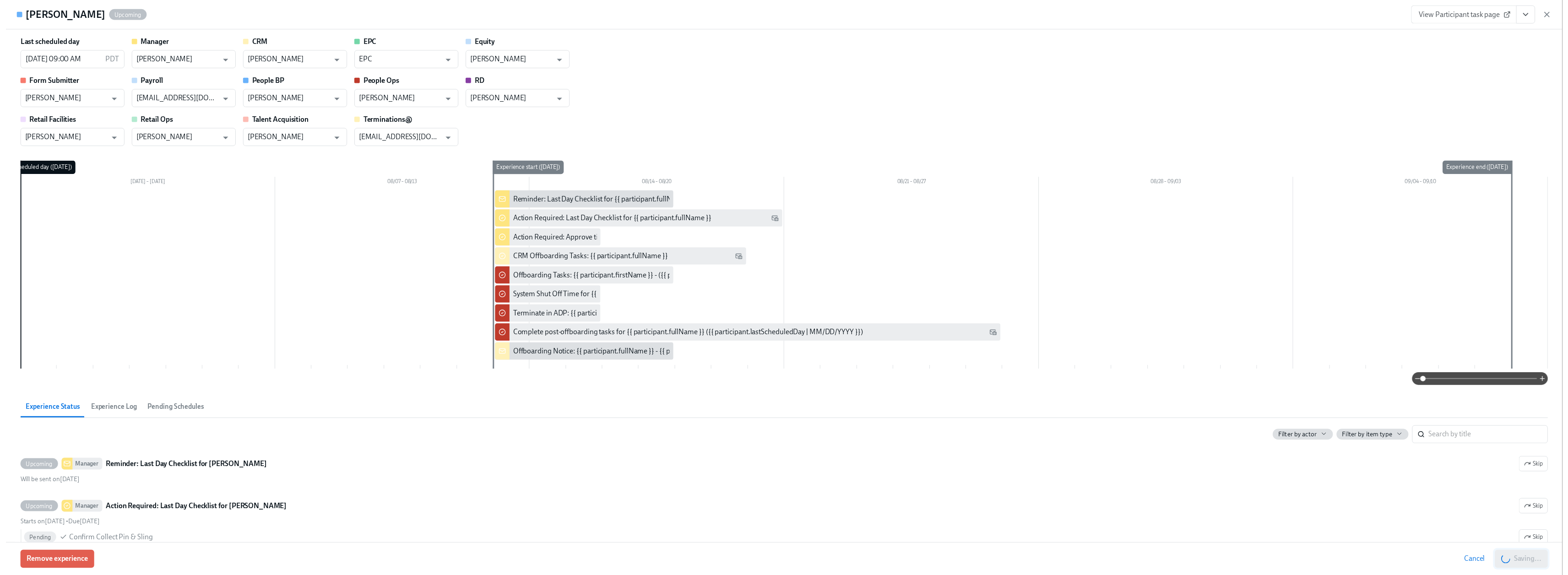
scroll to position [0, 4978]
click at [351, 15] on icon "button" at bounding box center [1559, 14] width 9 height 9
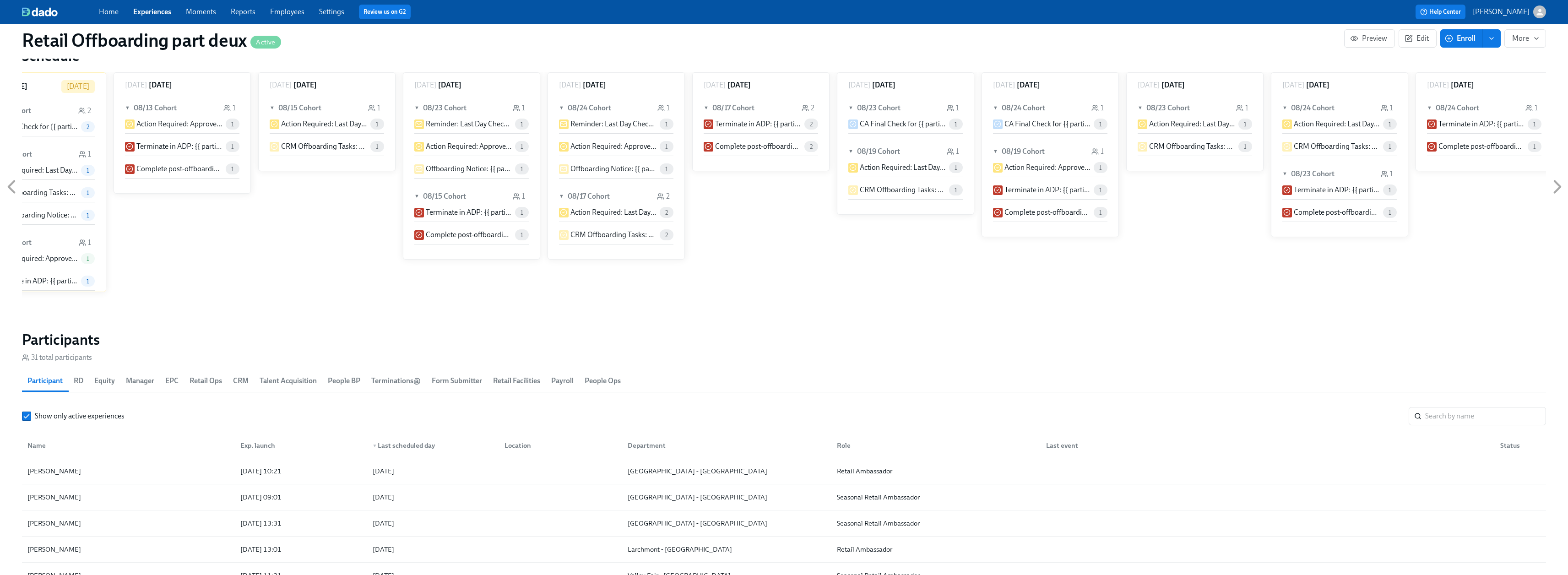
scroll to position [504, 0]
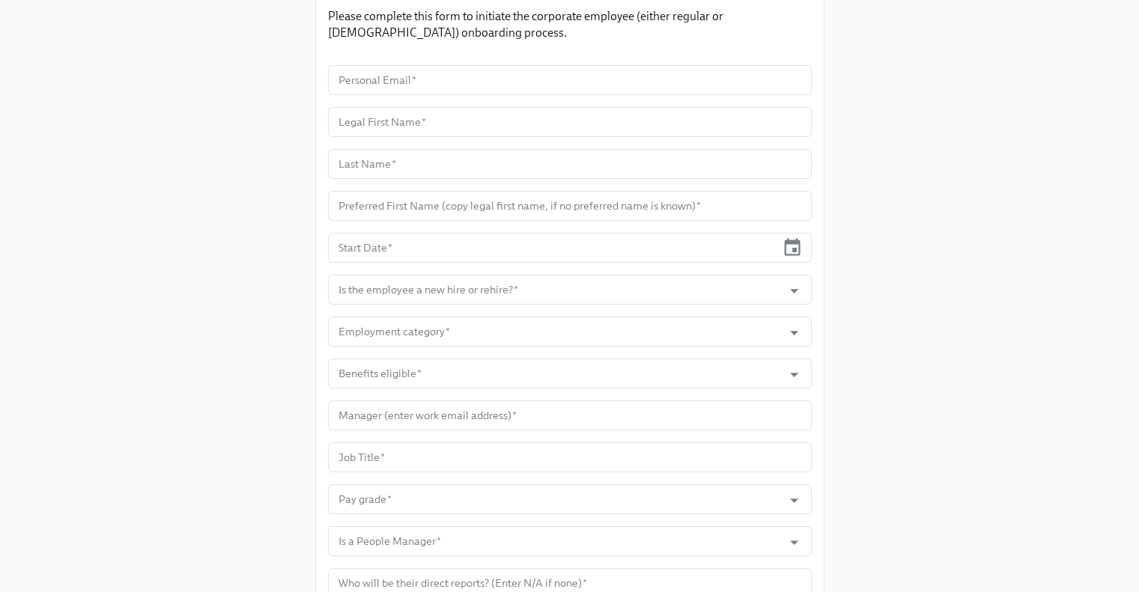
scroll to position [177, 0]
click at [482, 329] on input "Employment category   *" at bounding box center [555, 331] width 440 height 30
click at [929, 394] on div "Enrollment Form Corporate Onboarding Please complete this form to initiate the …" at bounding box center [569, 286] width 1091 height 926
click at [1136, 326] on div "Enrollment Form Corporate Onboarding Please complete this form to initiate the …" at bounding box center [569, 304] width 1139 height 962
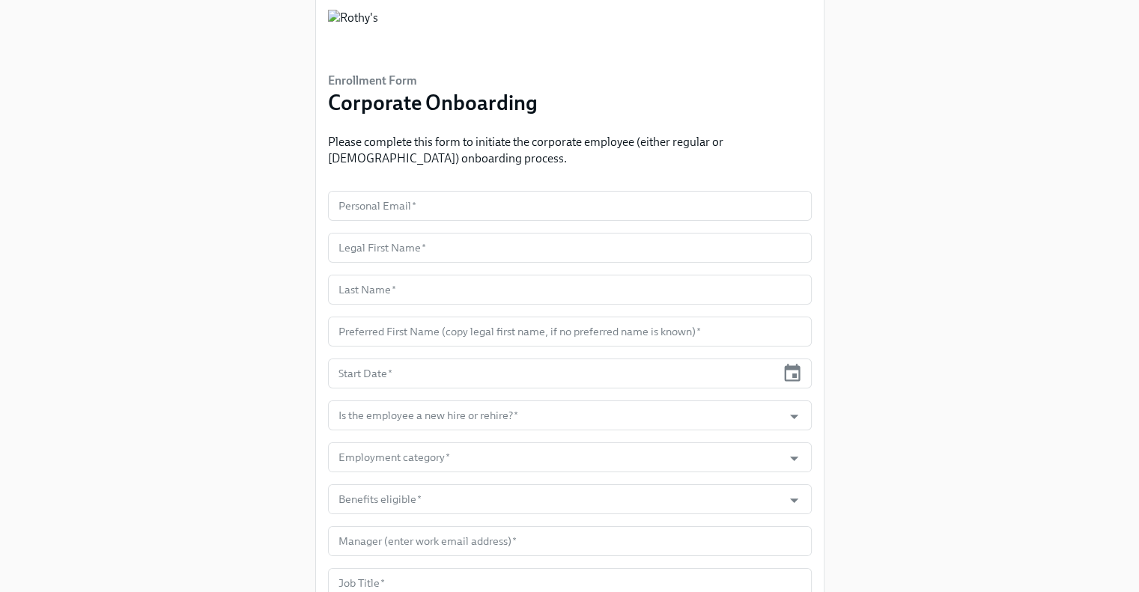
scroll to position [0, 0]
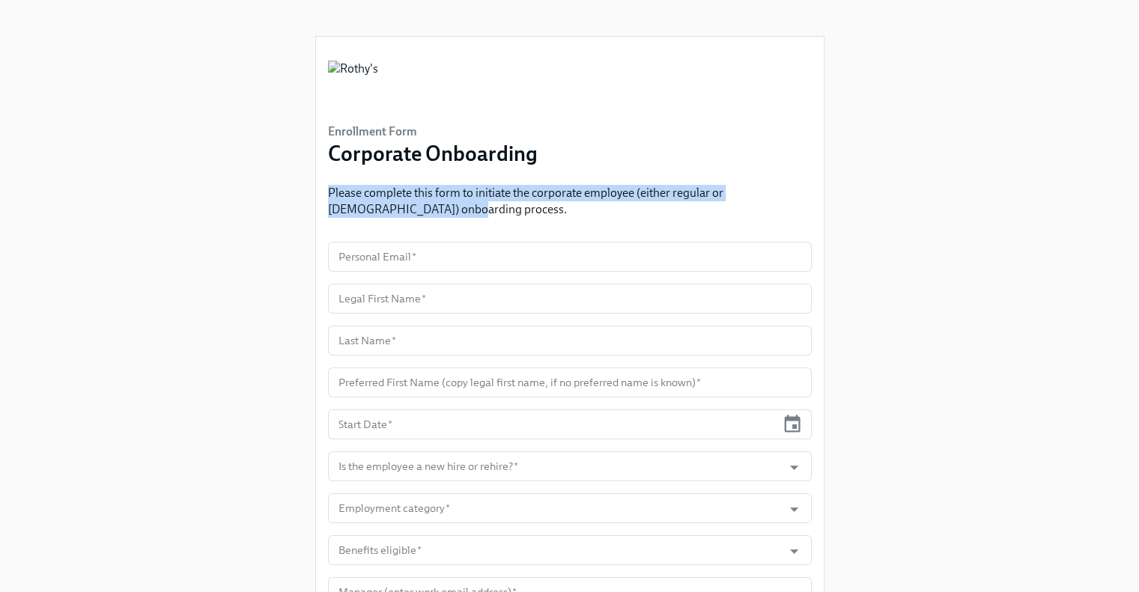
drag, startPoint x: 428, startPoint y: 210, endPoint x: 296, endPoint y: 197, distance: 133.2
click at [296, 197] on div "Enrollment Form Corporate Onboarding Please complete this form to initiate the …" at bounding box center [569, 463] width 1091 height 926
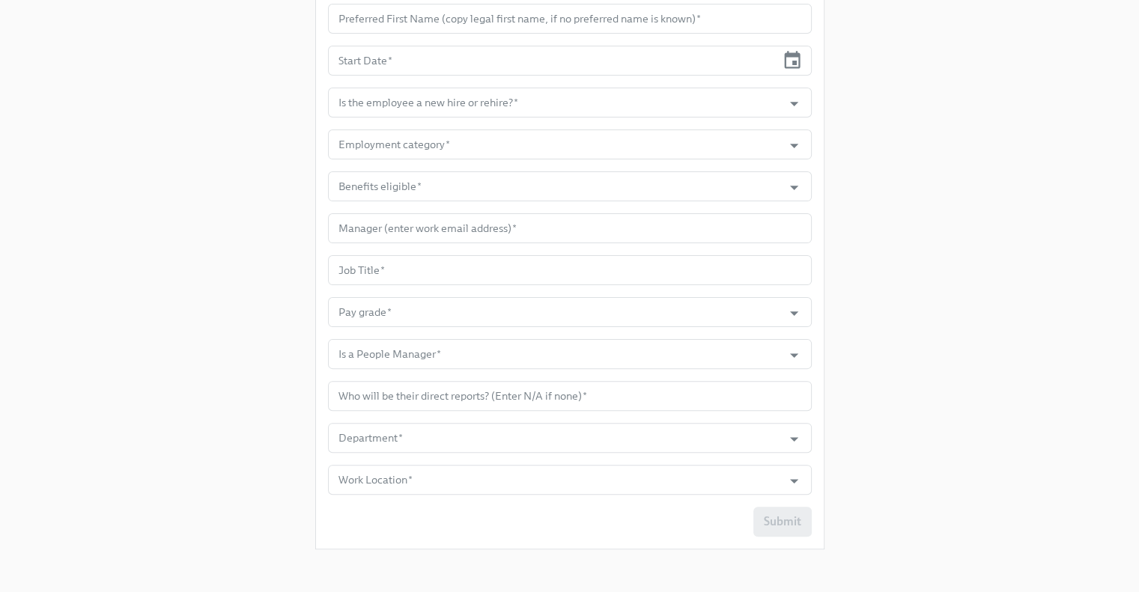
scroll to position [368, 0]
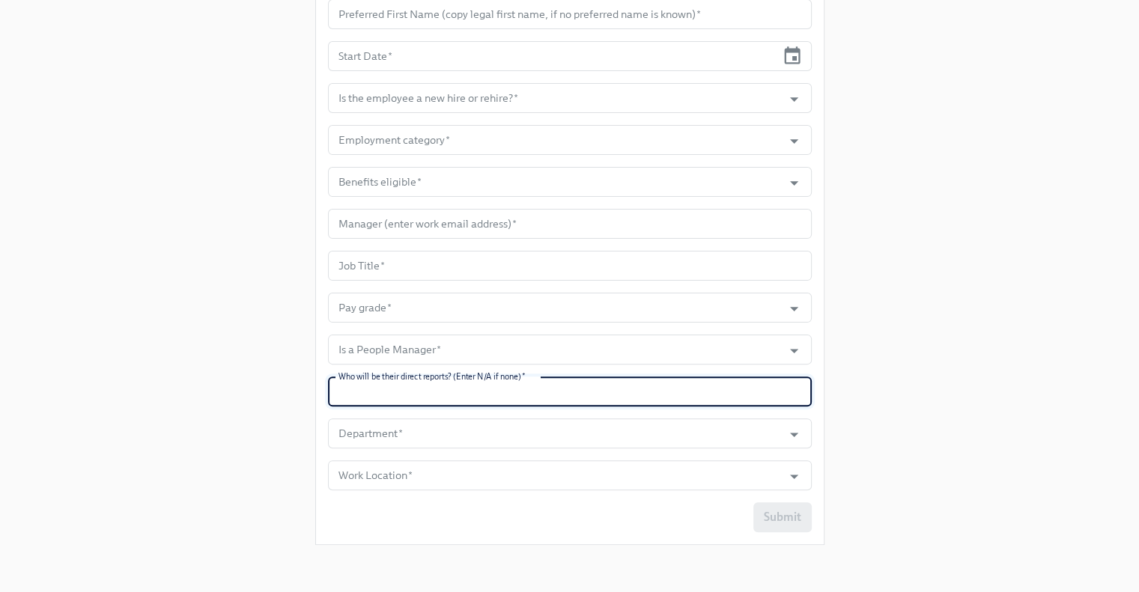
click at [408, 401] on input "text" at bounding box center [570, 392] width 484 height 30
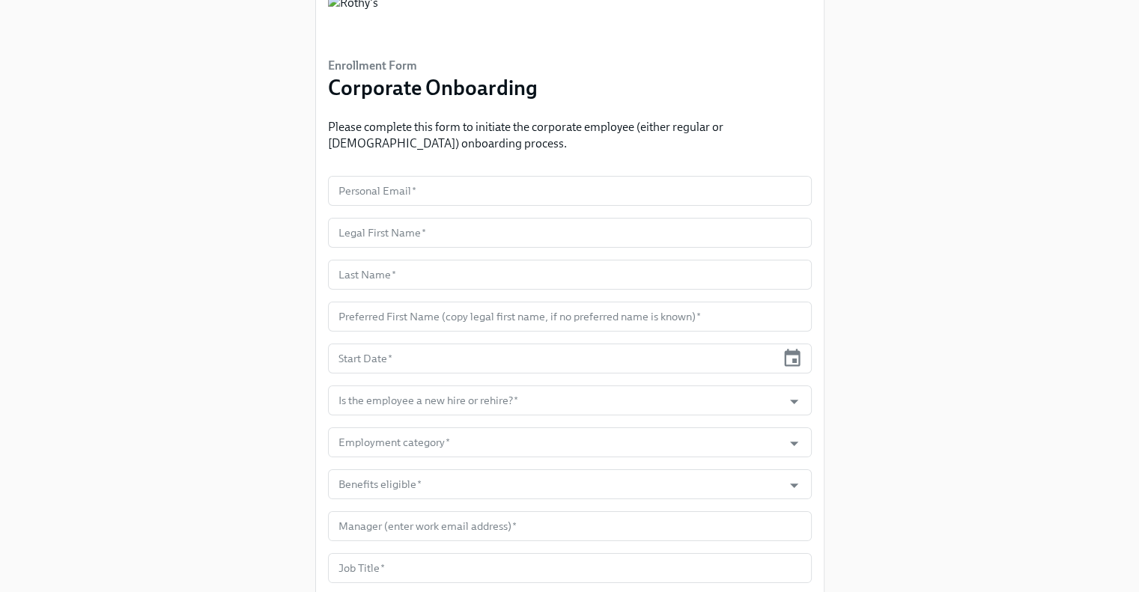
scroll to position [0, 0]
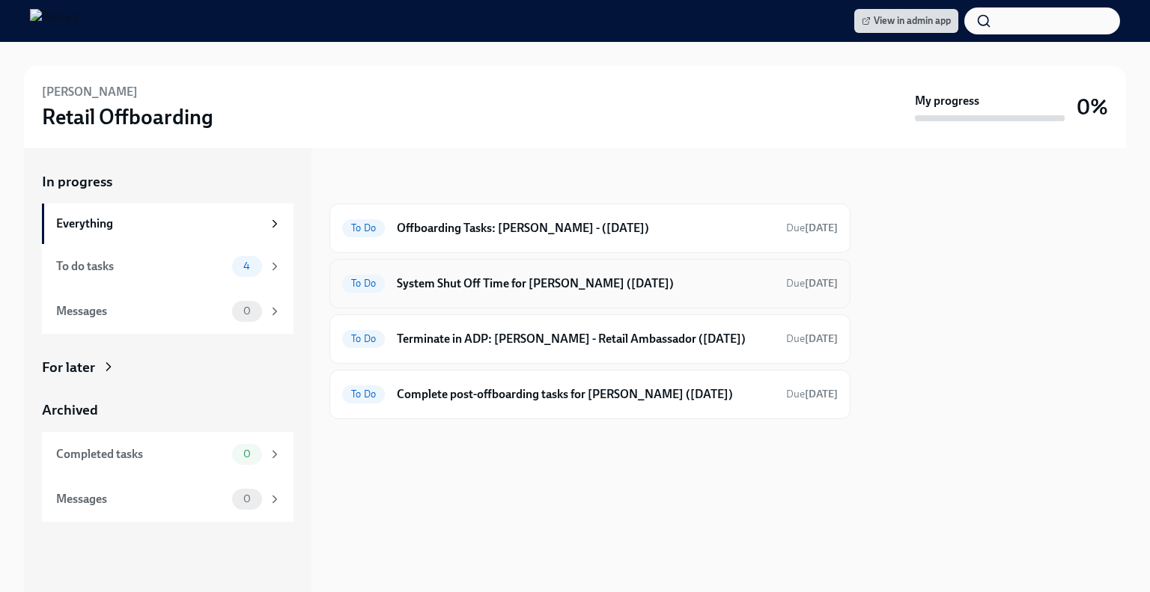
click at [450, 284] on h6 "System Shut Off Time for [PERSON_NAME] ([DATE])" at bounding box center [585, 284] width 377 height 16
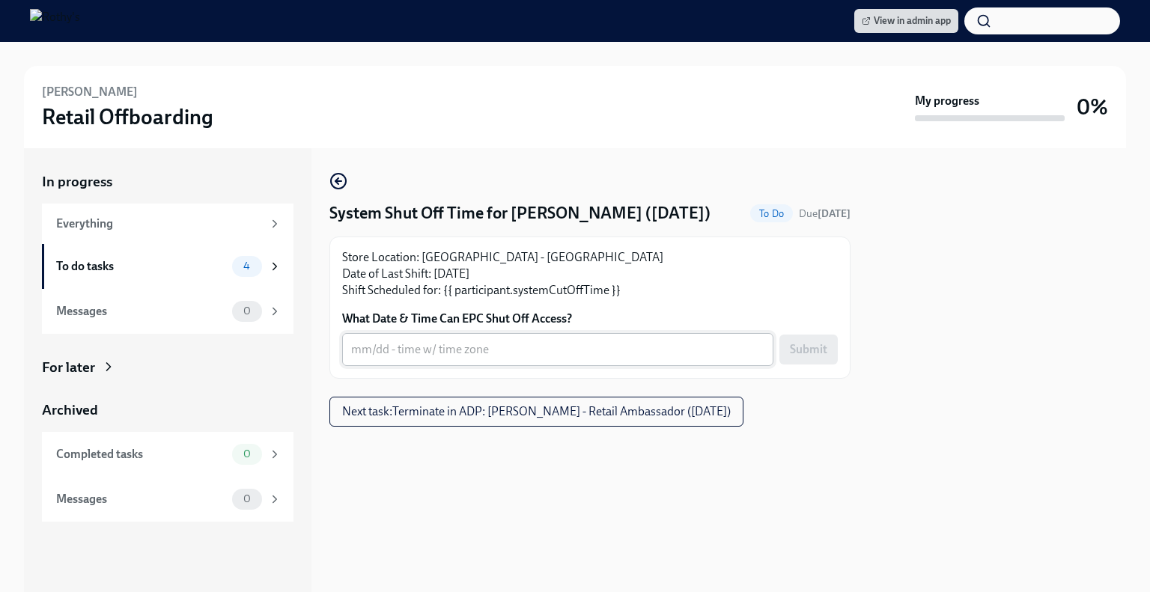
click at [479, 356] on textarea "What Date & Time Can EPC Shut Off Access?" at bounding box center [557, 350] width 413 height 18
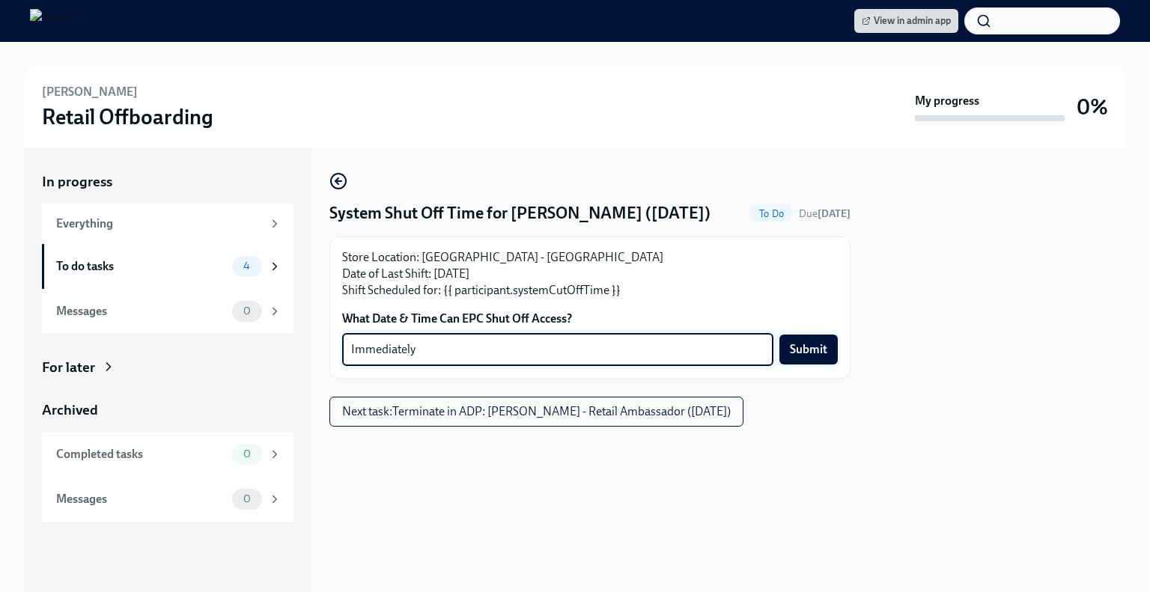
type textarea "Immediately"
click at [812, 347] on span "Submit" at bounding box center [808, 349] width 37 height 15
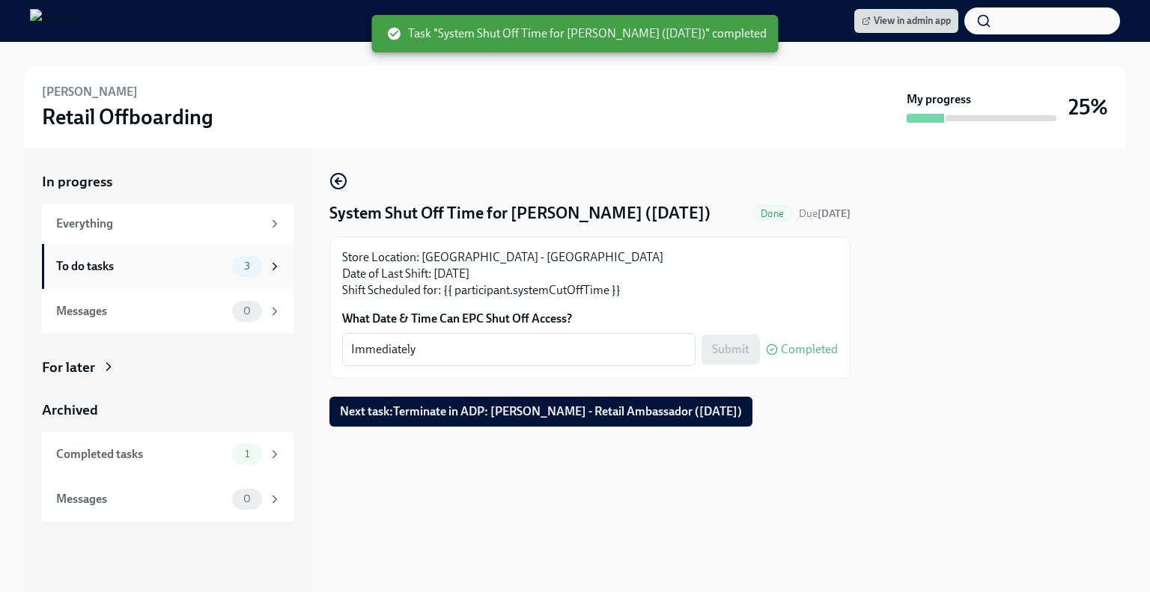
click at [165, 249] on div "To do tasks 3" at bounding box center [168, 266] width 252 height 45
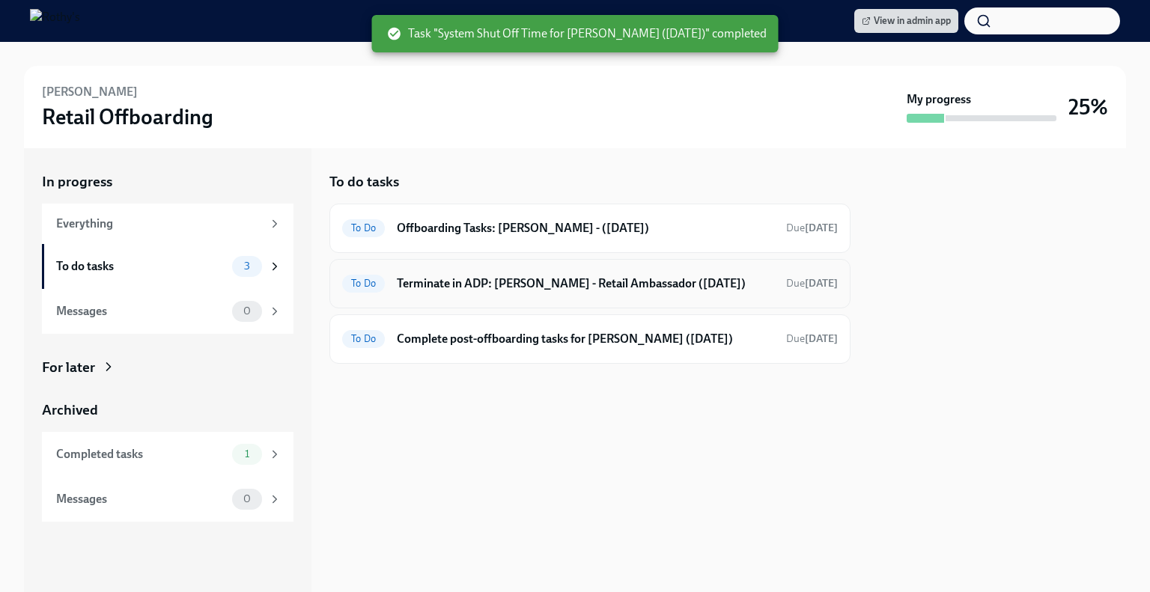
click at [499, 281] on h6 "Terminate in ADP: [PERSON_NAME] - Retail Ambassador ([DATE])" at bounding box center [585, 284] width 377 height 16
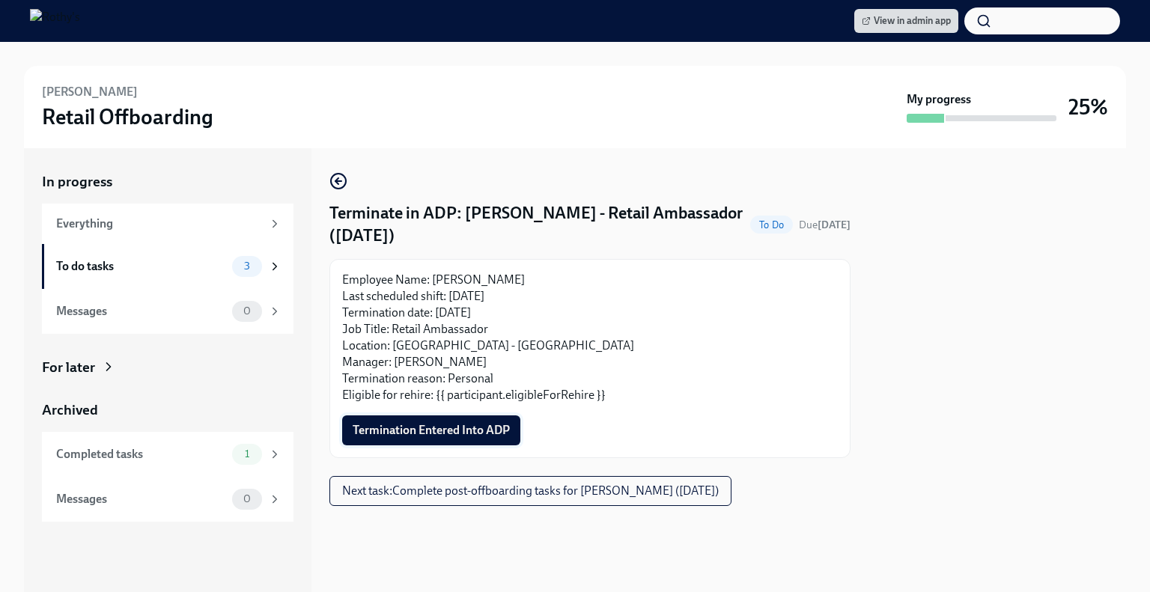
click at [477, 434] on span "Termination Entered Into ADP" at bounding box center [431, 430] width 157 height 15
click at [210, 254] on div "To do tasks 3" at bounding box center [168, 266] width 252 height 45
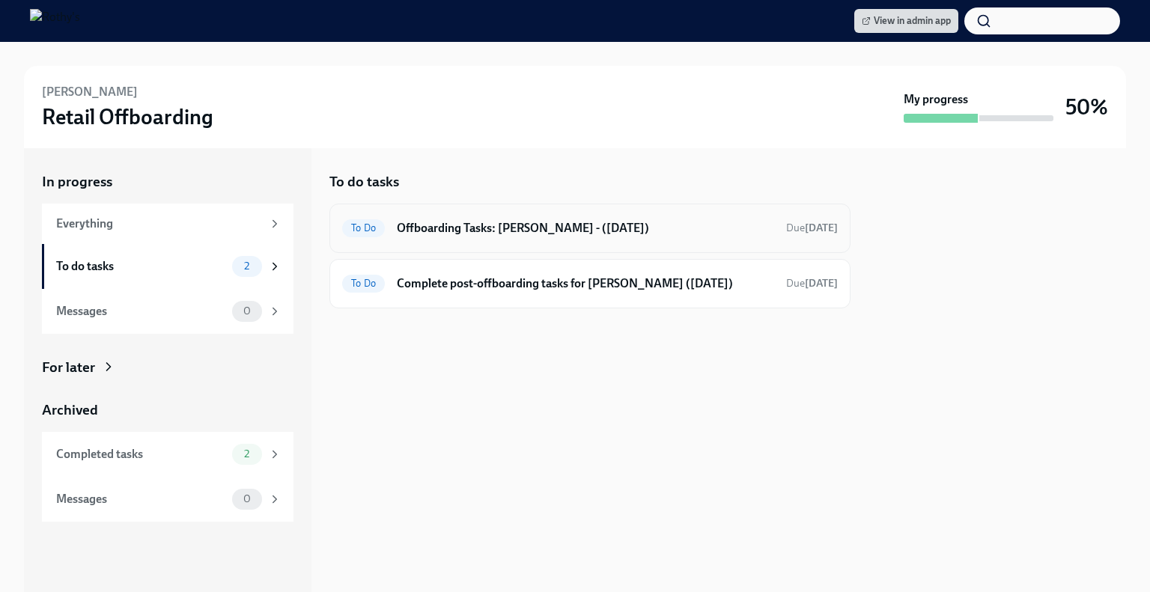
click at [473, 234] on h6 "Offboarding Tasks: [PERSON_NAME] - ([DATE])" at bounding box center [585, 228] width 377 height 16
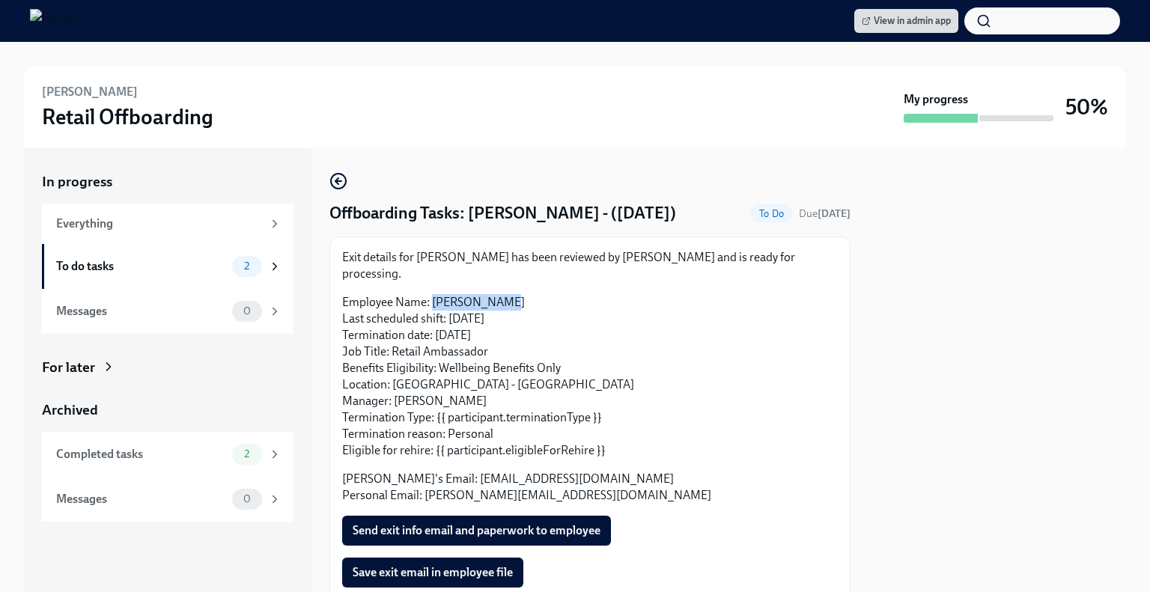
drag, startPoint x: 497, startPoint y: 285, endPoint x: 435, endPoint y: 282, distance: 62.2
click at [435, 294] on p "Employee Name: Ryan Gerster Last scheduled shift: 07/31/2025 Termination date: …" at bounding box center [590, 376] width 496 height 165
copy p "[PERSON_NAME]"
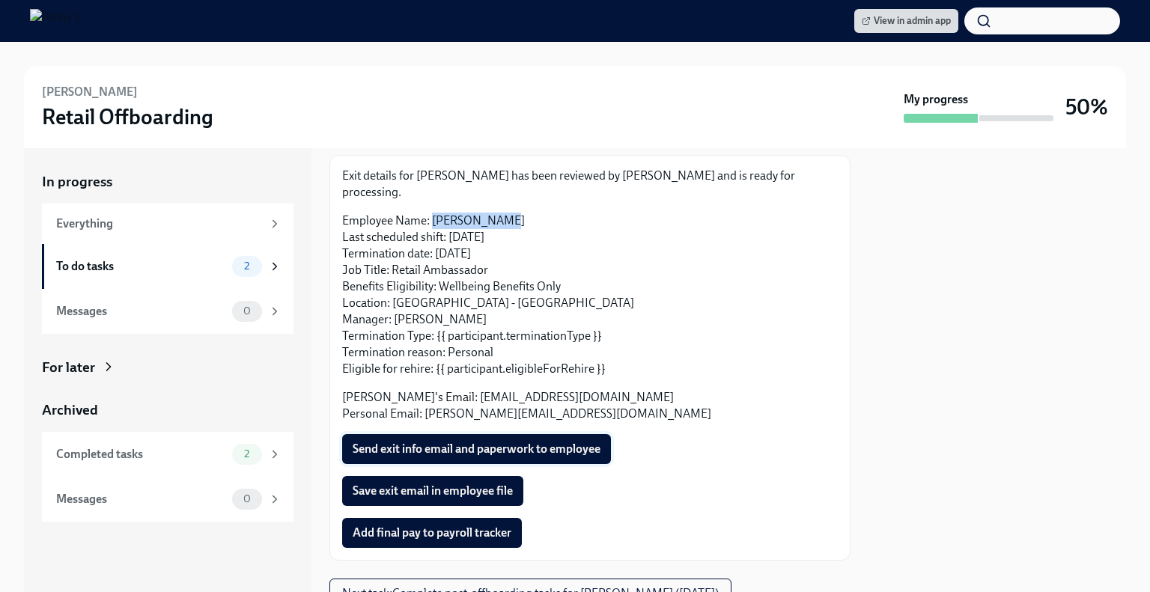
scroll to position [129, 0]
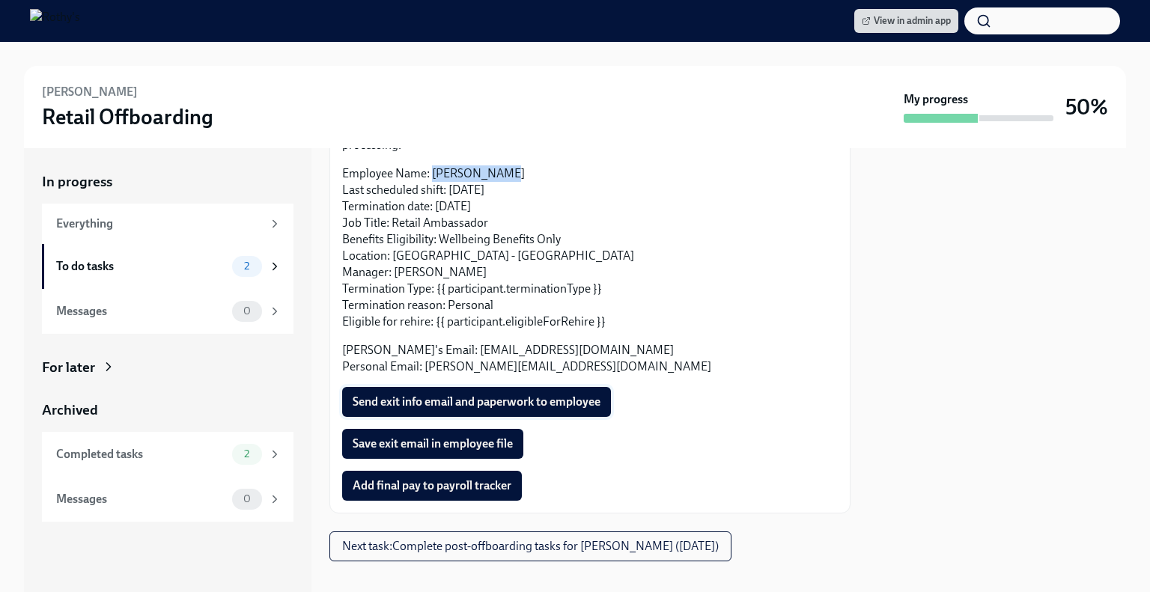
click at [455, 395] on span "Send exit info email and paperwork to employee" at bounding box center [477, 402] width 248 height 15
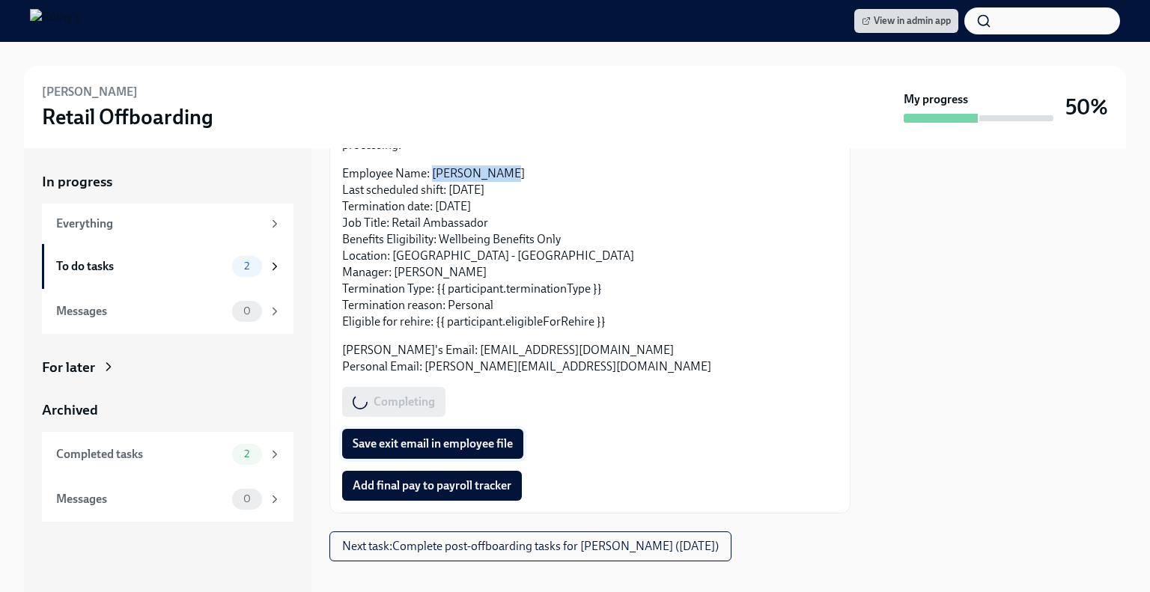
click at [460, 437] on span "Save exit email in employee file" at bounding box center [433, 444] width 160 height 15
click at [461, 479] on span "Add final pay to payroll tracker" at bounding box center [432, 486] width 159 height 15
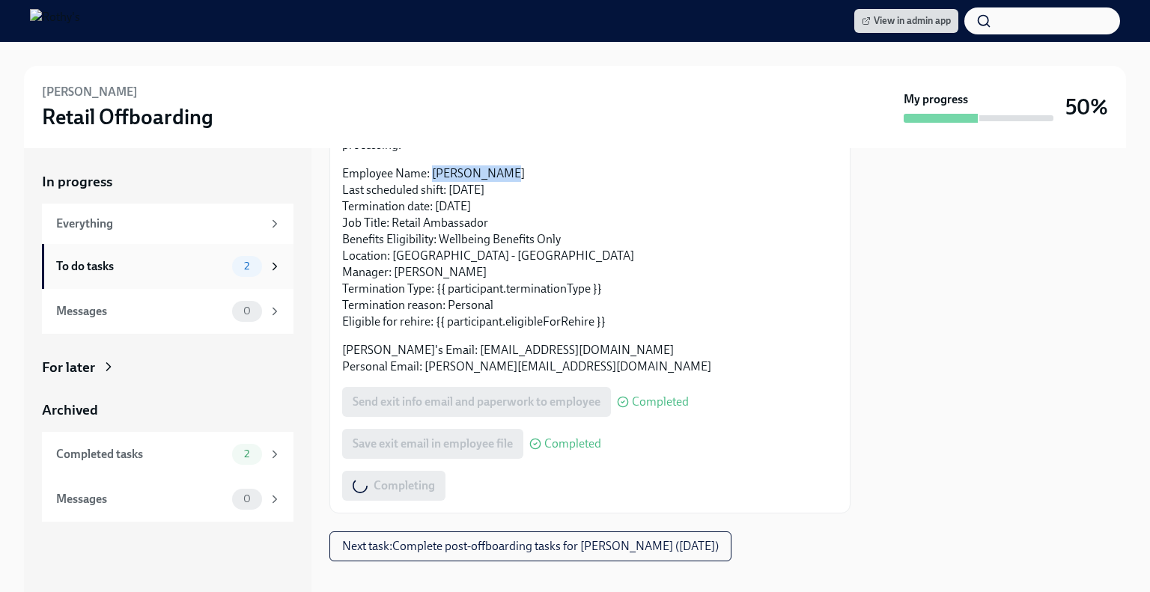
click at [226, 270] on div "To do tasks 2" at bounding box center [168, 266] width 225 height 21
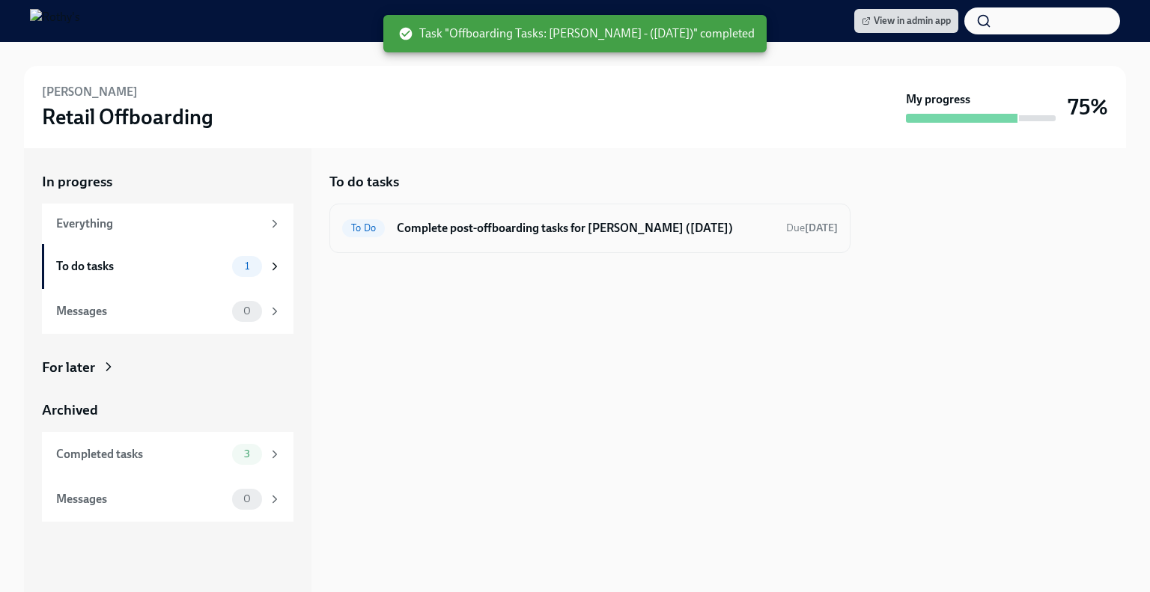
click at [493, 231] on h6 "Complete post-offboarding tasks for [PERSON_NAME] ([DATE])" at bounding box center [585, 228] width 377 height 16
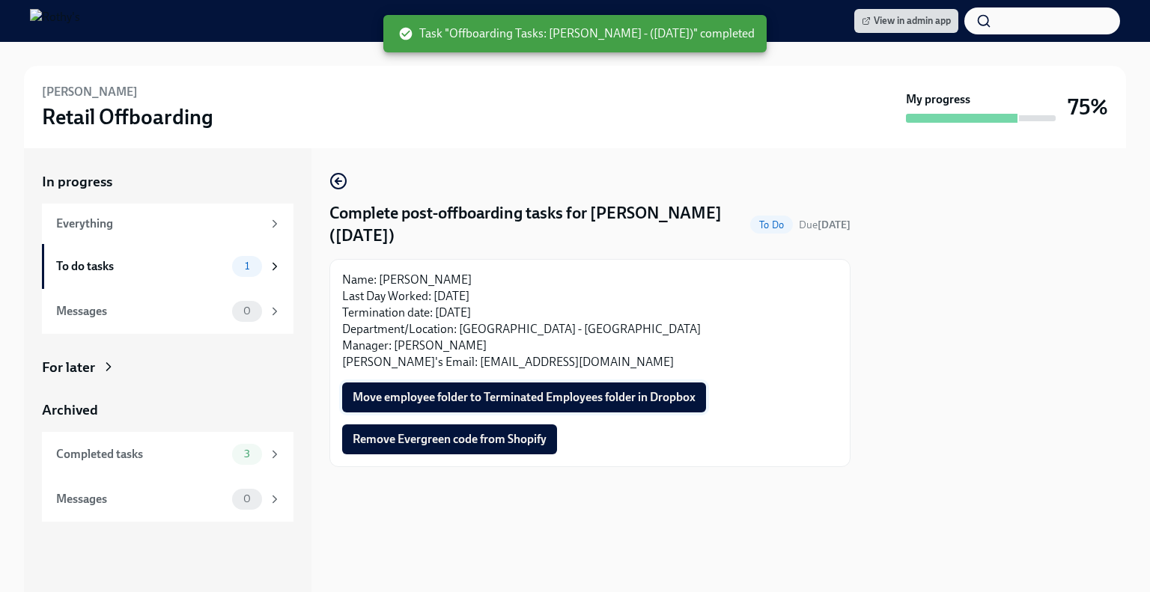
click at [521, 395] on span "Move employee folder to Terminated Employees folder in Dropbox" at bounding box center [524, 397] width 343 height 15
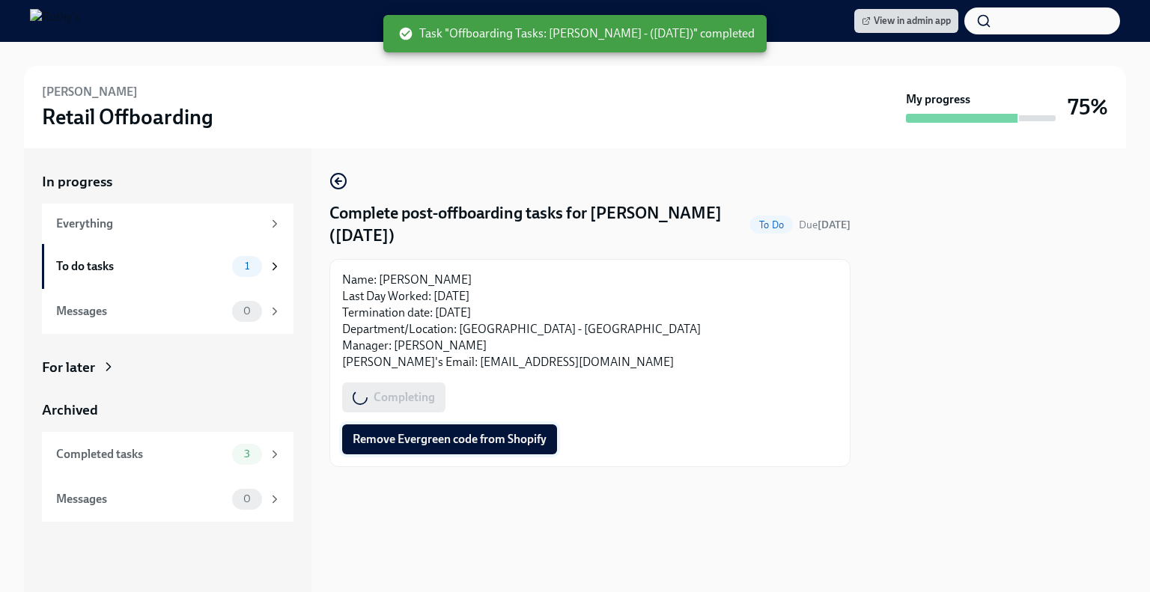
click at [496, 445] on span "Remove Evergreen code from Shopify" at bounding box center [450, 439] width 194 height 15
